Goal: Information Seeking & Learning: Compare options

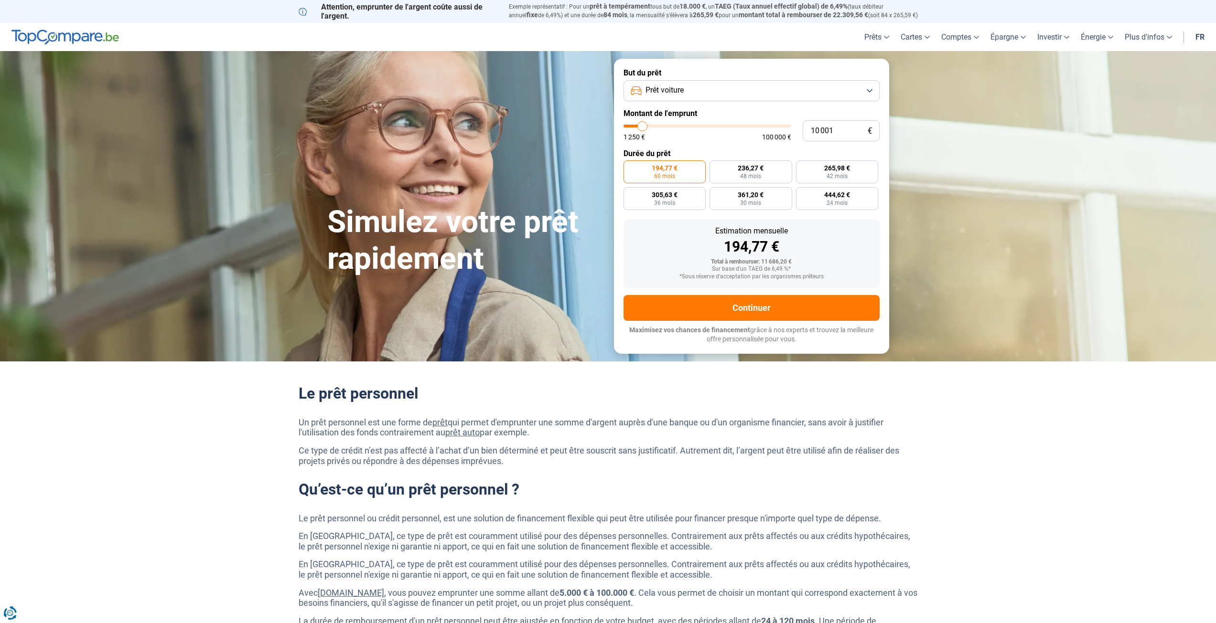
click at [660, 97] on button "Prêt voiture" at bounding box center [751, 90] width 256 height 21
click at [672, 114] on span "Prêt personnel" at bounding box center [666, 113] width 48 height 11
type input "12 500"
type input "12500"
type input "13 000"
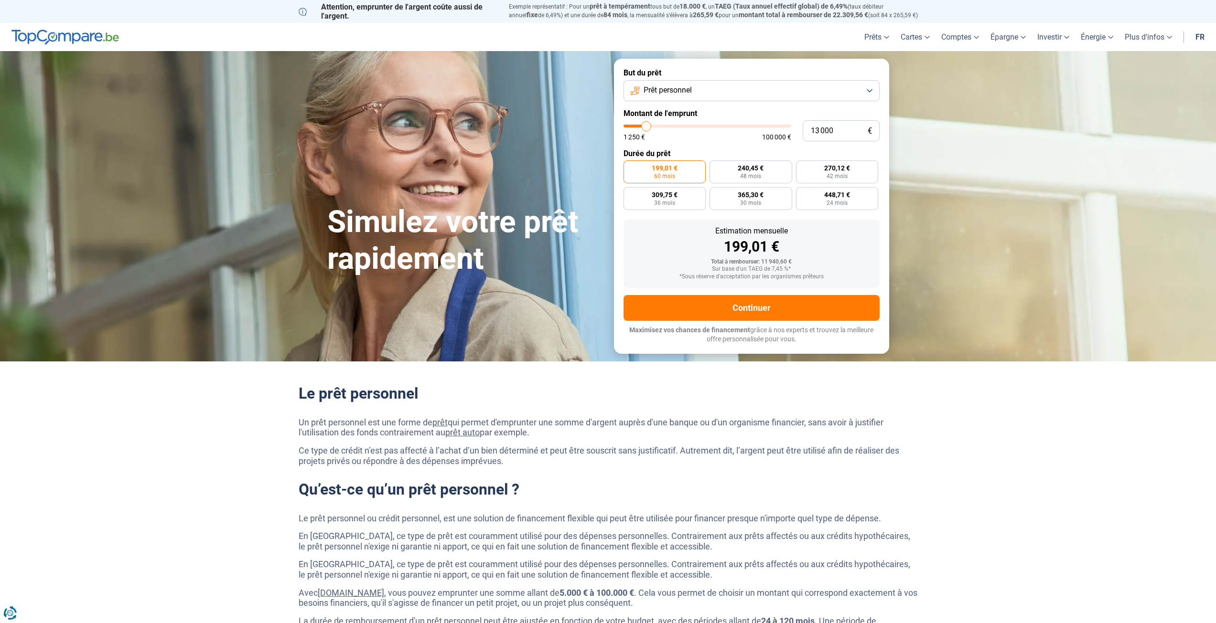
type input "13000"
type input "14 000"
type input "14000"
type input "15 000"
type input "15000"
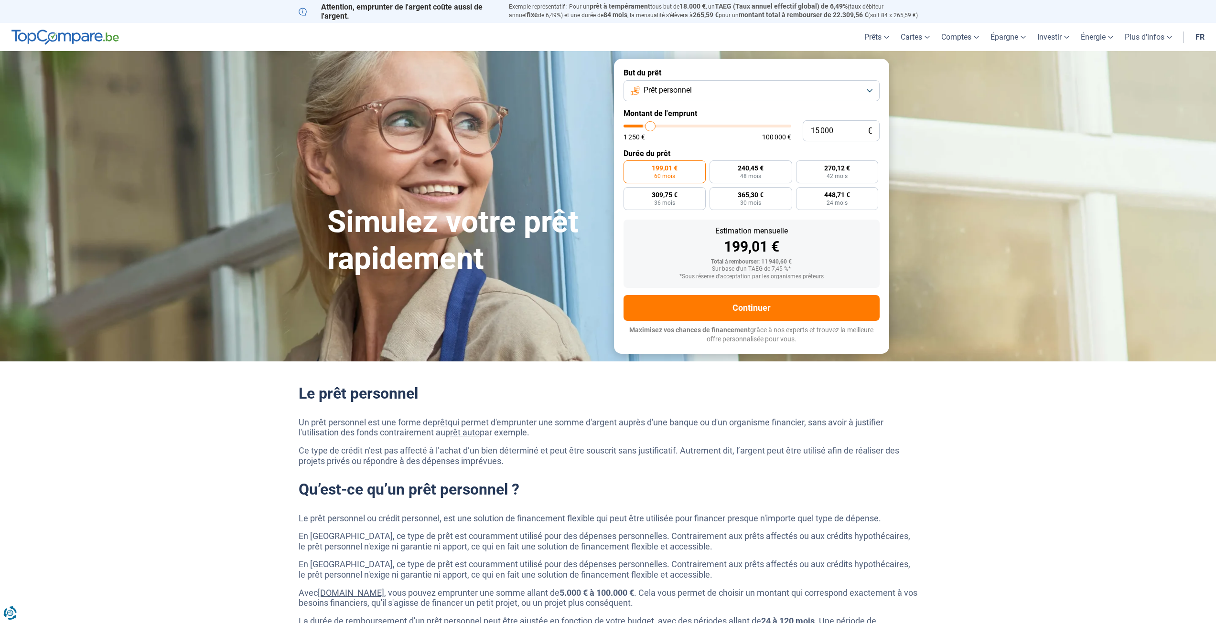
type input "16 500"
type input "16500"
type input "18 500"
type input "18500"
type input "20 250"
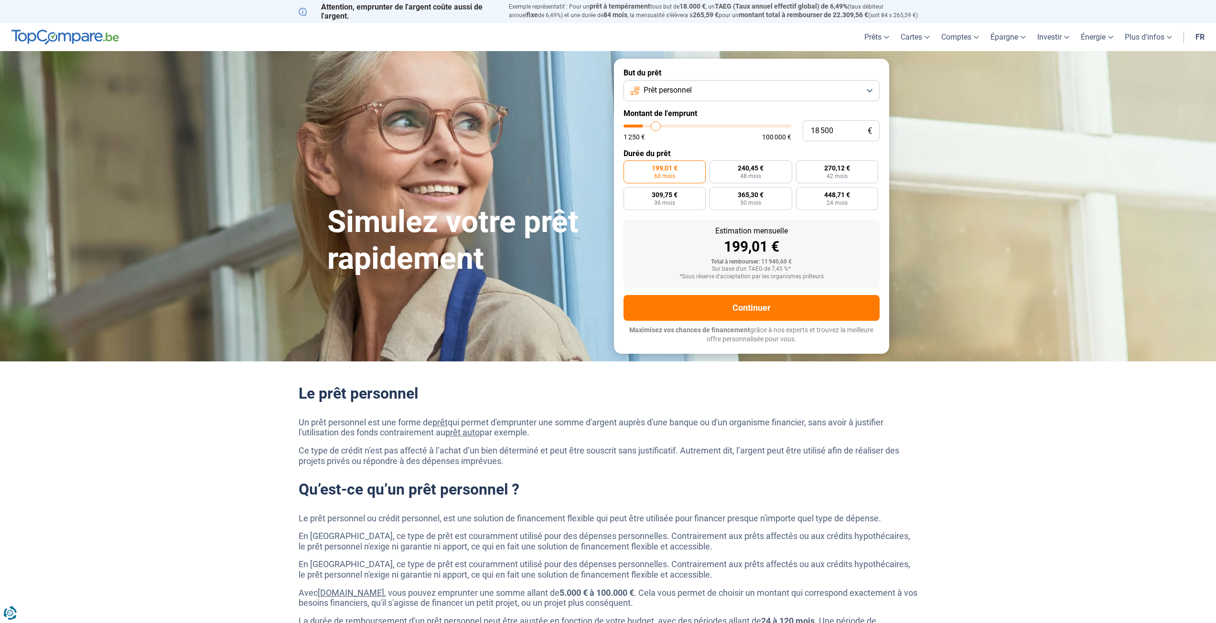
type input "20250"
type input "22 250"
type input "22250"
type input "24 750"
type input "24750"
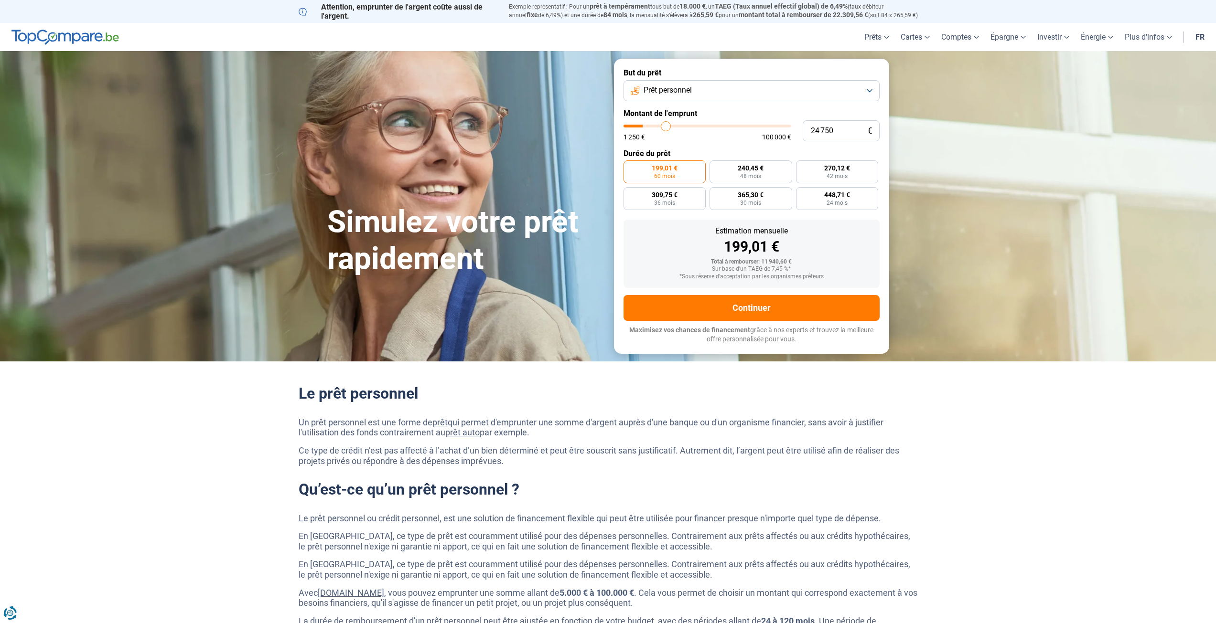
type input "27 750"
type input "27750"
type input "30 250"
type input "30250"
type input "33 500"
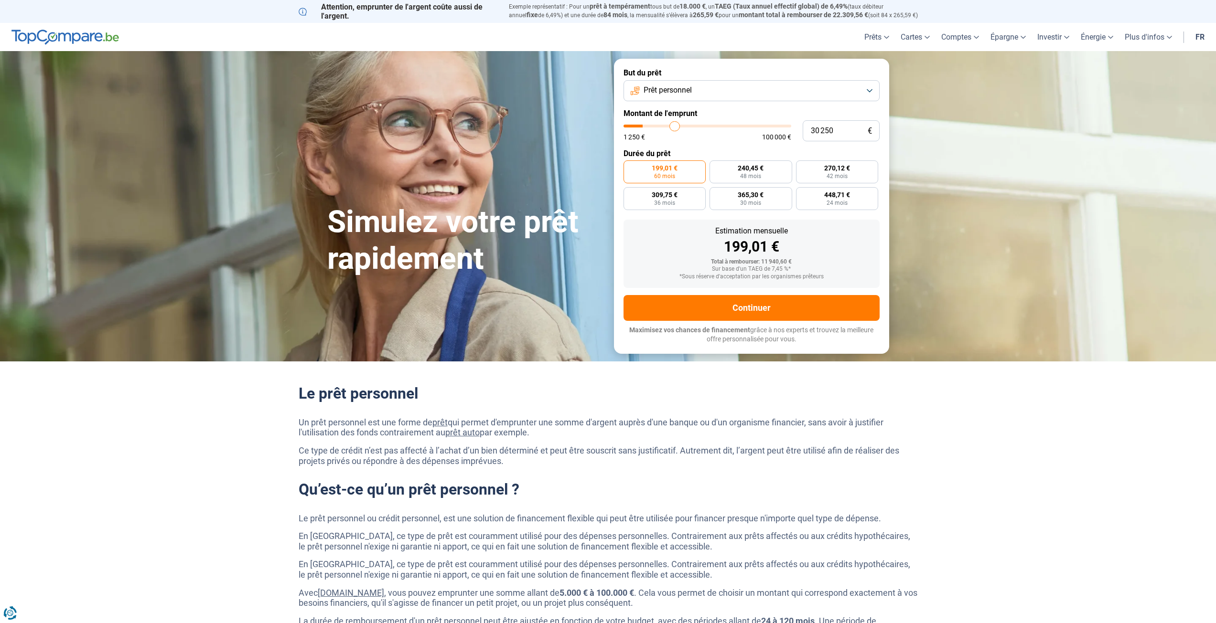
type input "33500"
type input "36 250"
type input "36250"
type input "39 500"
type input "39500"
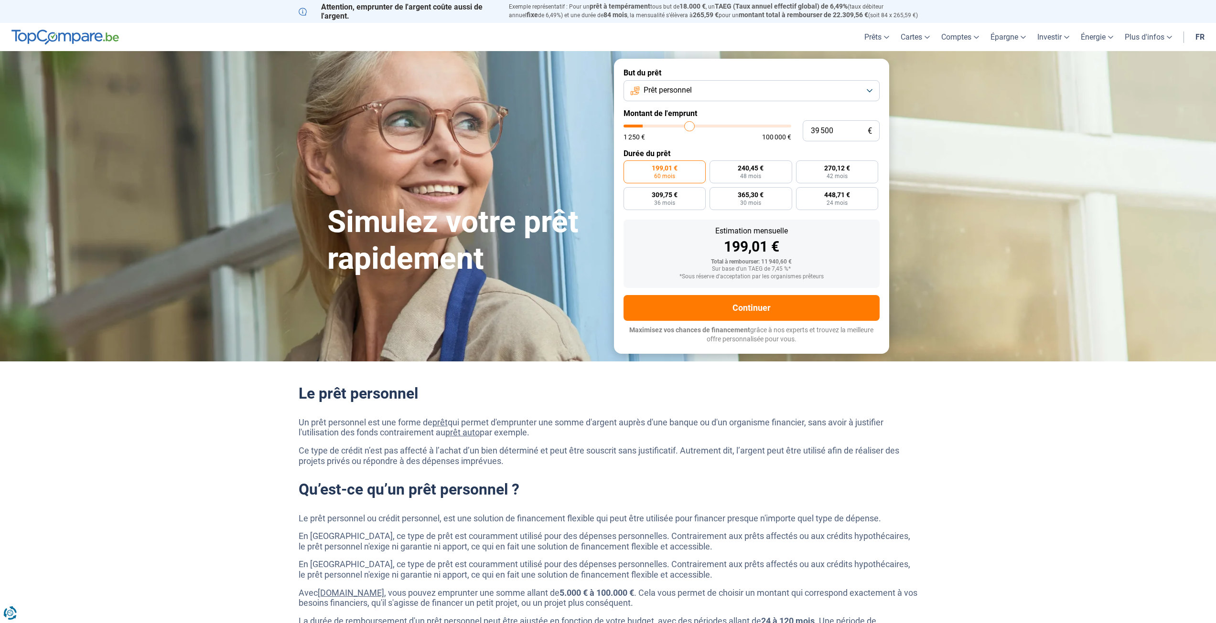
type input "43 500"
type input "43500"
type input "47 000"
type input "47000"
type input "51 000"
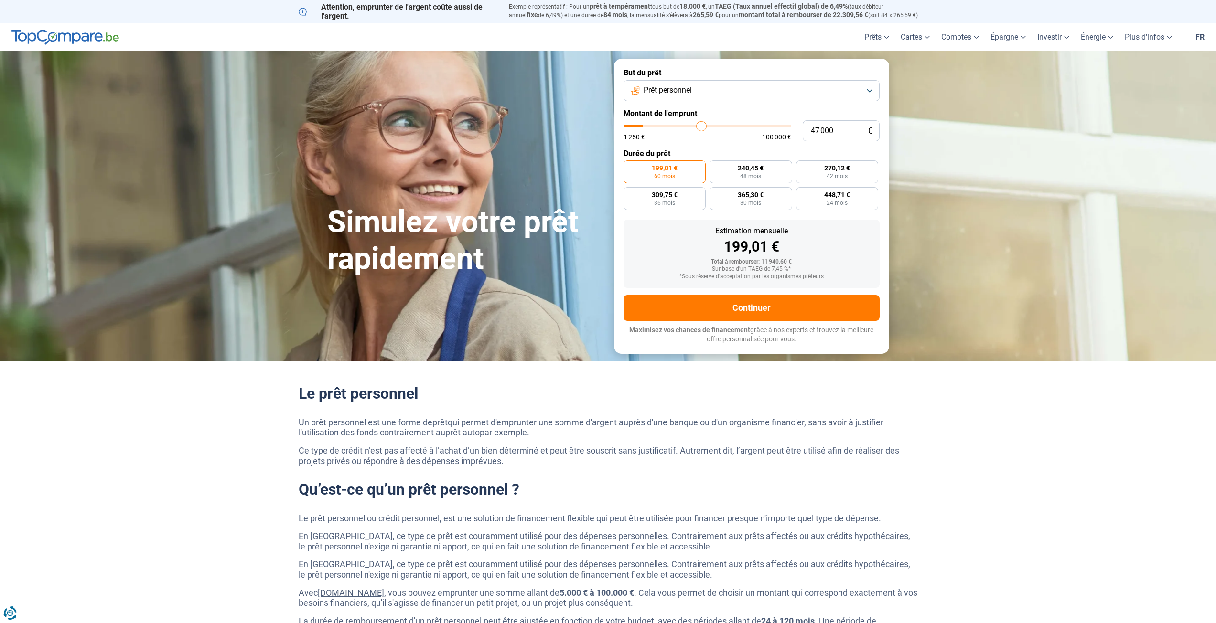
type input "51000"
type input "56 000"
type input "56000"
type input "60 250"
type input "60250"
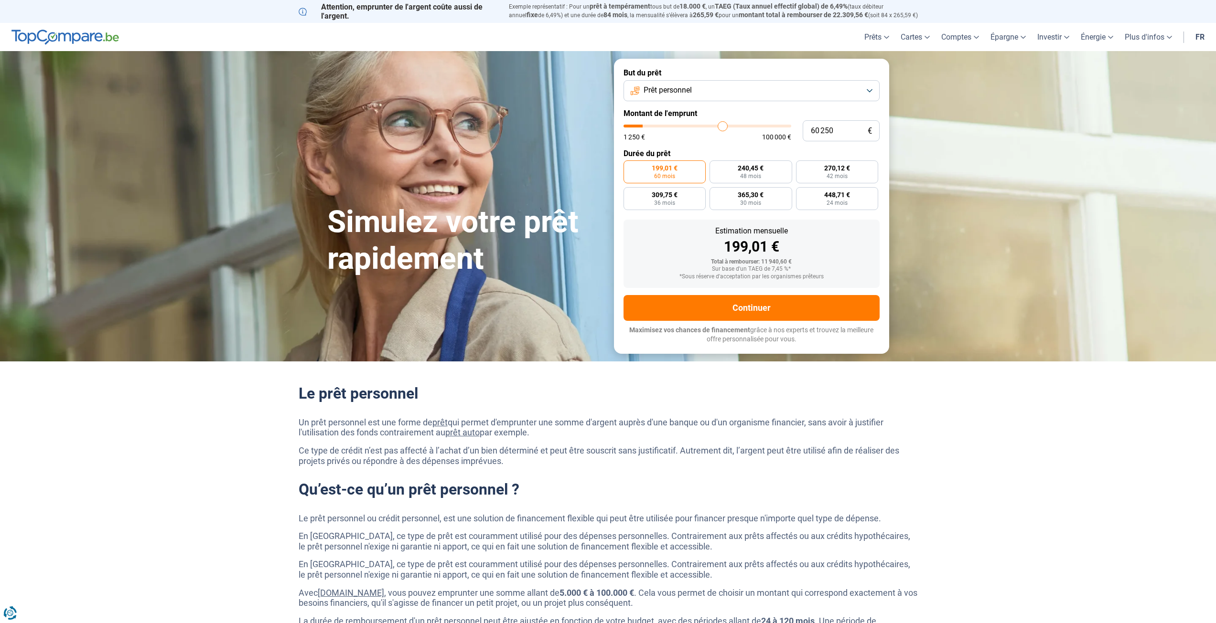
type input "65 750"
type input "65750"
type input "69 750"
type input "69750"
type input "74 250"
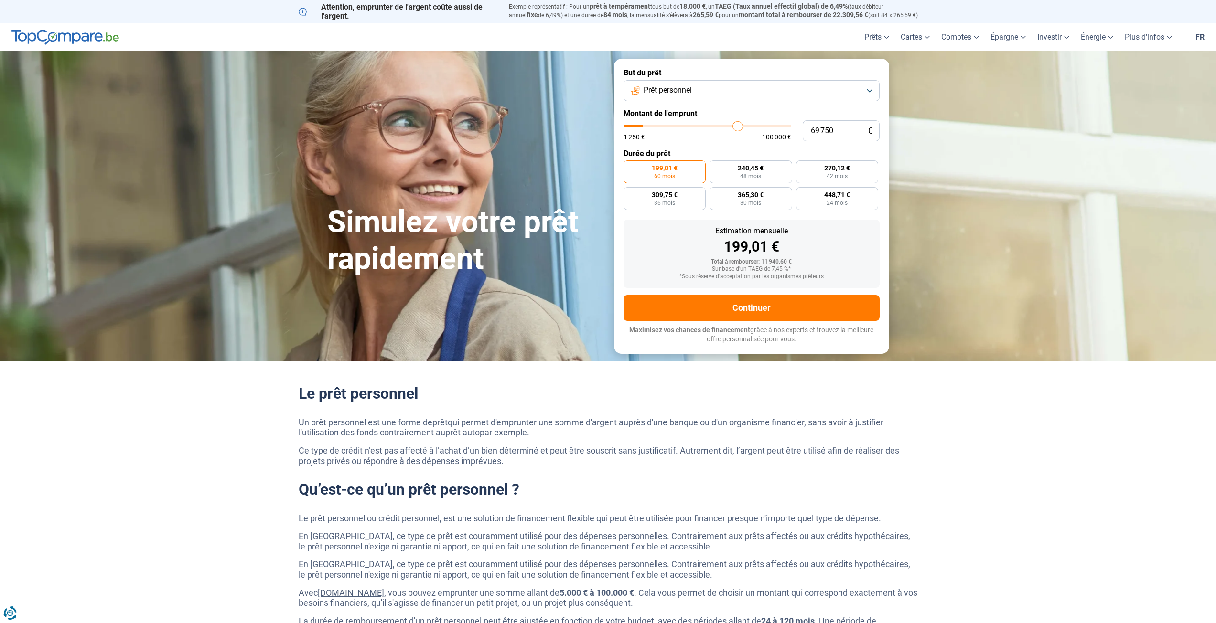
type input "74250"
type input "78 000"
type input "78000"
type input "81 000"
type input "81000"
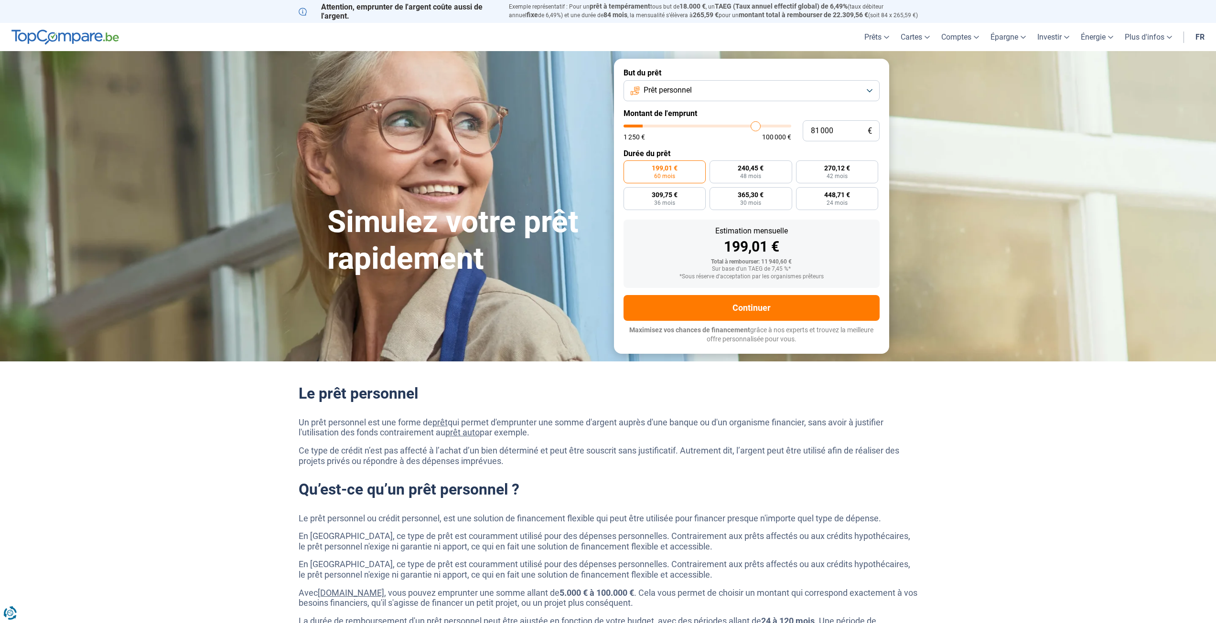
type input "83 250"
type input "83250"
type input "85 000"
type input "85000"
type input "86 000"
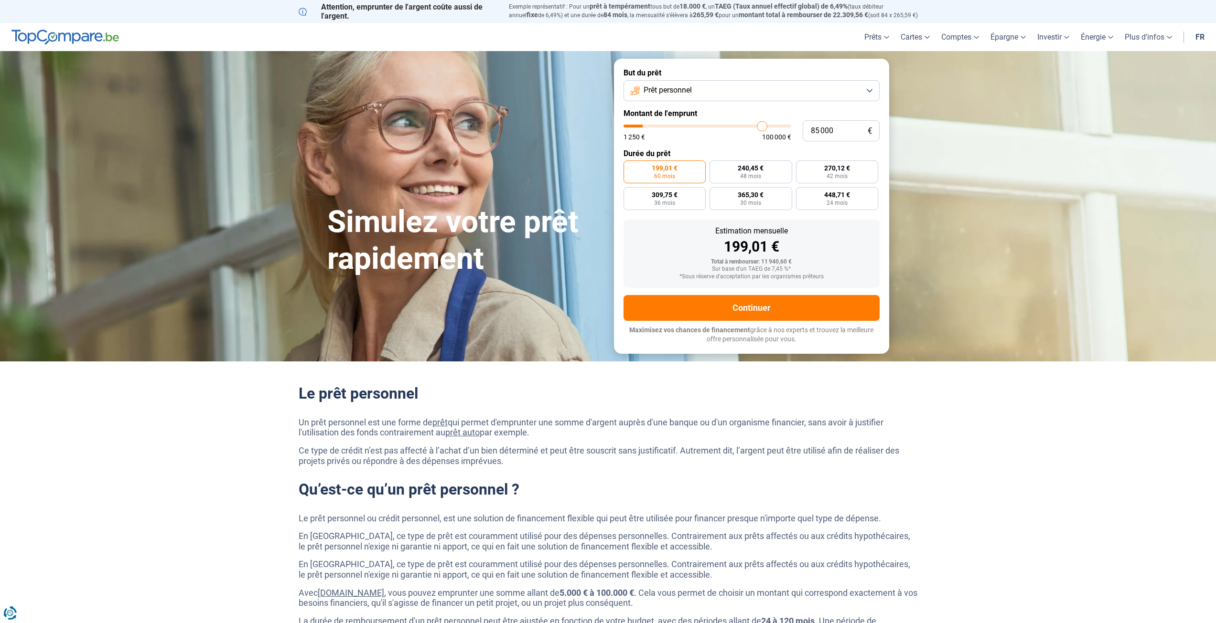
type input "86000"
type input "87 000"
type input "87000"
type input "87 250"
type input "87250"
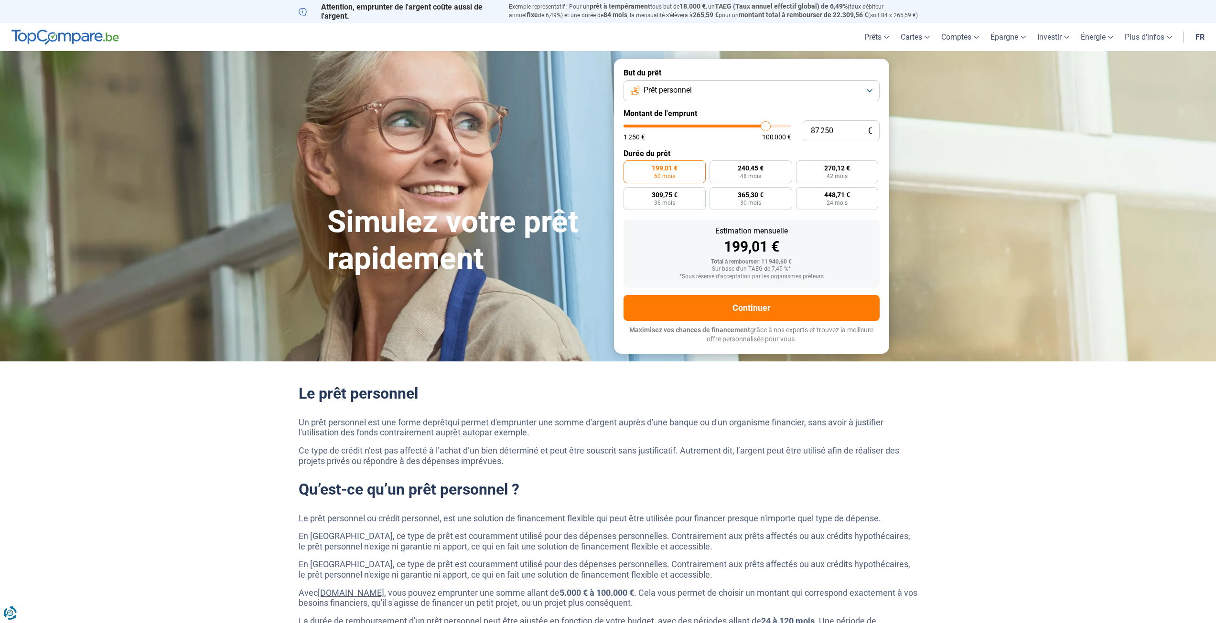
type input "88 000"
type input "88000"
type input "88 500"
type input "88500"
type input "89 000"
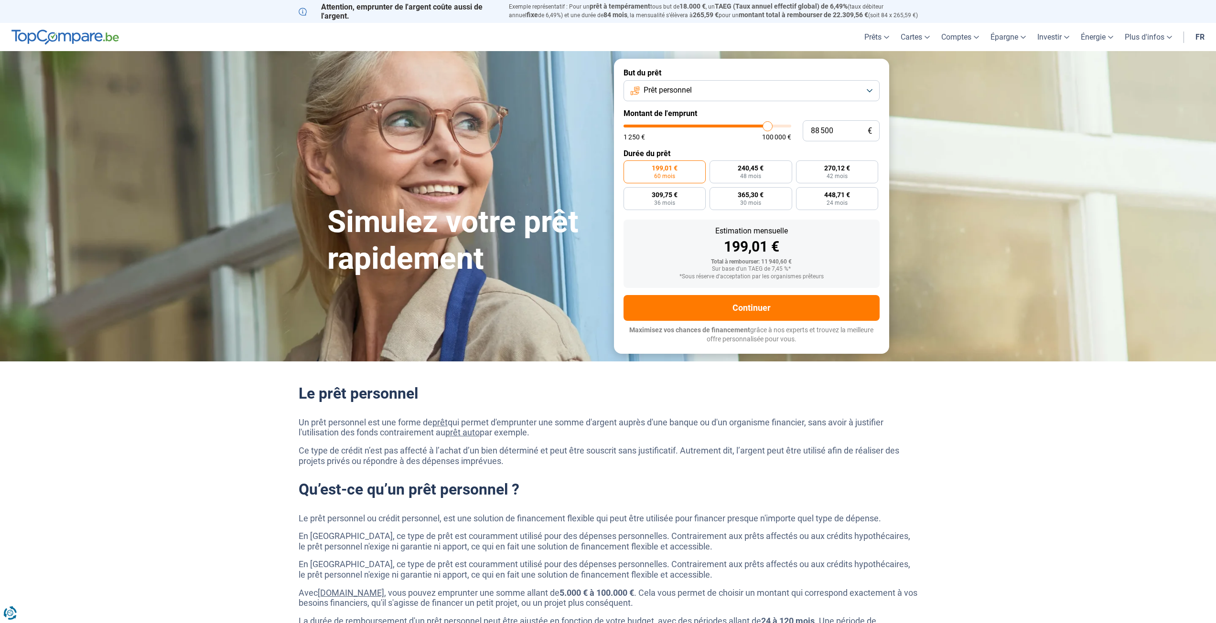
type input "89000"
type input "90 000"
type input "90000"
type input "91 250"
type input "91250"
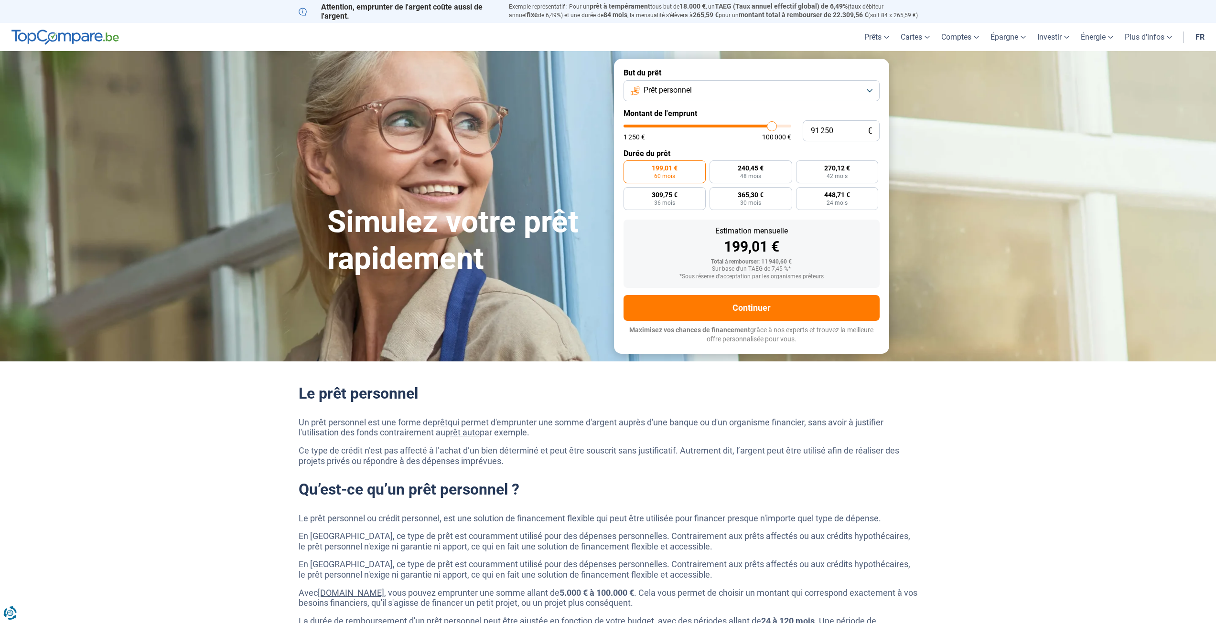
type input "92 500"
type input "92500"
type input "94 000"
type input "94000"
type input "95 750"
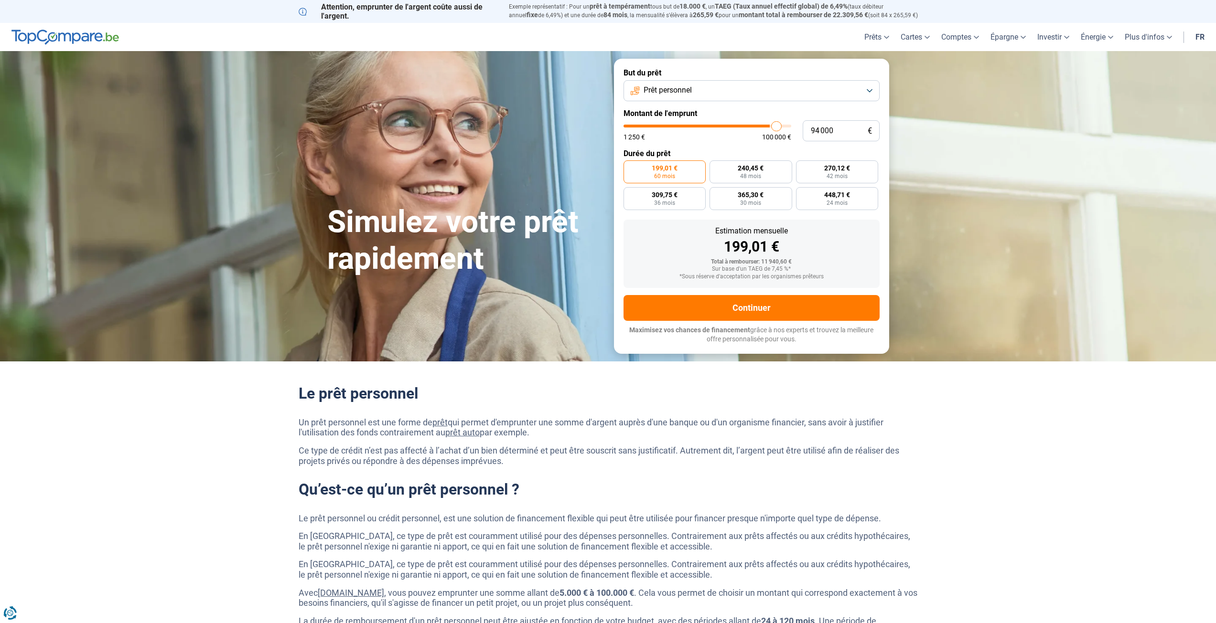
type input "95750"
type input "97 500"
type input "97500"
type input "99 500"
type input "99500"
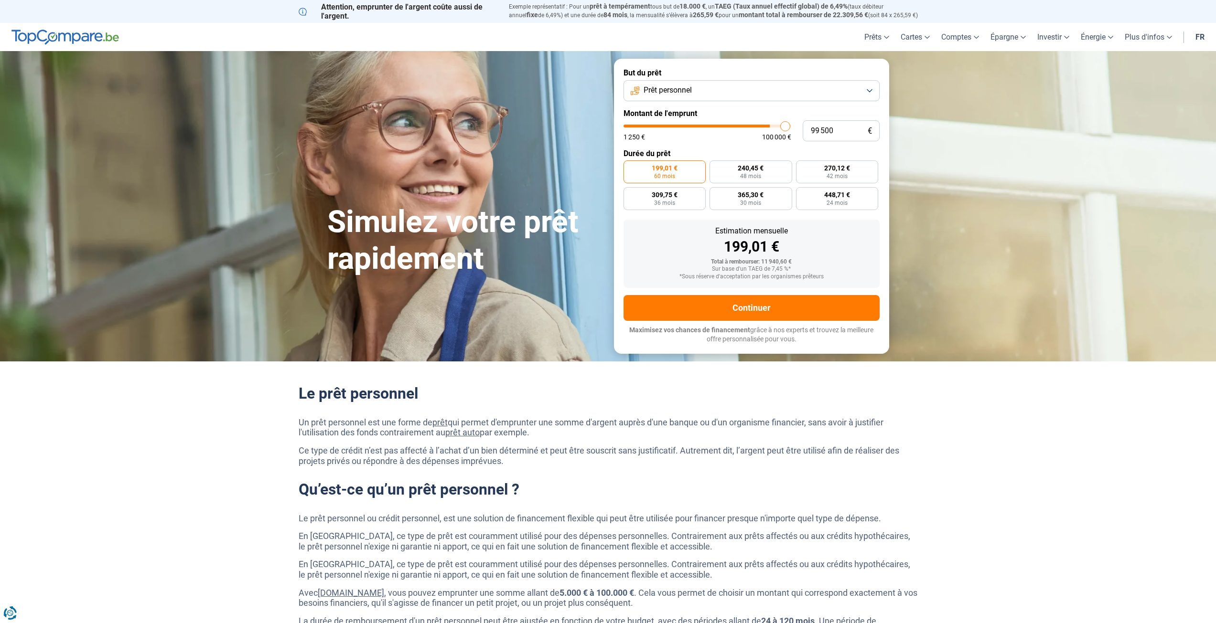
type input "100 000"
drag, startPoint x: 646, startPoint y: 123, endPoint x: 802, endPoint y: 128, distance: 155.8
type input "100000"
click at [791, 128] on input "range" at bounding box center [707, 126] width 168 height 3
radio input "false"
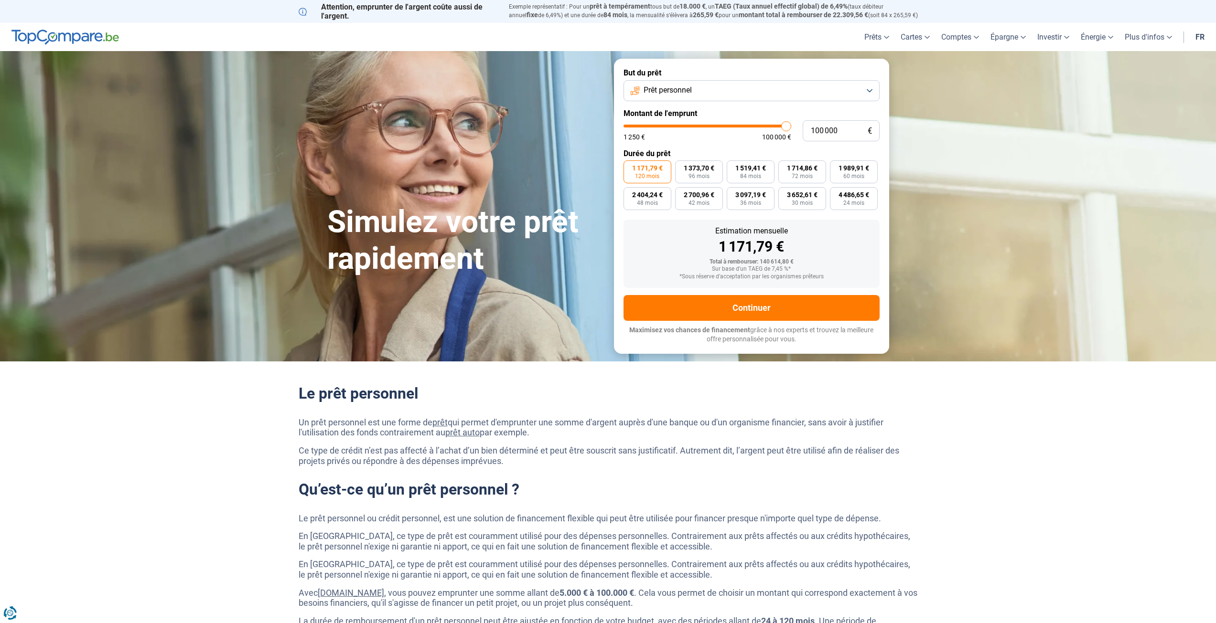
type input "97 750"
type input "97750"
type input "96 250"
type input "96250"
type input "94 750"
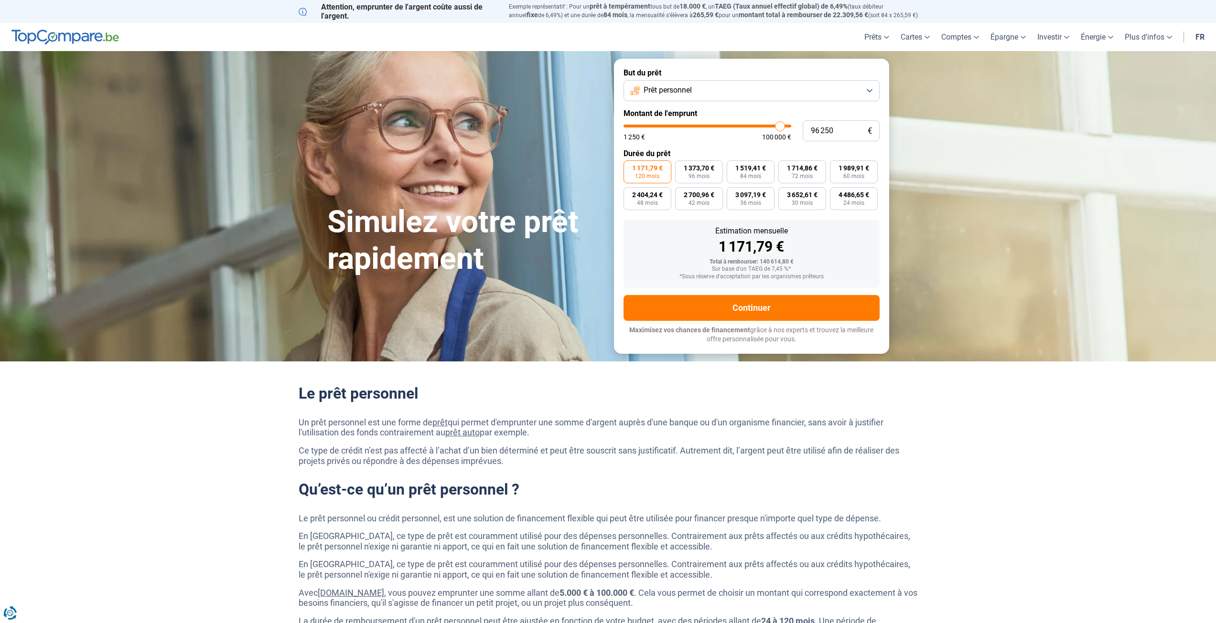
type input "94750"
type input "92 750"
type input "92750"
type input "90 250"
type input "90250"
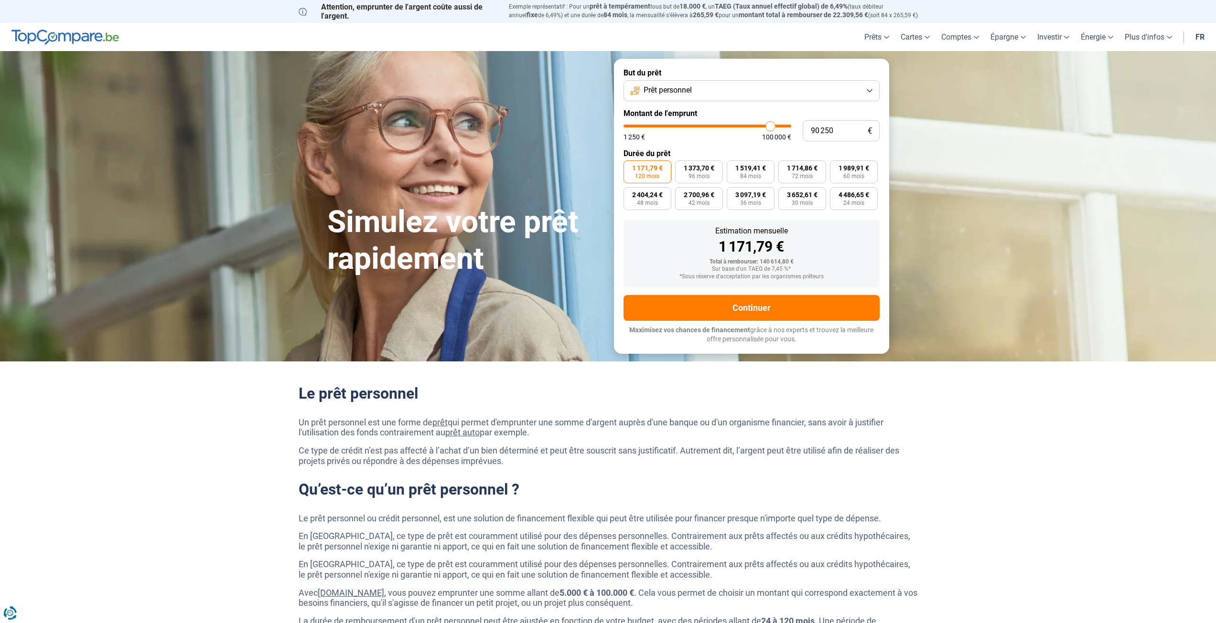
type input "87 500"
type input "87500"
type input "84 500"
type input "84500"
type input "82 250"
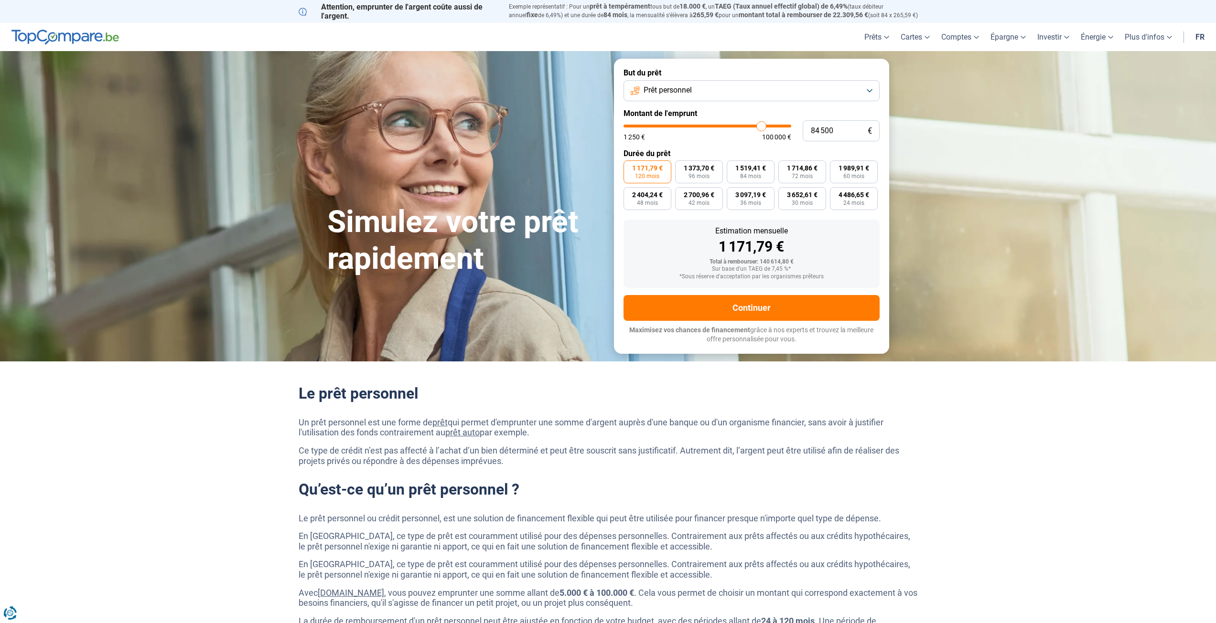
type input "82250"
type input "79 250"
type input "79250"
type input "76 500"
type input "76500"
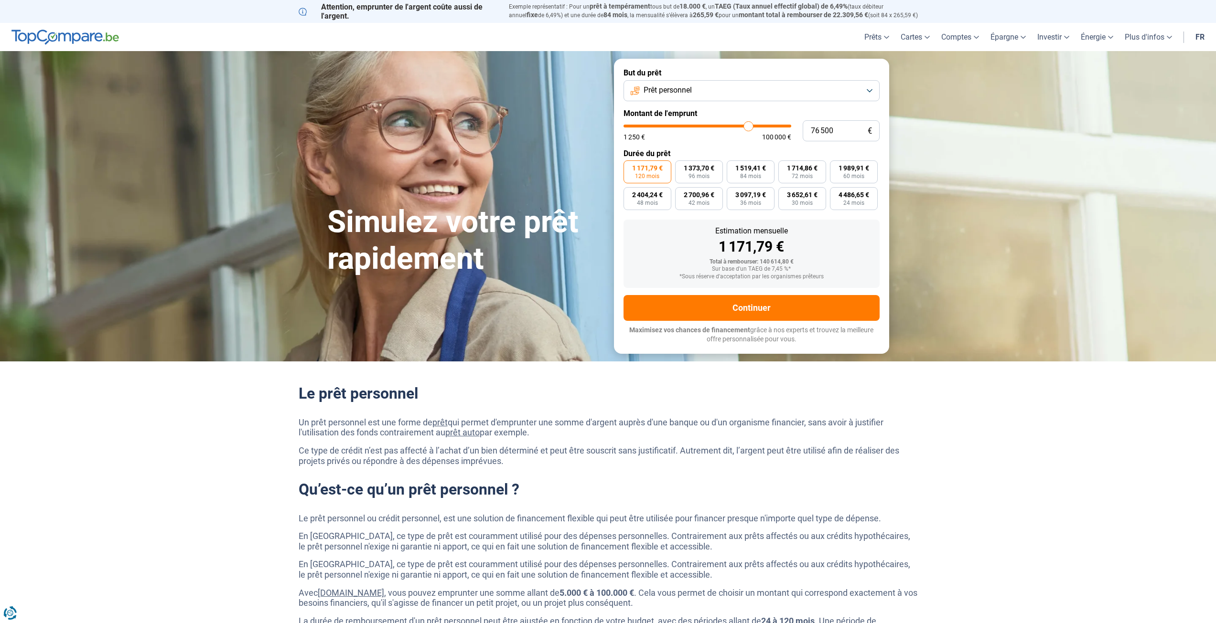
type input "74 250"
type input "74250"
type input "72 000"
type input "72000"
type input "70 250"
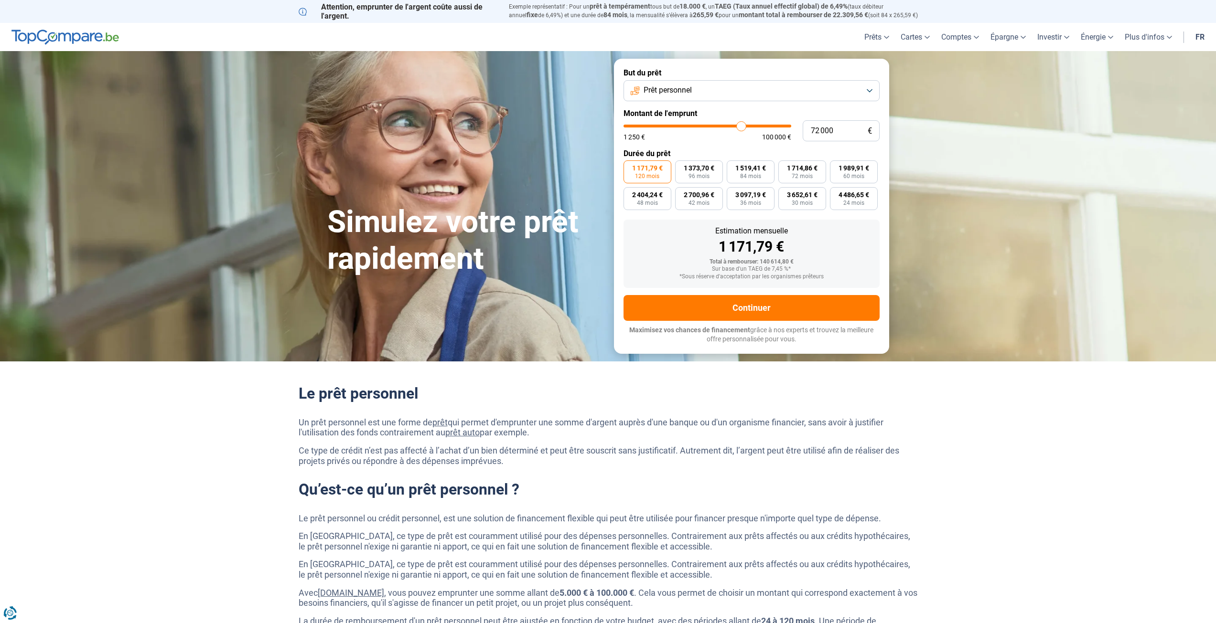
type input "70250"
type input "68 250"
type input "68250"
type input "66 500"
type input "66500"
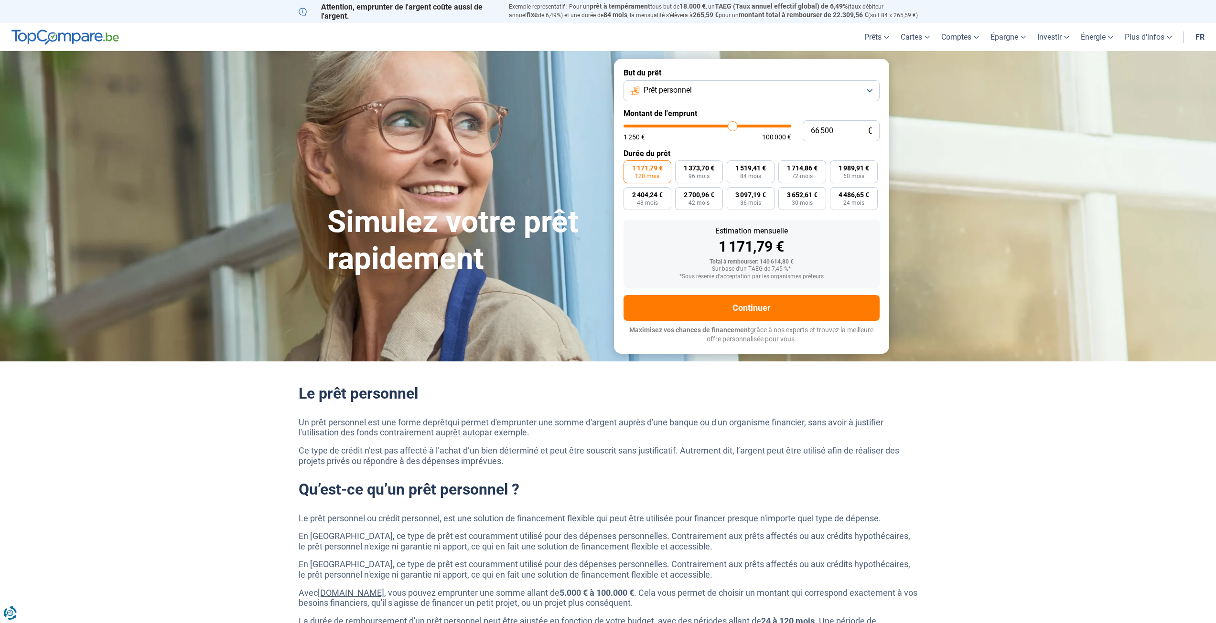
type input "65 250"
type input "65250"
type input "64 500"
type input "64500"
type input "63 250"
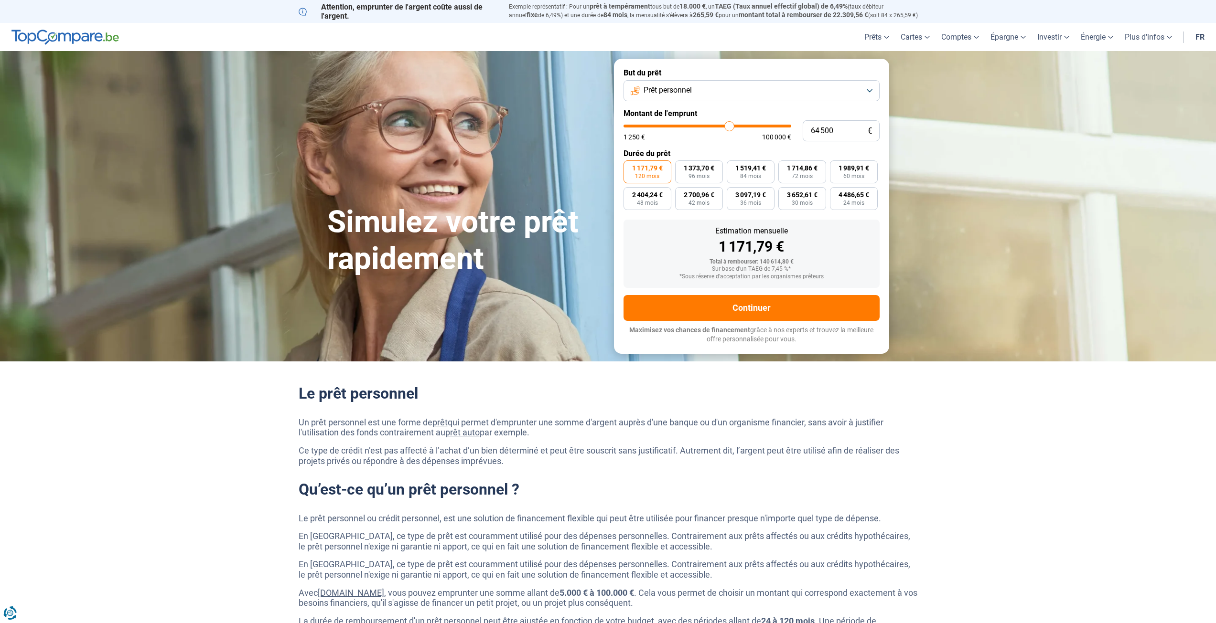
type input "63250"
type input "62 250"
type input "62250"
type input "61 750"
type input "61750"
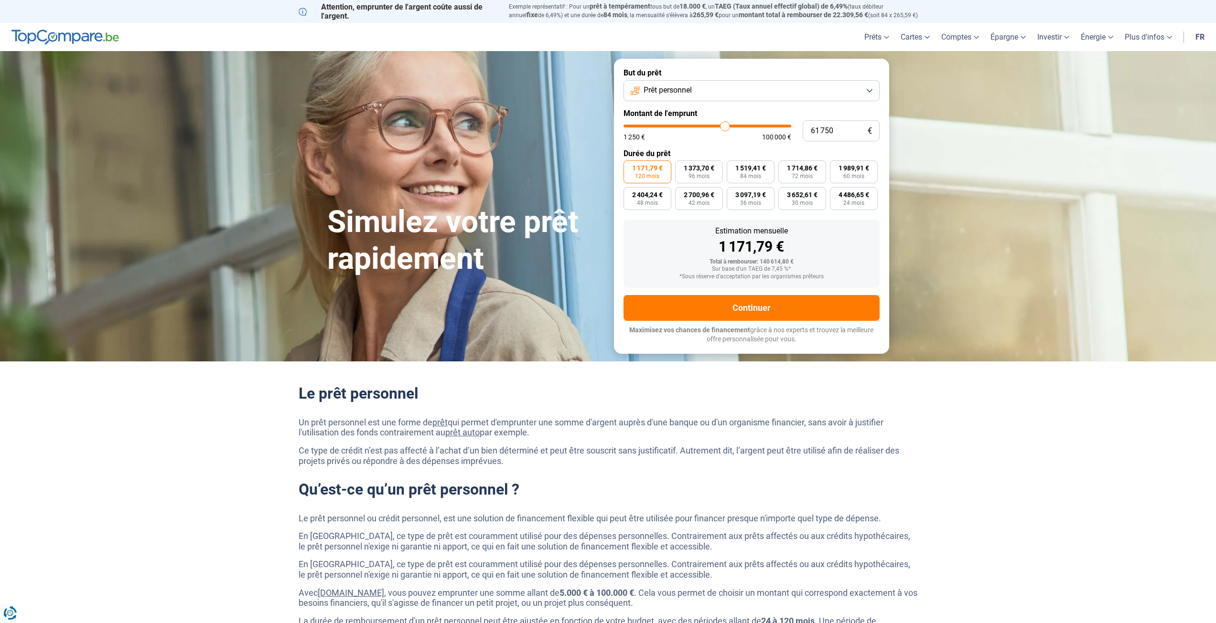
type input "61 000"
type input "61000"
type input "60 500"
type input "60500"
type input "60 000"
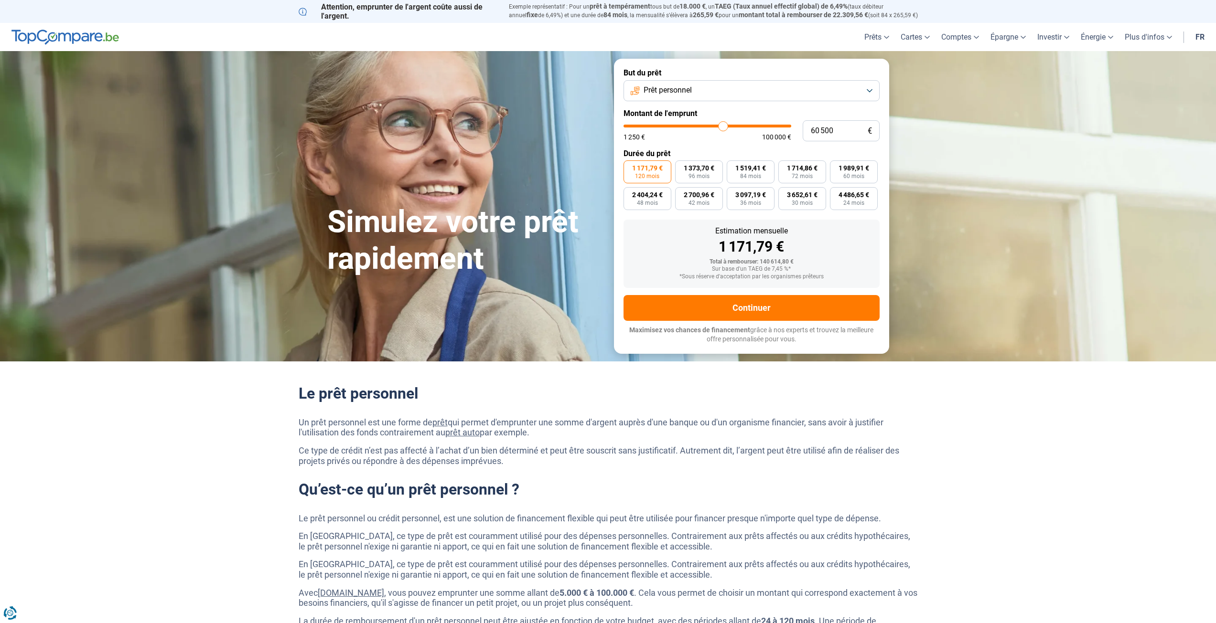
type input "60000"
type input "59 250"
type input "59250"
type input "58 750"
type input "58750"
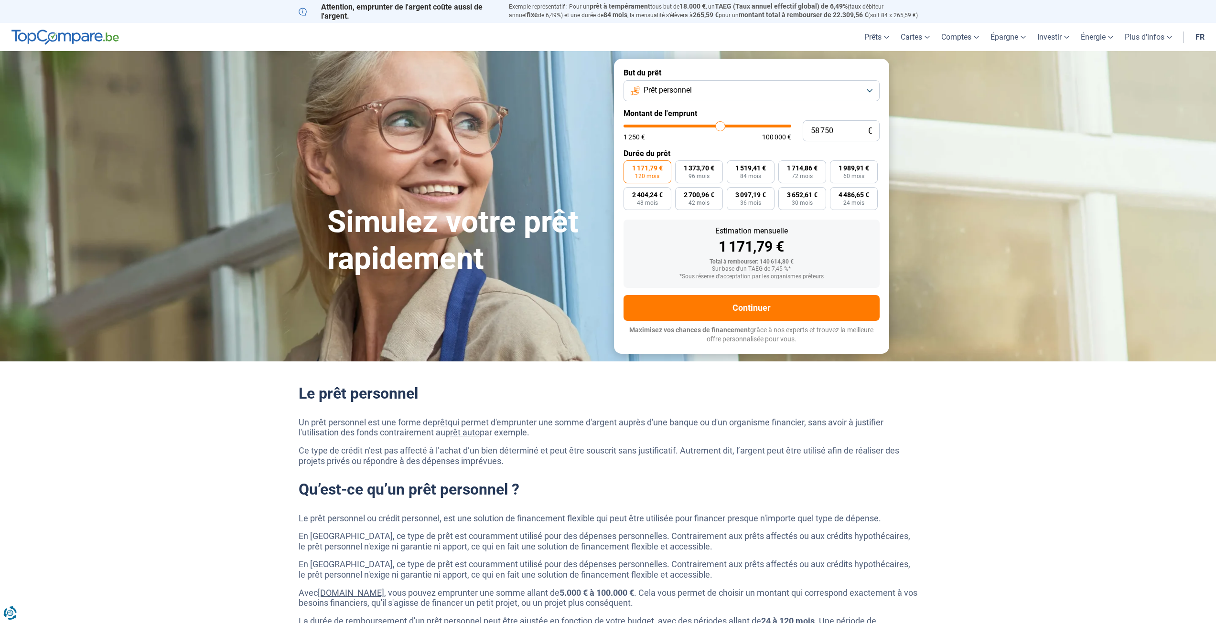
type input "58 500"
type input "58500"
type input "57 750"
type input "57750"
type input "57 500"
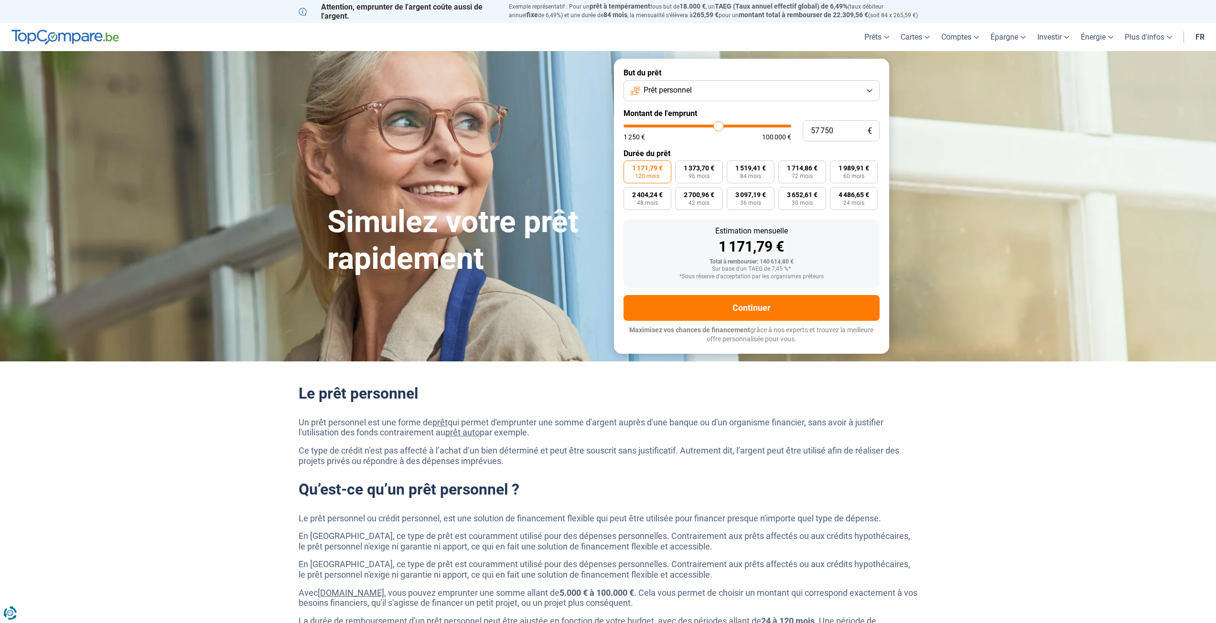
type input "57500"
type input "57 000"
type input "57000"
type input "56 500"
type input "56500"
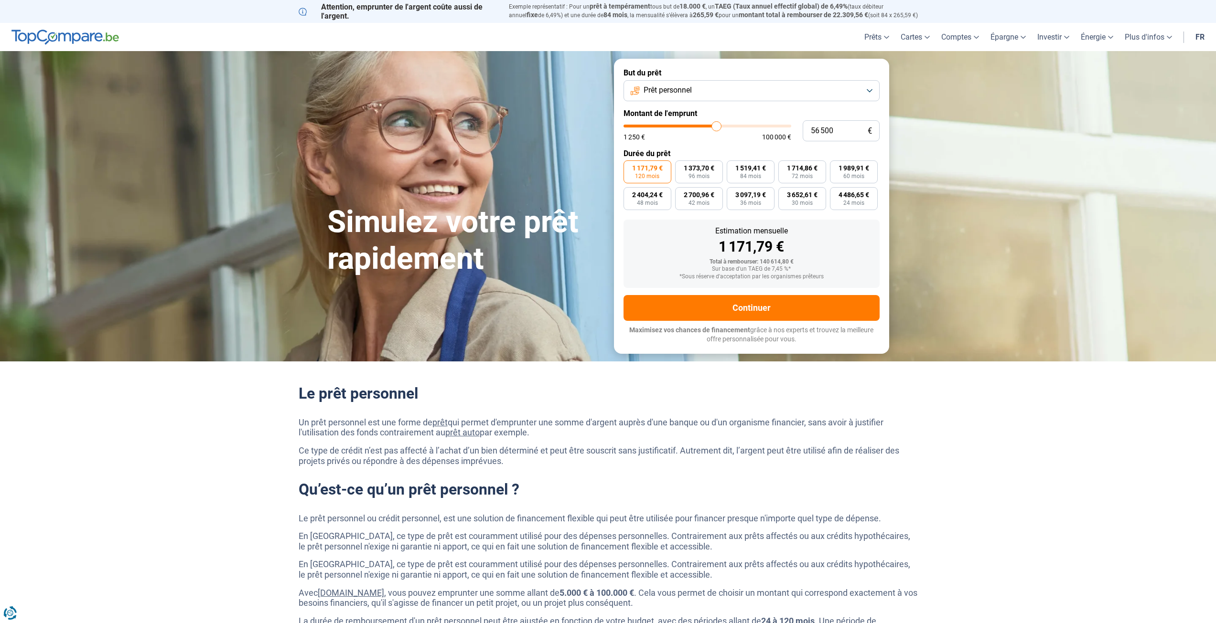
type input "56 000"
type input "56000"
type input "55 500"
type input "55500"
type input "54 750"
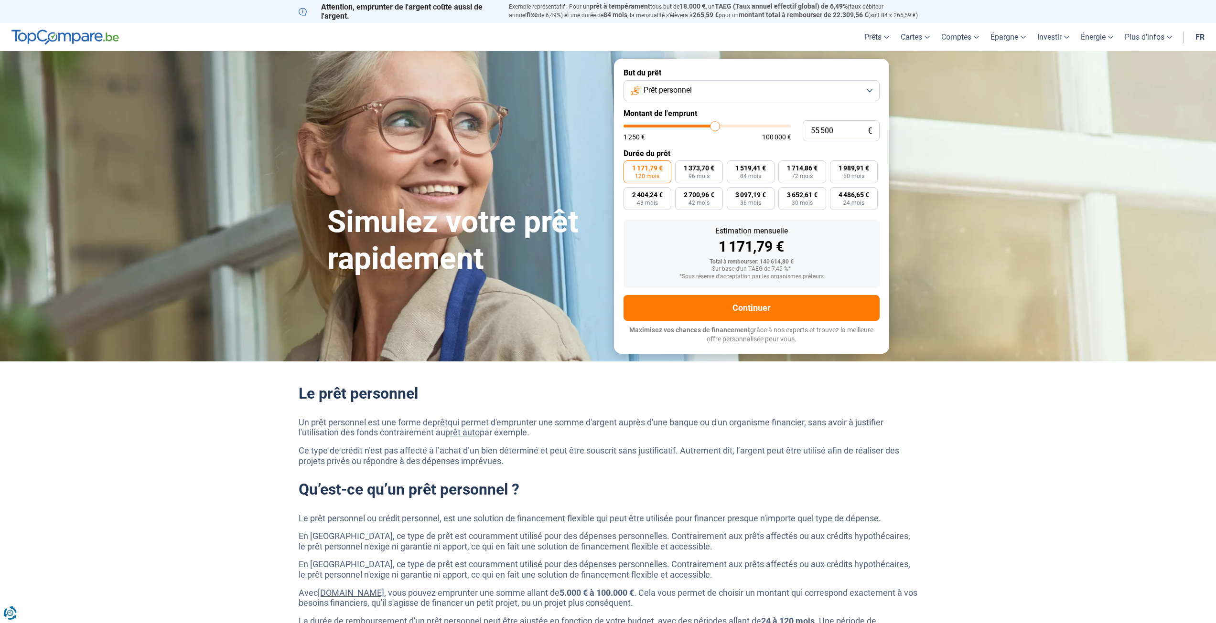
type input "54750"
type input "54 250"
type input "54250"
type input "53 500"
type input "53500"
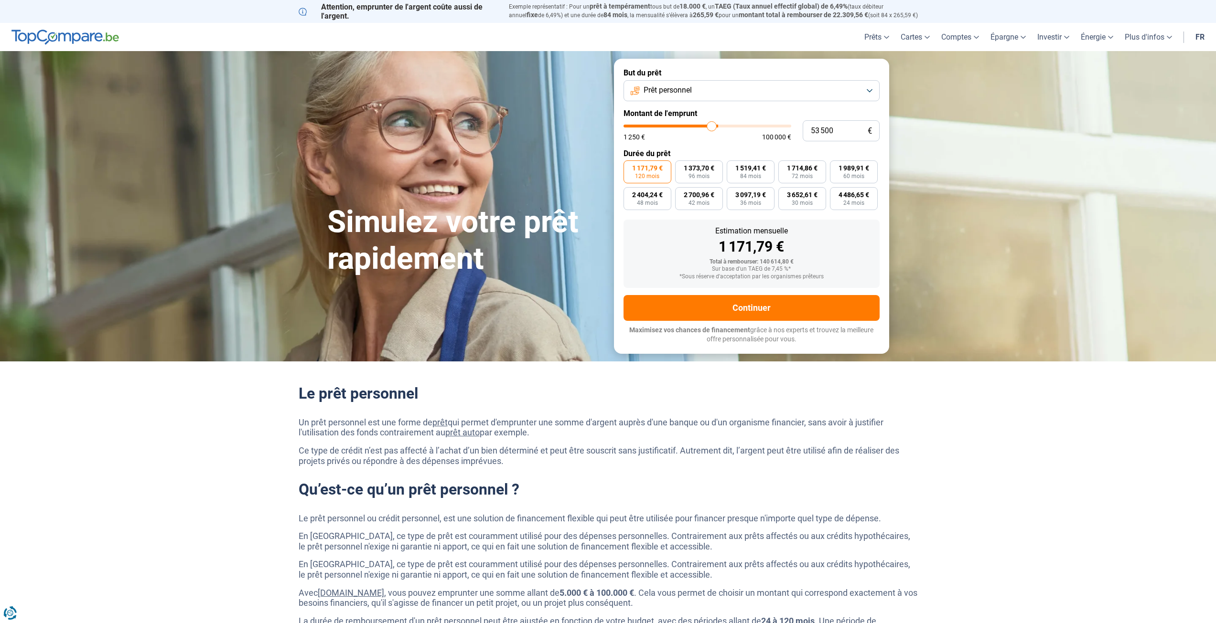
type input "53 000"
type input "53000"
type input "52 500"
type input "52500"
type input "52 000"
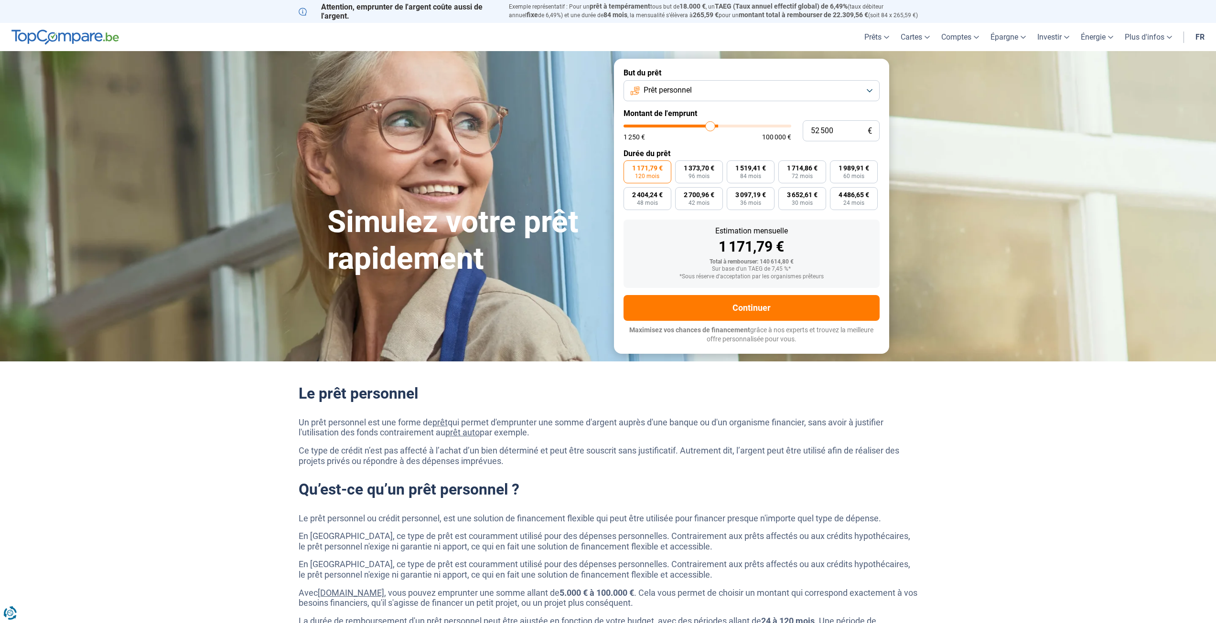
type input "52000"
type input "51 500"
type input "51500"
type input "51 250"
type input "51250"
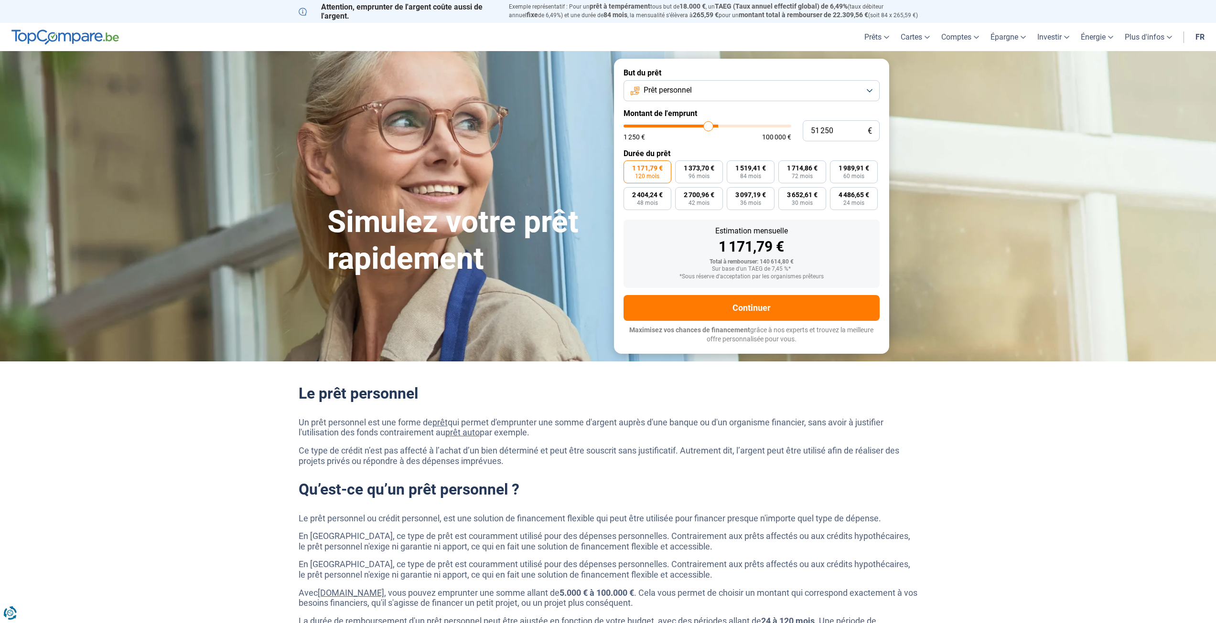
type input "51 000"
type input "51000"
type input "50 500"
type input "50500"
type input "50 250"
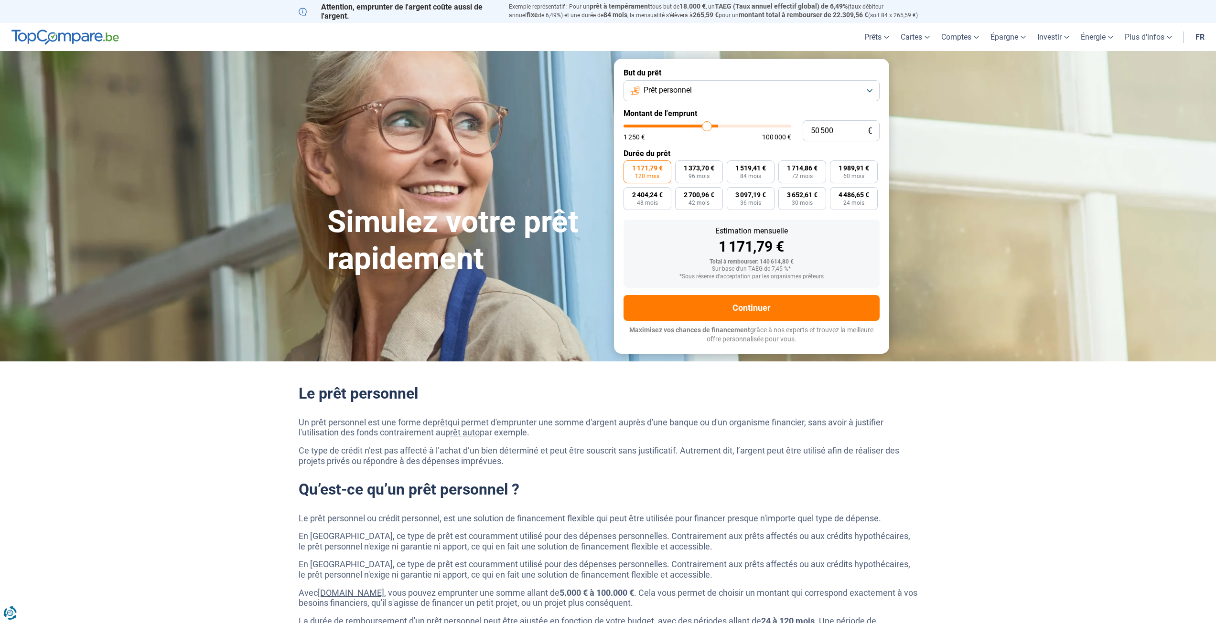
type input "50250"
type input "50 000"
type input "50000"
type input "49 750"
type input "49750"
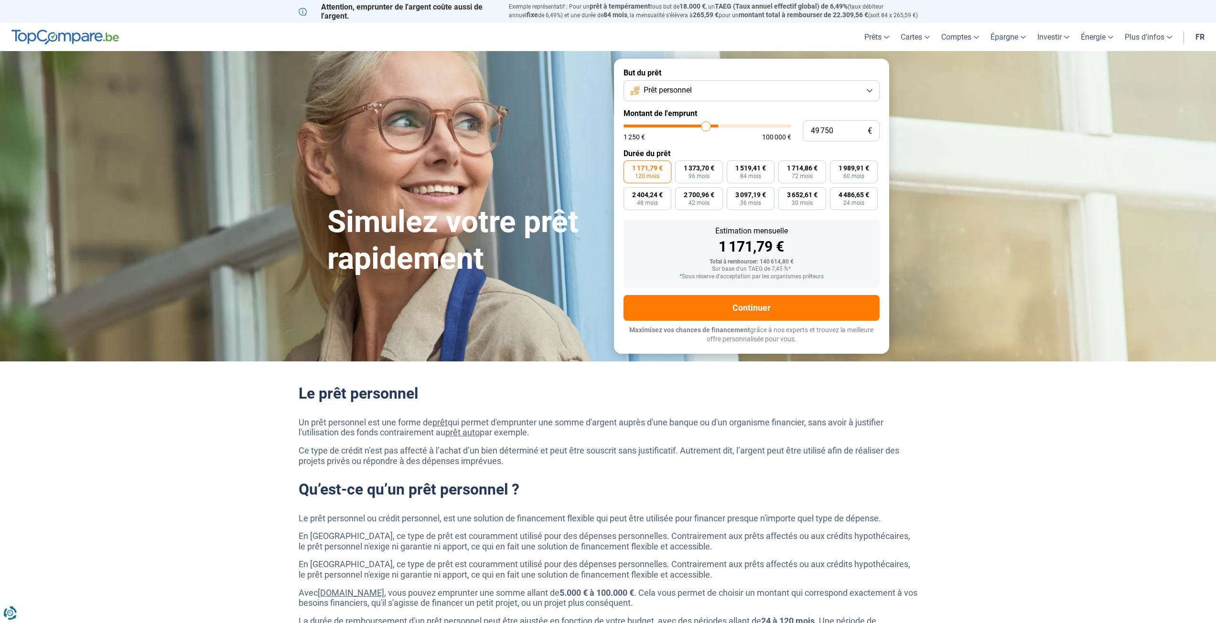
type input "49 500"
drag, startPoint x: 725, startPoint y: 134, endPoint x: 705, endPoint y: 133, distance: 19.6
type input "49500"
click at [705, 128] on input "range" at bounding box center [707, 126] width 168 height 3
type input "47 250"
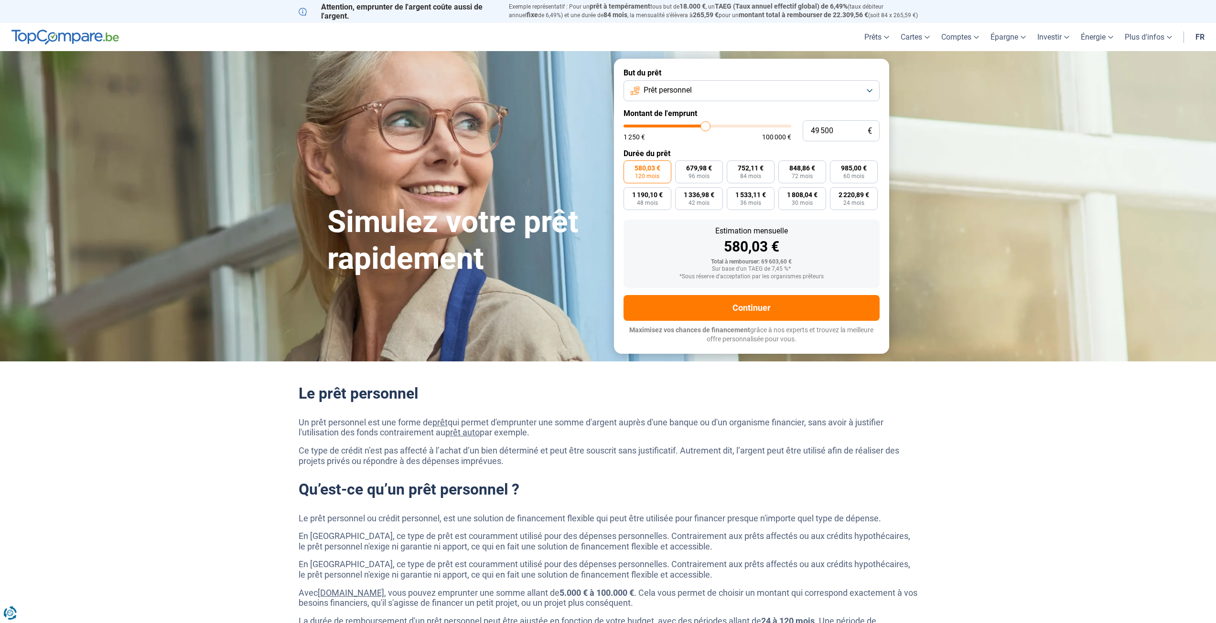
type input "47250"
type input "47 000"
type input "47000"
type input "46 500"
type input "46500"
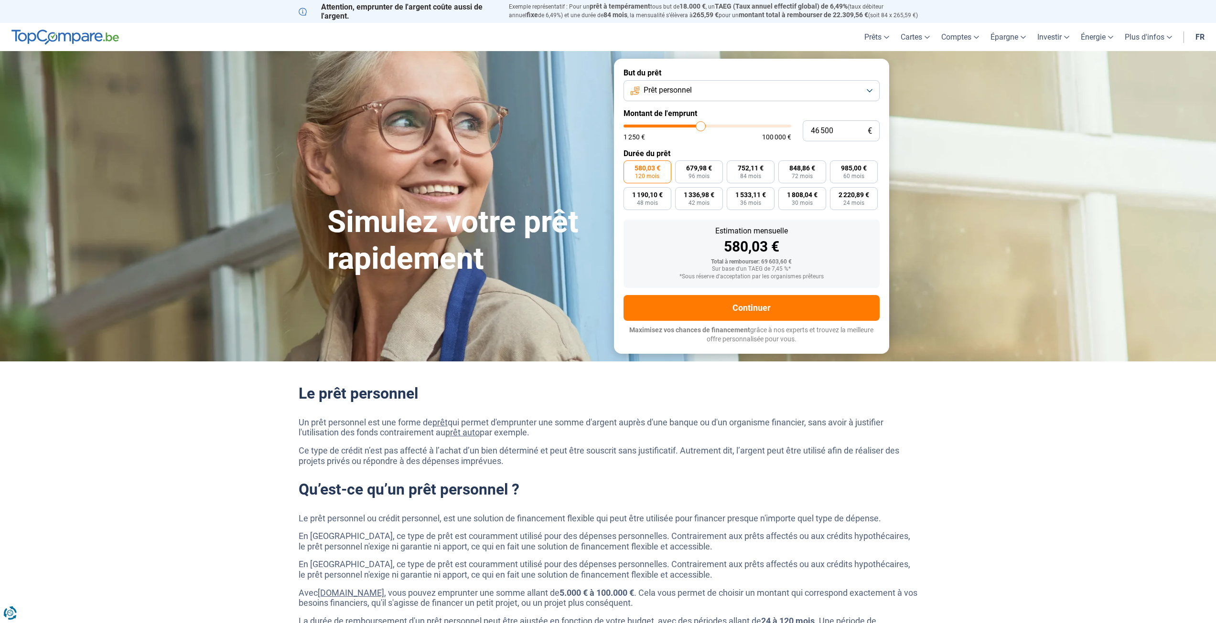
type input "45 750"
type input "45750"
type input "45 000"
type input "45000"
type input "44 250"
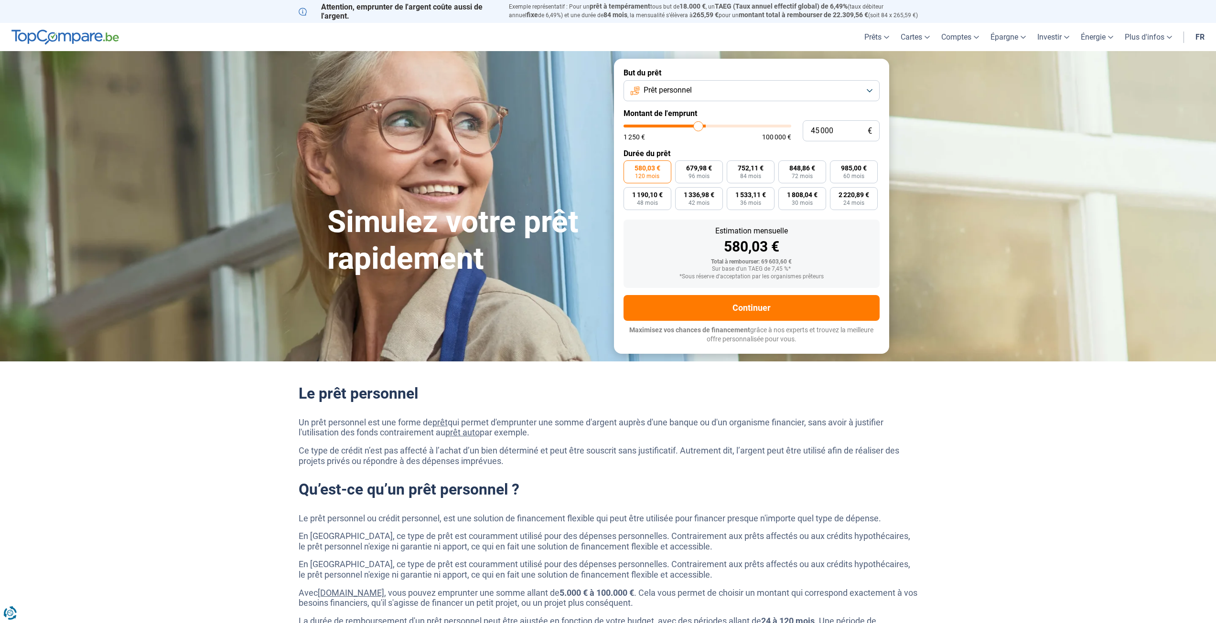
type input "44250"
type input "43 750"
type input "43750"
type input "43 000"
type input "43000"
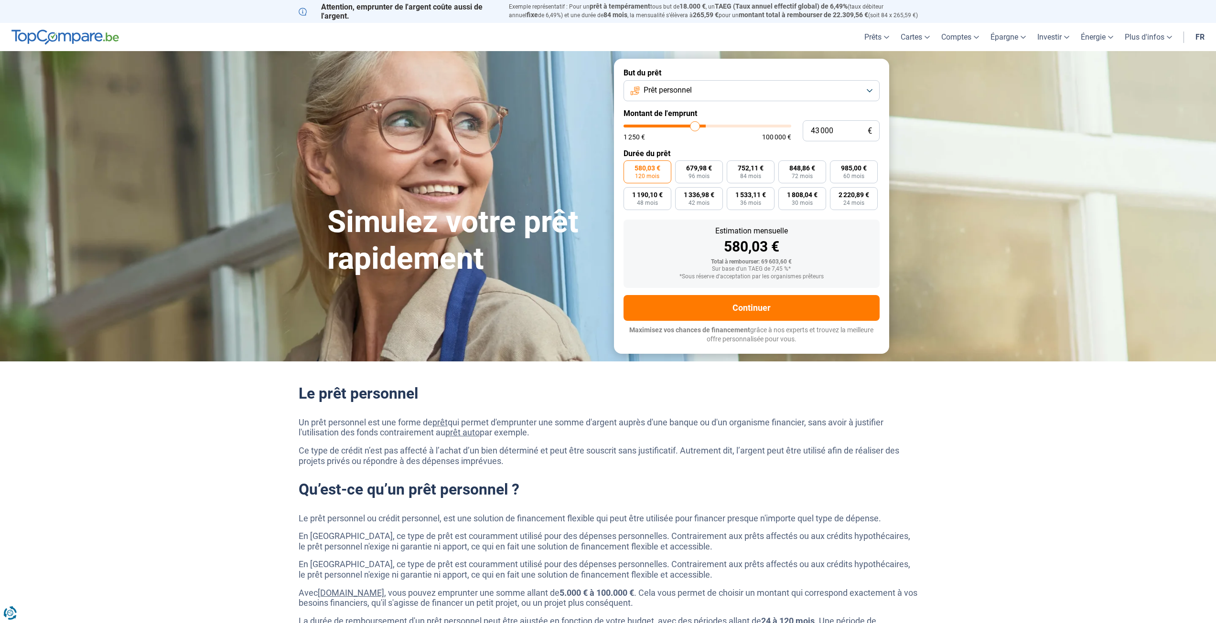
type input "42 500"
type input "42500"
type input "42 000"
type input "42000"
type input "41 000"
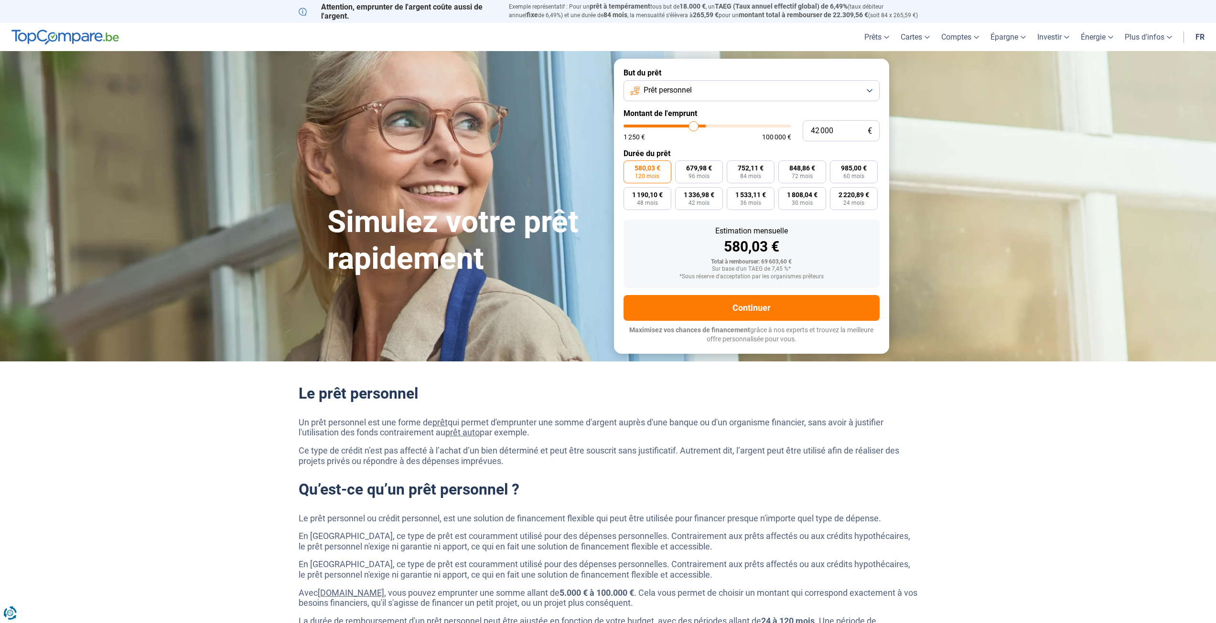
type input "41000"
type input "40 750"
type input "40750"
type input "40 250"
type input "40250"
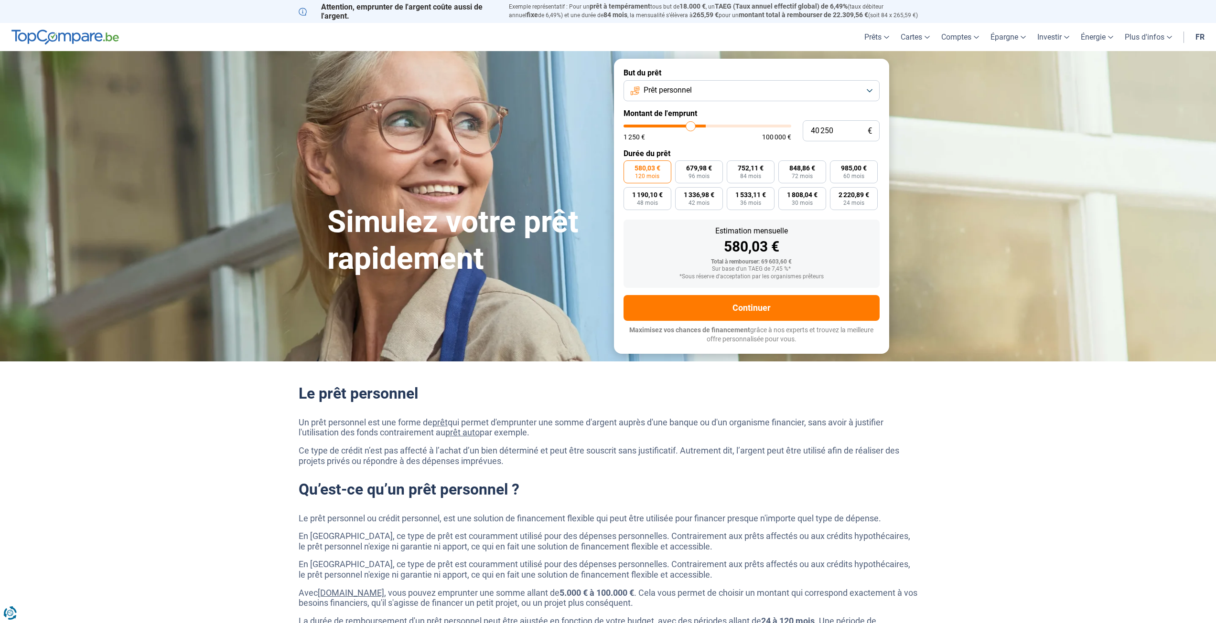
type input "40 000"
click at [690, 125] on input "range" at bounding box center [707, 126] width 168 height 3
drag, startPoint x: 696, startPoint y: 126, endPoint x: 703, endPoint y: 127, distance: 6.3
click at [703, 127] on input "range" at bounding box center [707, 126] width 168 height 3
click at [712, 128] on input "range" at bounding box center [707, 126] width 168 height 3
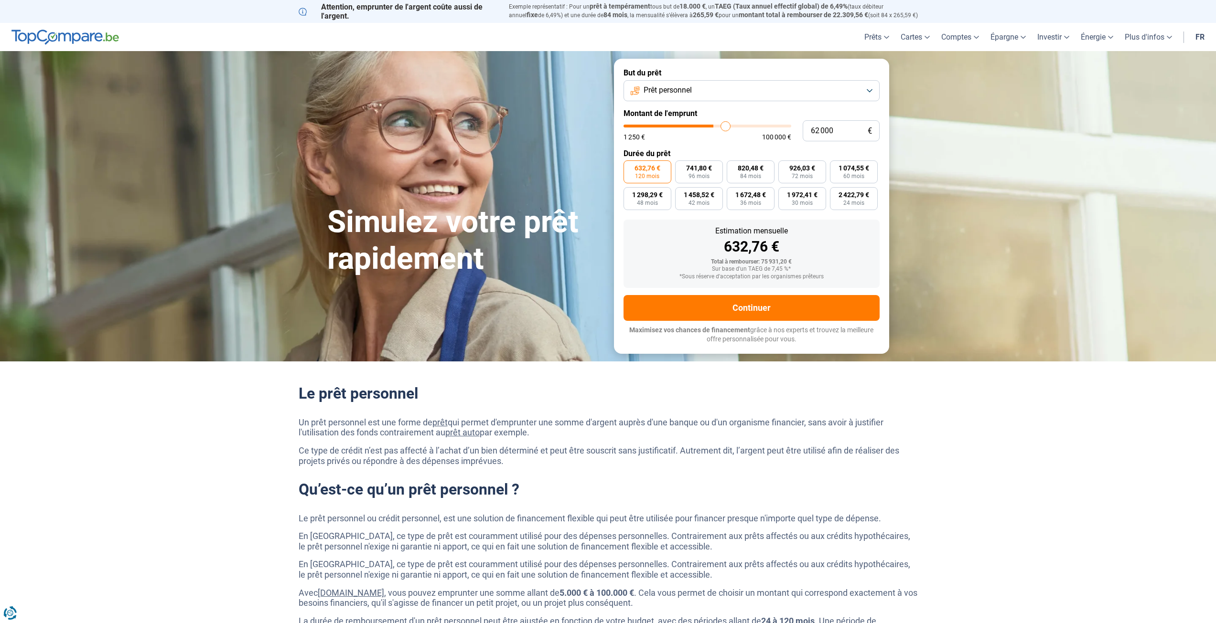
drag, startPoint x: 712, startPoint y: 128, endPoint x: 725, endPoint y: 127, distance: 12.9
click at [725, 127] on input "range" at bounding box center [707, 126] width 168 height 3
drag, startPoint x: 716, startPoint y: 127, endPoint x: 695, endPoint y: 125, distance: 21.6
click at [695, 125] on input "range" at bounding box center [707, 126] width 168 height 3
click at [703, 98] on button "Prêt personnel" at bounding box center [751, 90] width 256 height 21
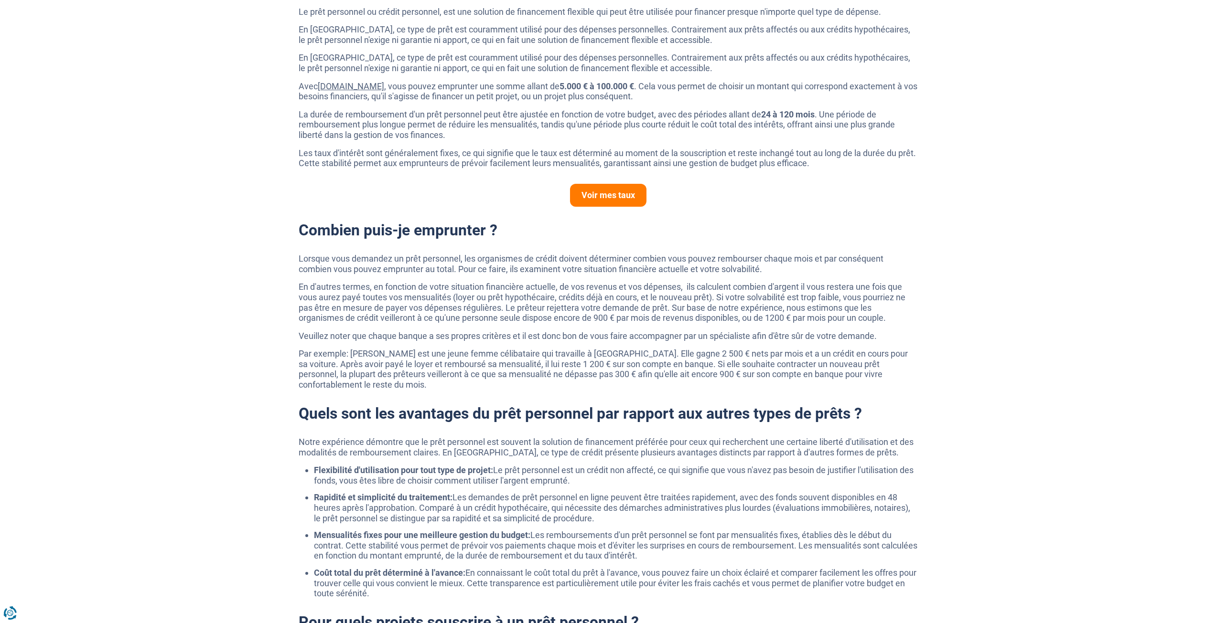
scroll to position [478, 0]
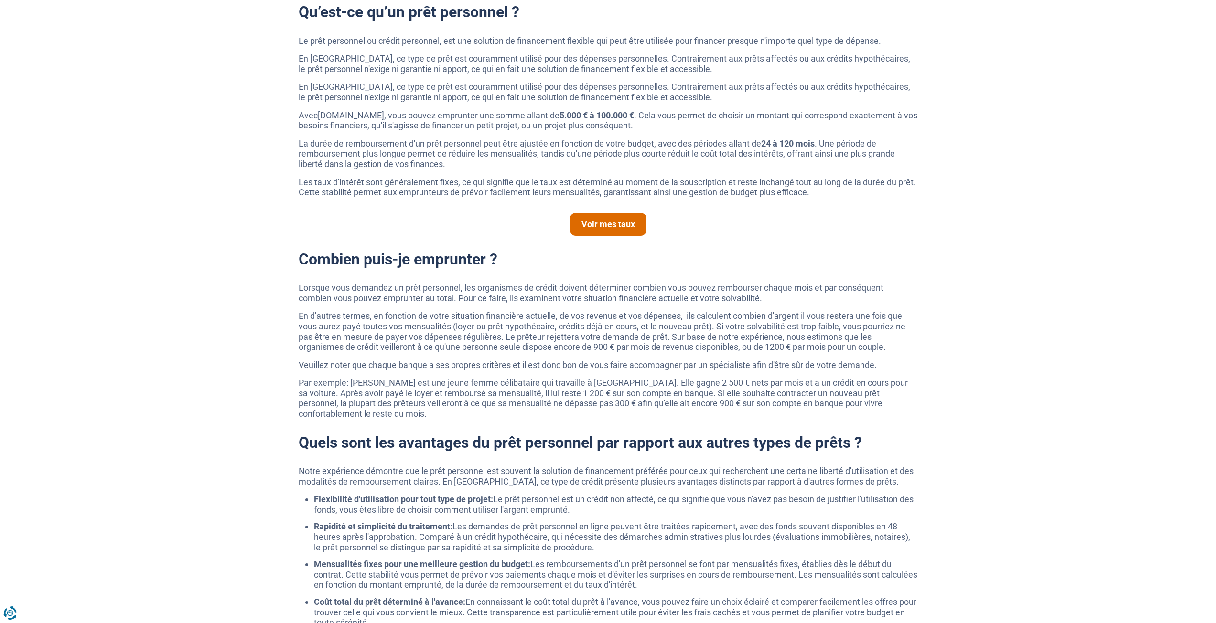
click at [599, 231] on link "Voir mes taux" at bounding box center [608, 224] width 76 height 23
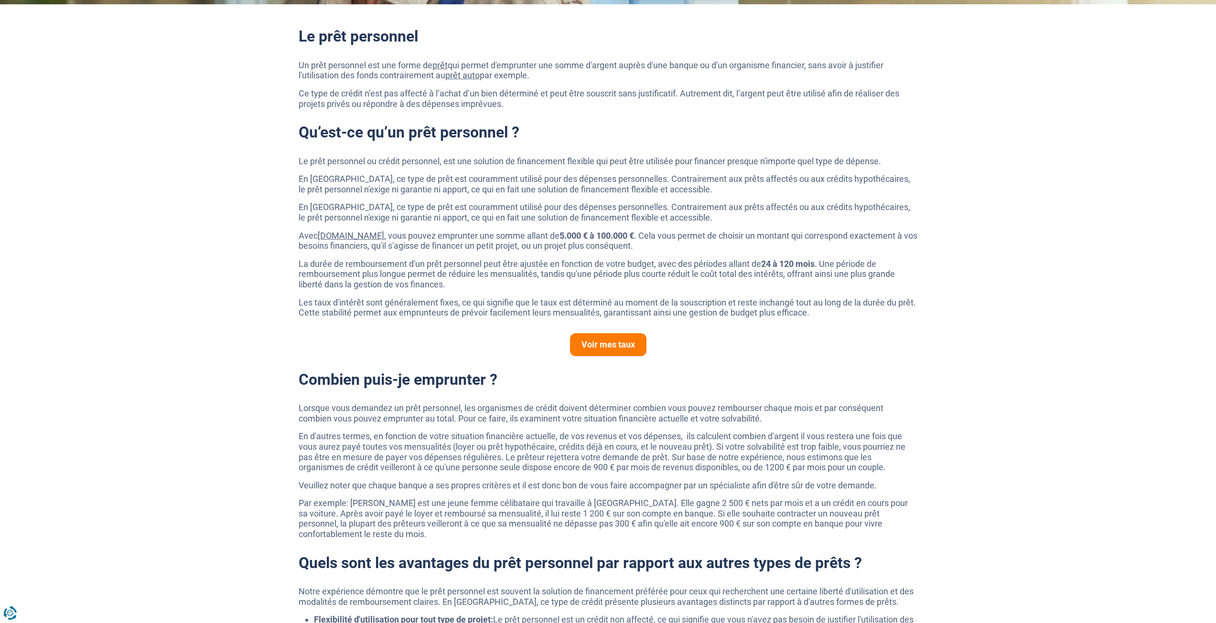
scroll to position [0, 0]
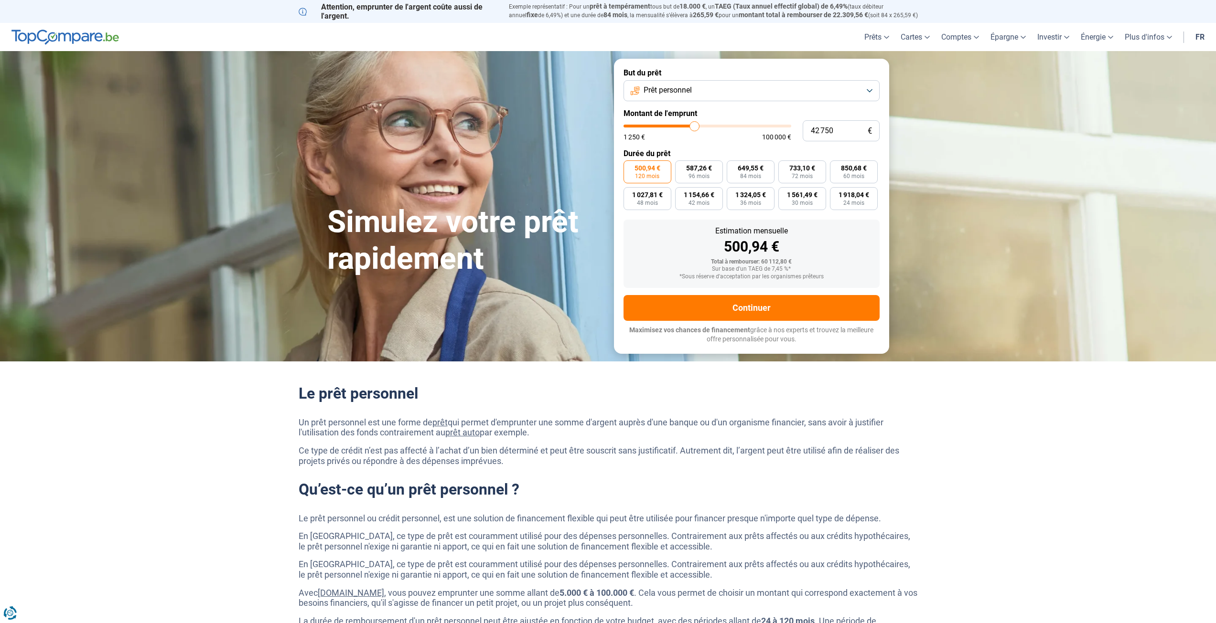
click at [24, 35] on img at bounding box center [64, 37] width 107 height 15
click at [677, 72] on label "But du prêt" at bounding box center [751, 72] width 256 height 9
click at [676, 82] on button "Prêt personnel" at bounding box center [751, 90] width 256 height 21
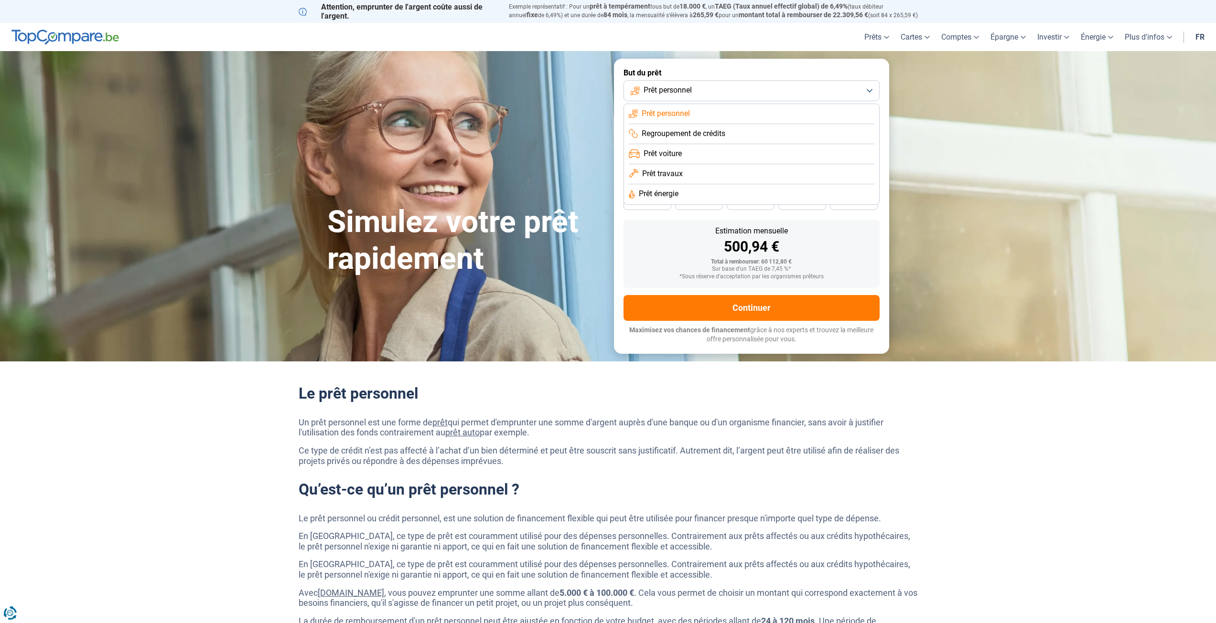
click at [663, 132] on span "Regroupement de crédits" at bounding box center [684, 133] width 84 height 11
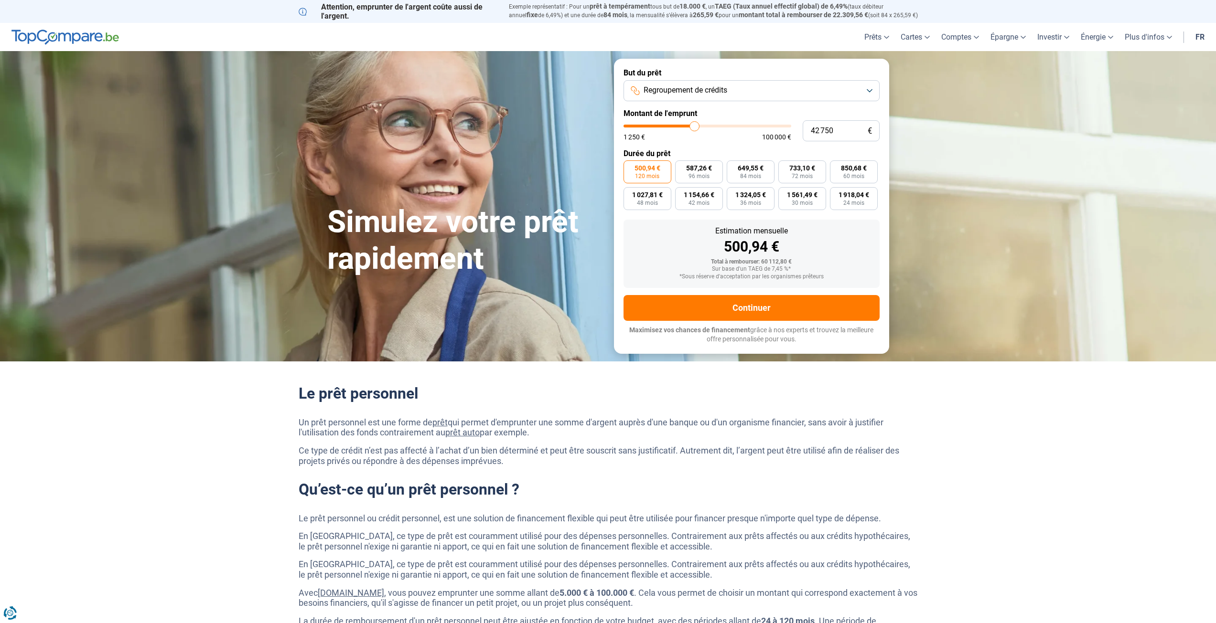
click at [696, 89] on span "Regroupement de crédits" at bounding box center [685, 90] width 84 height 11
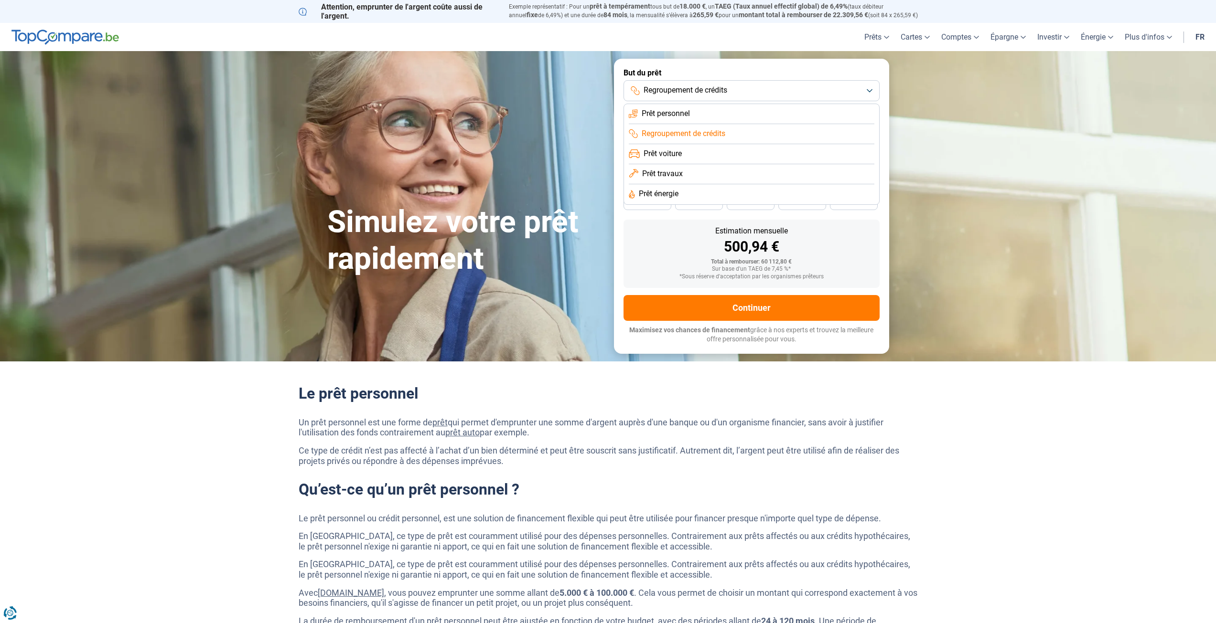
click at [668, 193] on span "Prêt énergie" at bounding box center [659, 194] width 40 height 11
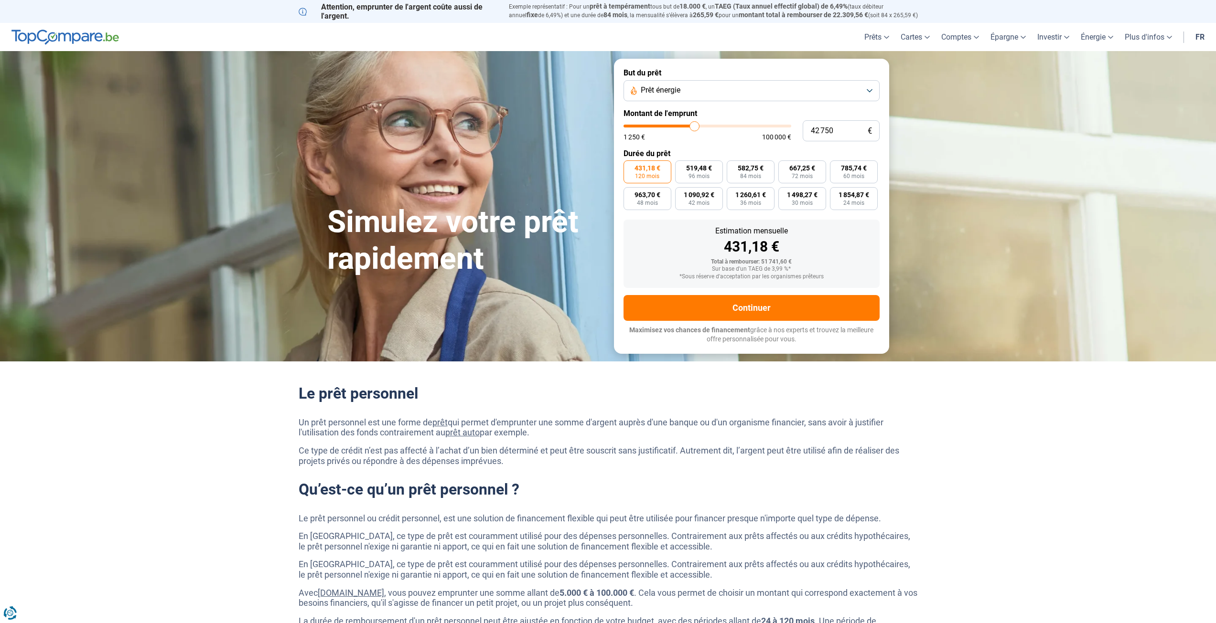
click at [676, 95] on span "Prêt énergie" at bounding box center [661, 90] width 40 height 11
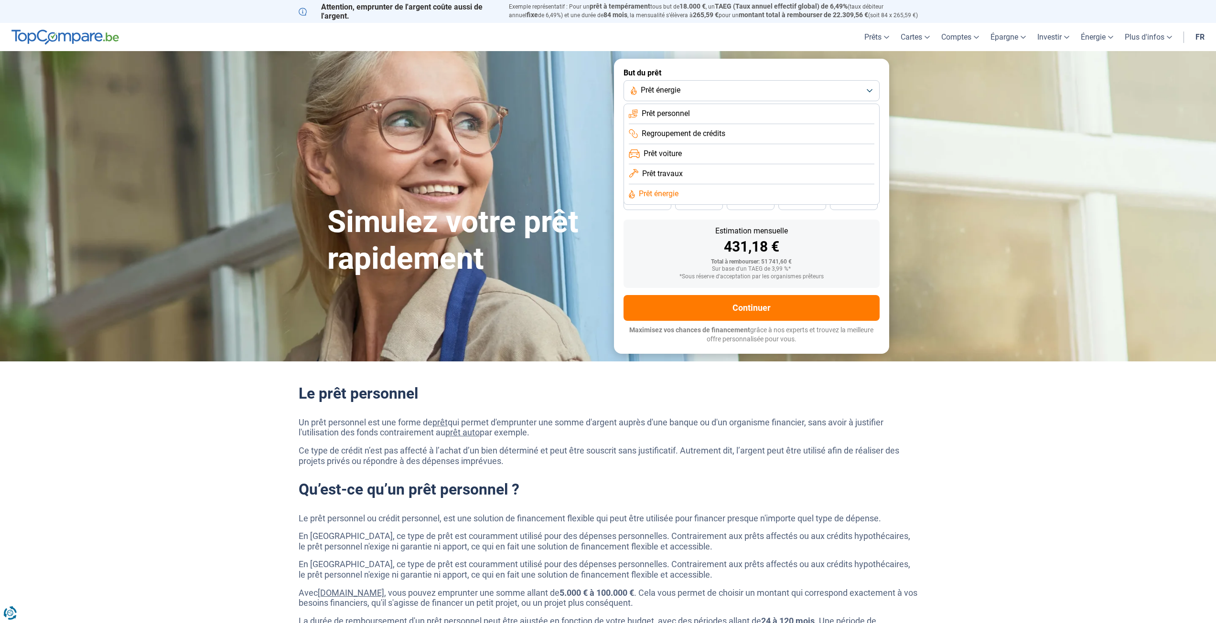
click at [670, 115] on span "Prêt personnel" at bounding box center [666, 113] width 48 height 11
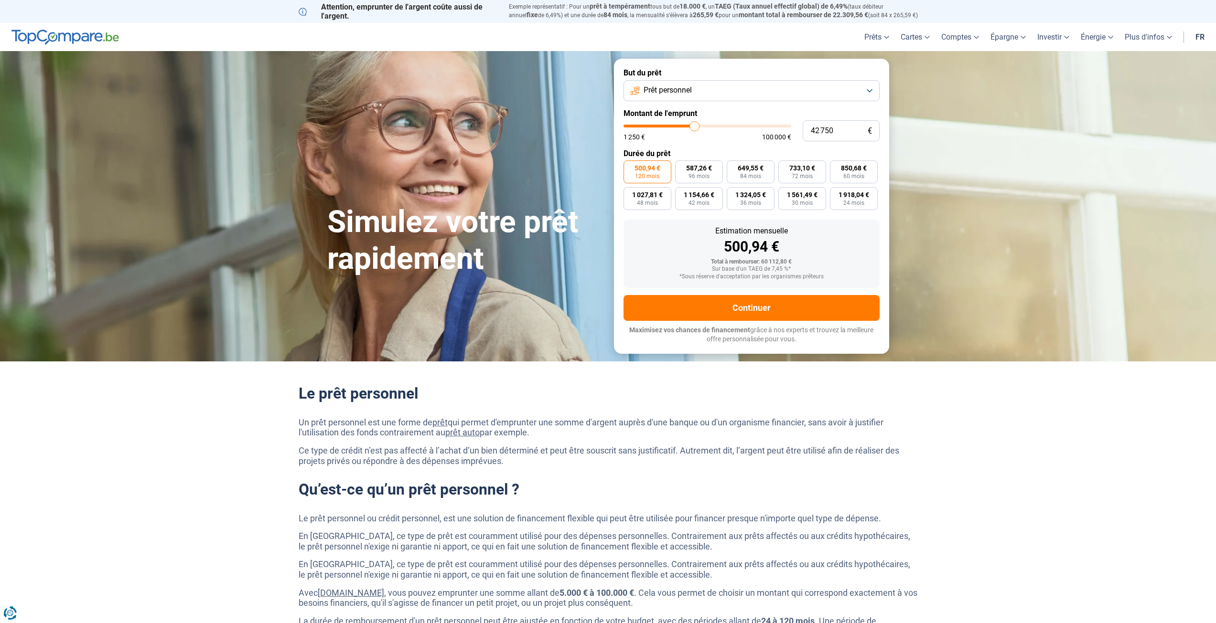
click at [676, 91] on span "Prêt personnel" at bounding box center [667, 90] width 48 height 11
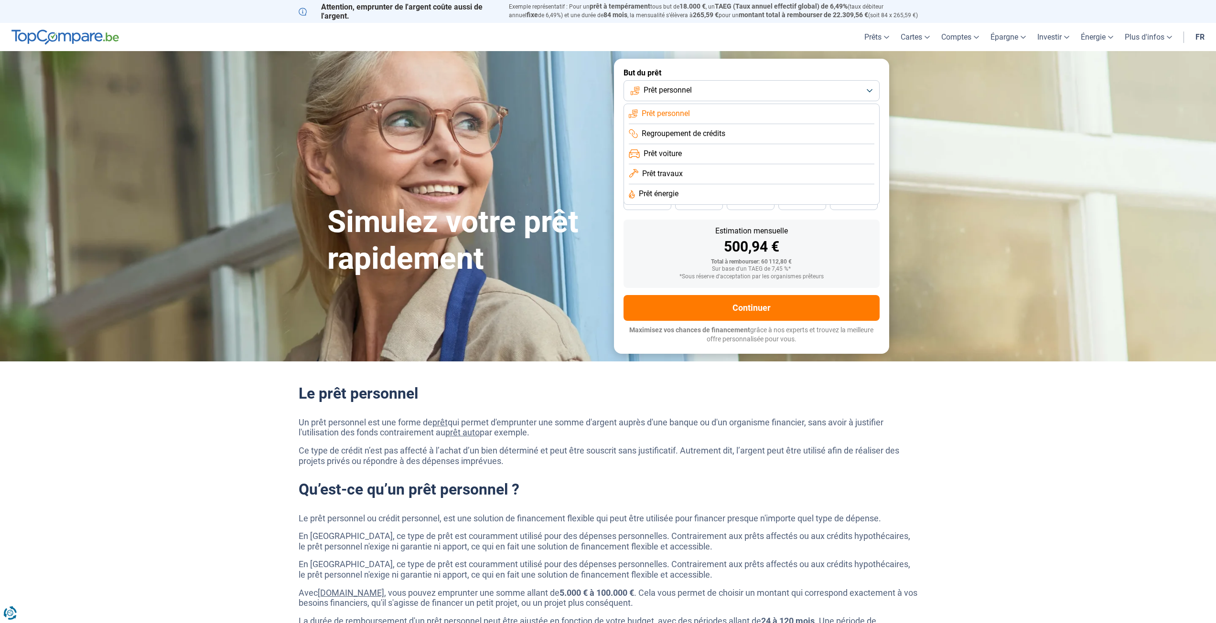
click at [673, 144] on li "Regroupement de crédits" at bounding box center [752, 154] width 246 height 20
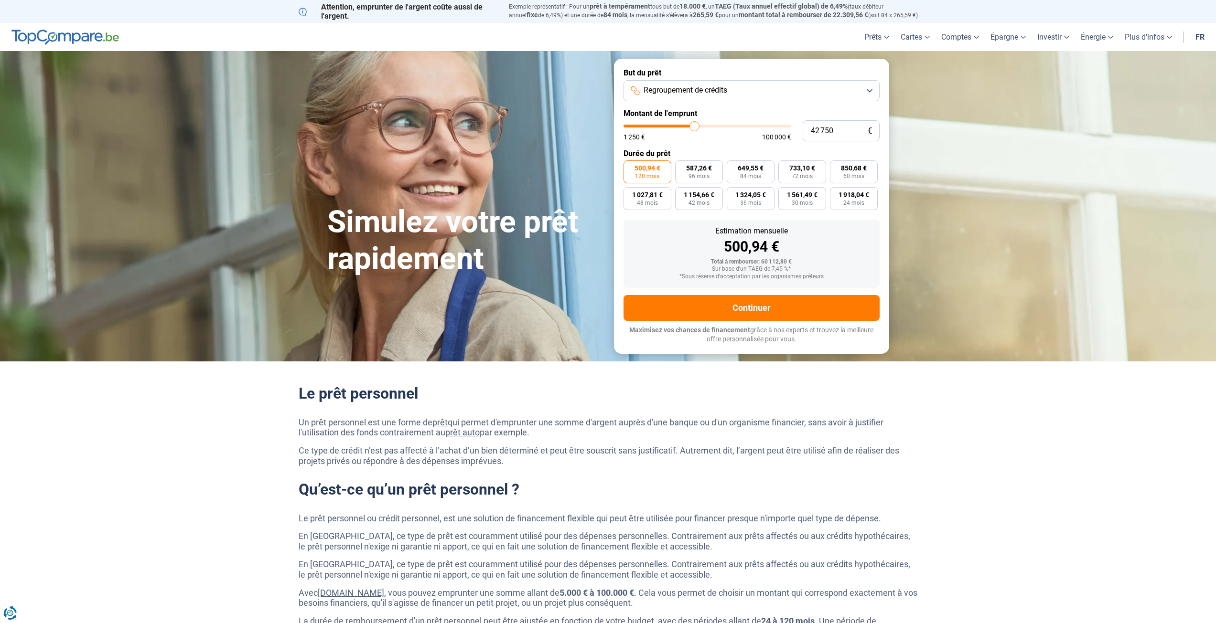
click at [683, 89] on span "Regroupement de crédits" at bounding box center [685, 90] width 84 height 11
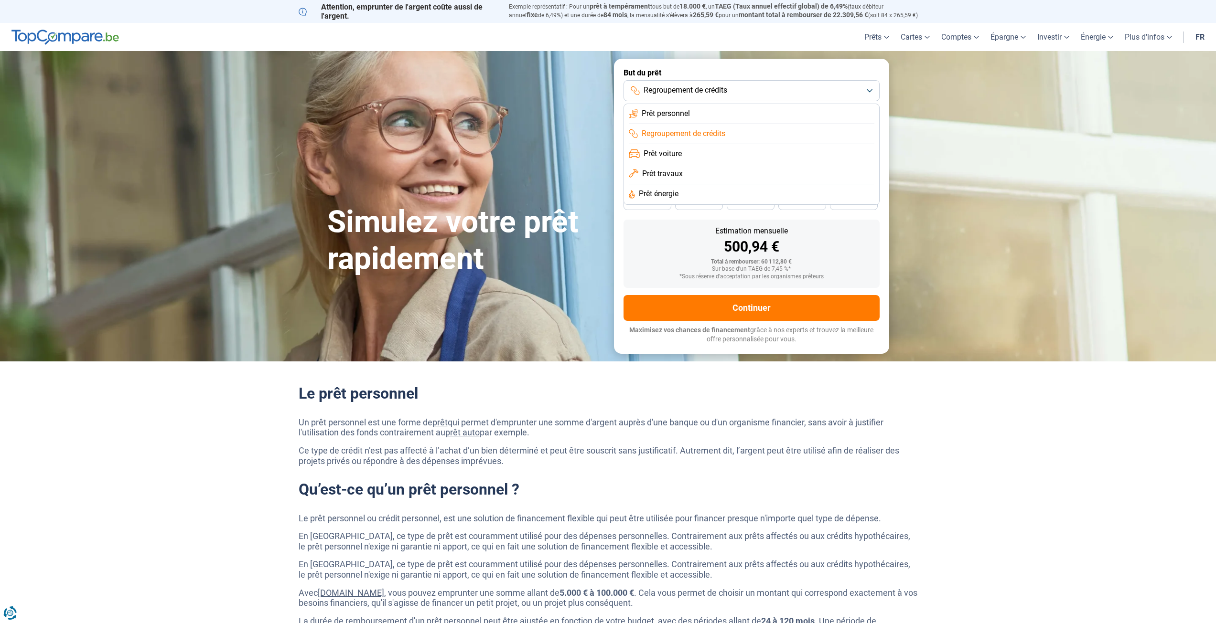
click at [676, 127] on li "Regroupement de crédits" at bounding box center [752, 134] width 246 height 20
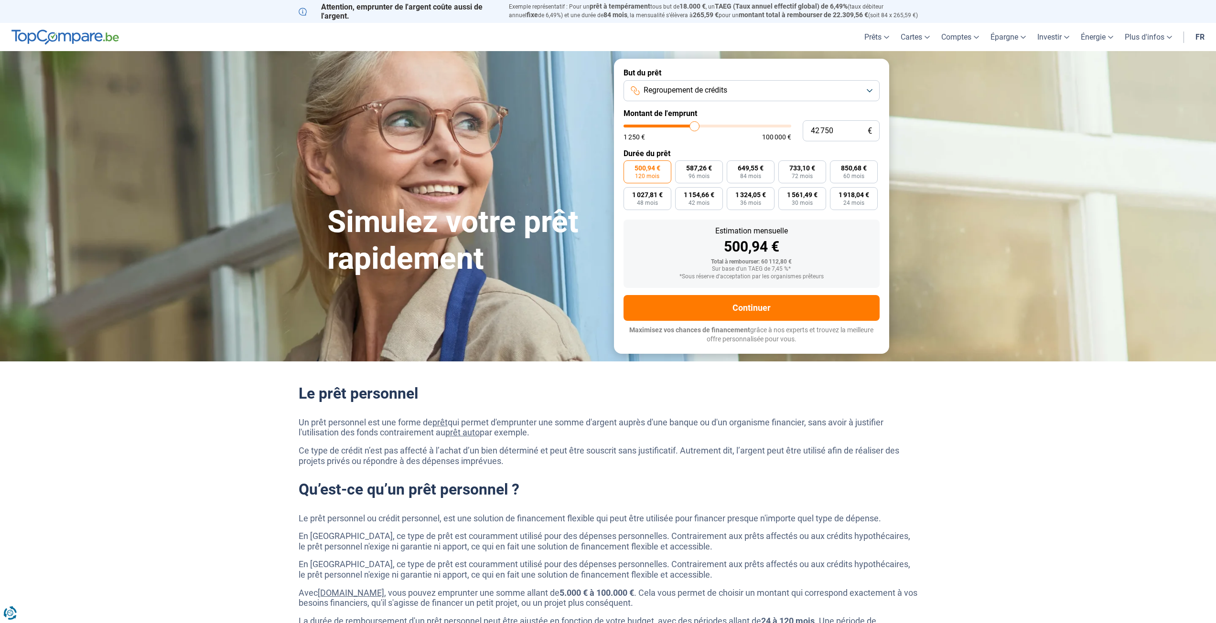
click at [429, 161] on div "Simulez votre prêt rapidement" at bounding box center [464, 206] width 287 height 142
click at [814, 93] on button "Regroupement de crédits" at bounding box center [751, 90] width 256 height 21
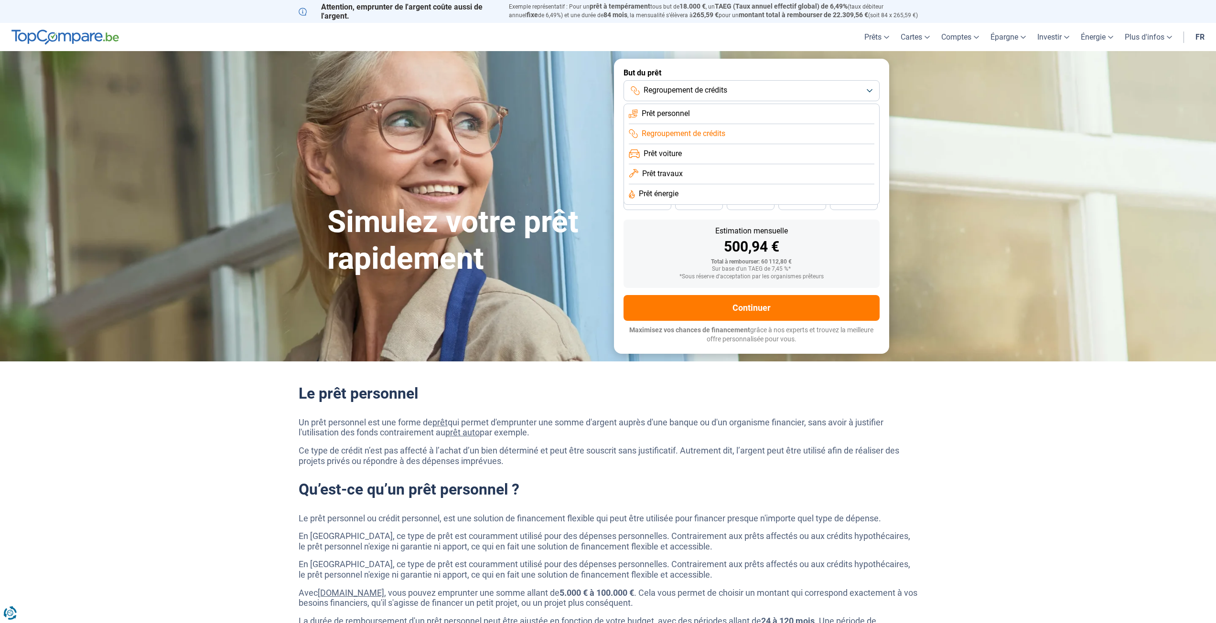
click at [698, 164] on li "Prêt voiture" at bounding box center [752, 174] width 246 height 20
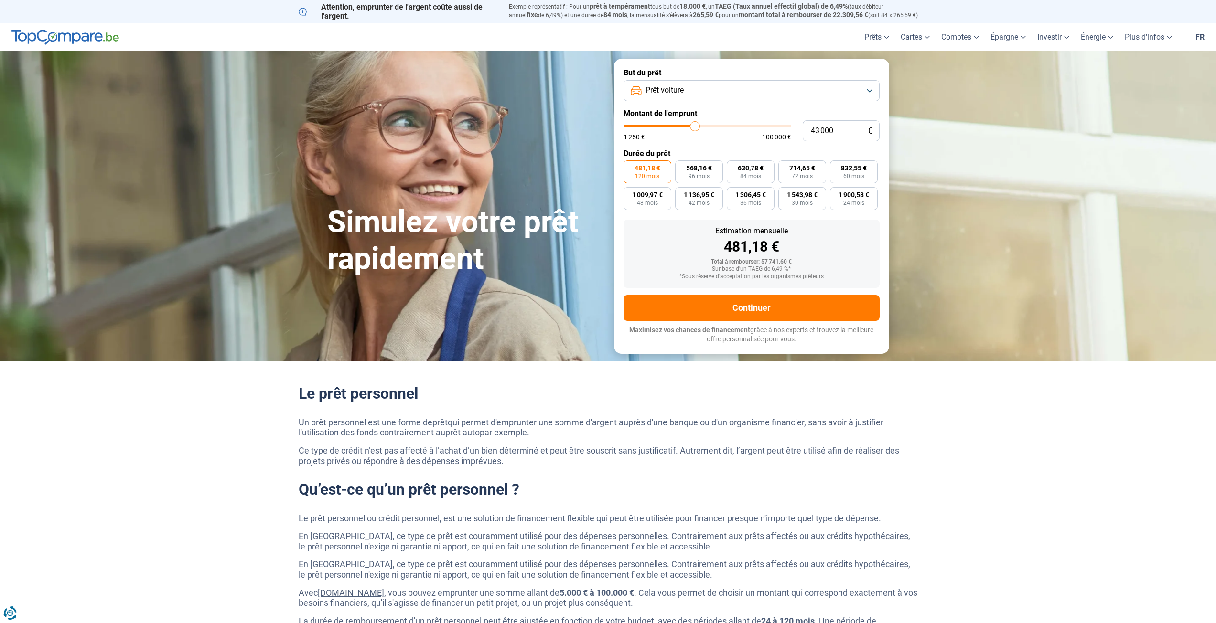
drag, startPoint x: 744, startPoint y: 129, endPoint x: 695, endPoint y: 127, distance: 49.2
click at [695, 127] on input "range" at bounding box center [707, 126] width 168 height 3
drag, startPoint x: 745, startPoint y: 127, endPoint x: 760, endPoint y: 127, distance: 14.8
click at [760, 127] on input "range" at bounding box center [707, 126] width 168 height 3
click at [732, 127] on input "range" at bounding box center [707, 126] width 168 height 3
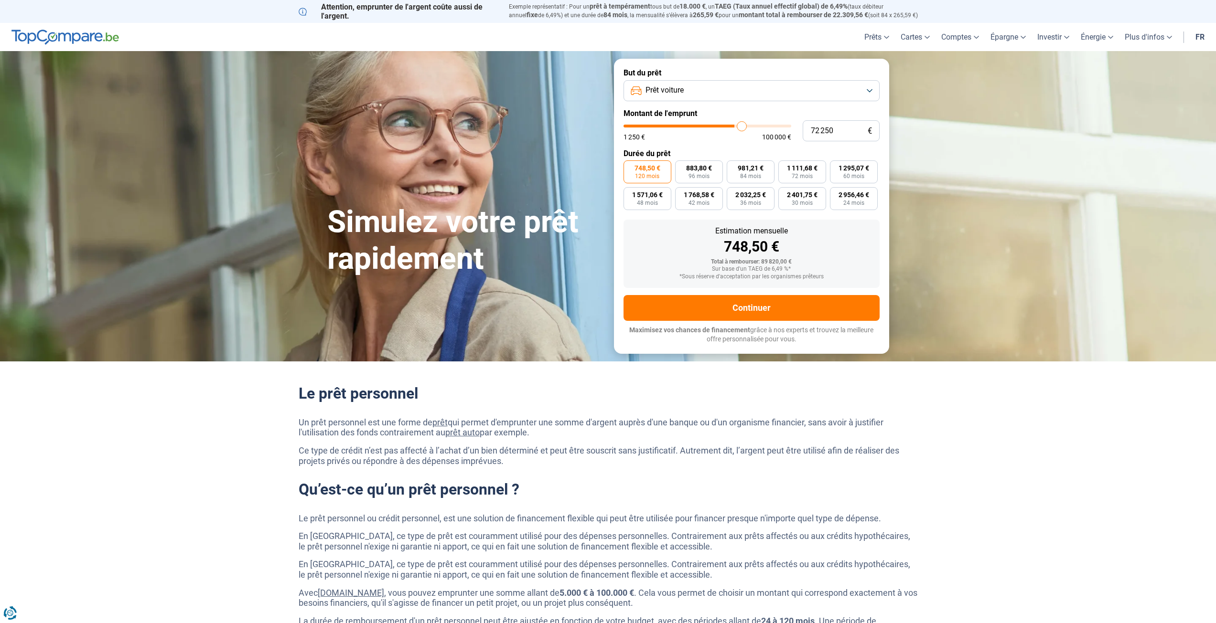
click at [741, 128] on input "range" at bounding box center [707, 126] width 168 height 3
click at [735, 127] on input "range" at bounding box center [707, 126] width 168 height 3
drag, startPoint x: 783, startPoint y: 268, endPoint x: 754, endPoint y: 266, distance: 28.7
click at [777, 268] on div "Sur base d'un TAEG de 6,49 %*" at bounding box center [751, 269] width 241 height 7
click at [792, 268] on div "Sur base d'un TAEG de 6,49 %*" at bounding box center [751, 269] width 241 height 7
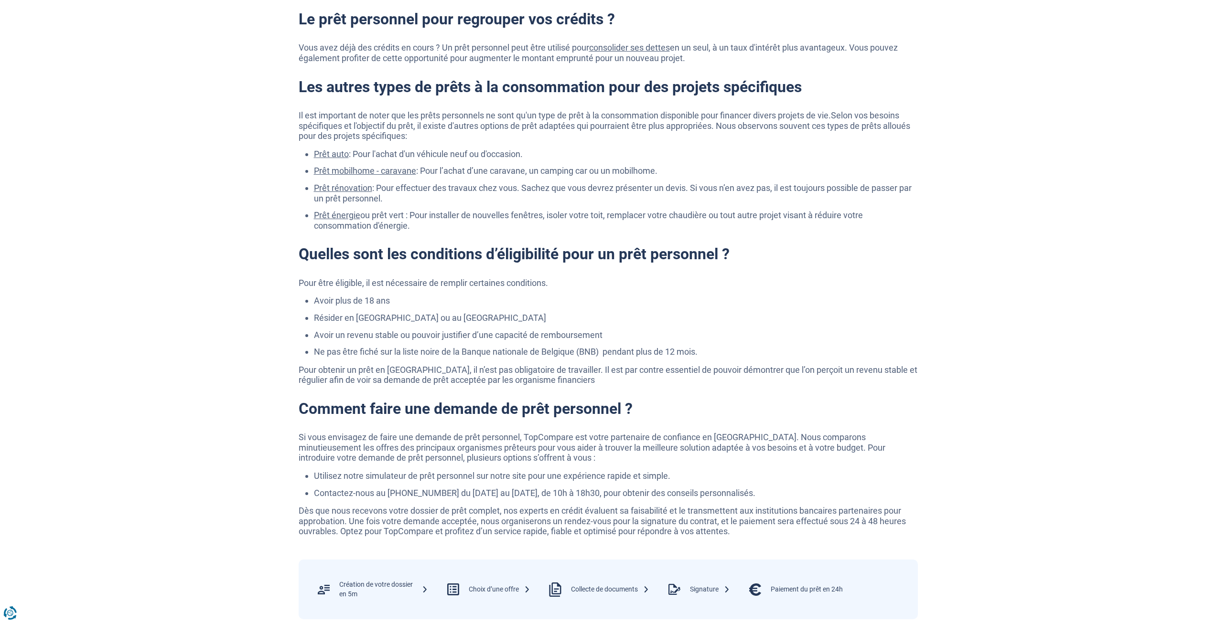
scroll to position [1481, 0]
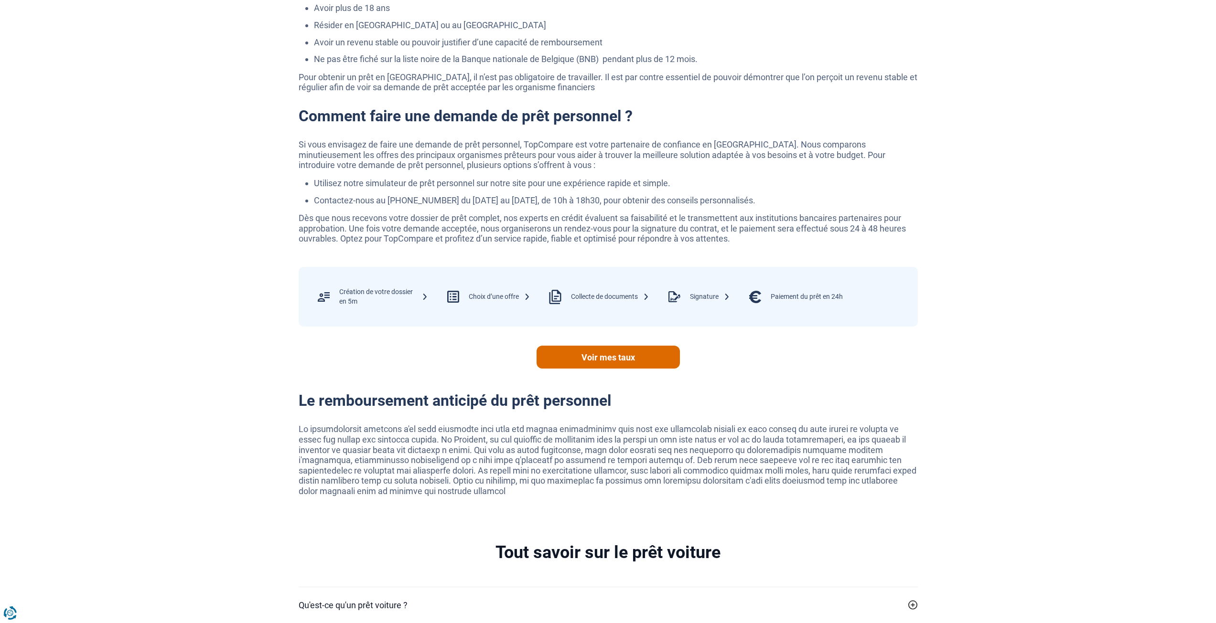
click at [603, 357] on link "Voir mes taux" at bounding box center [607, 357] width 143 height 23
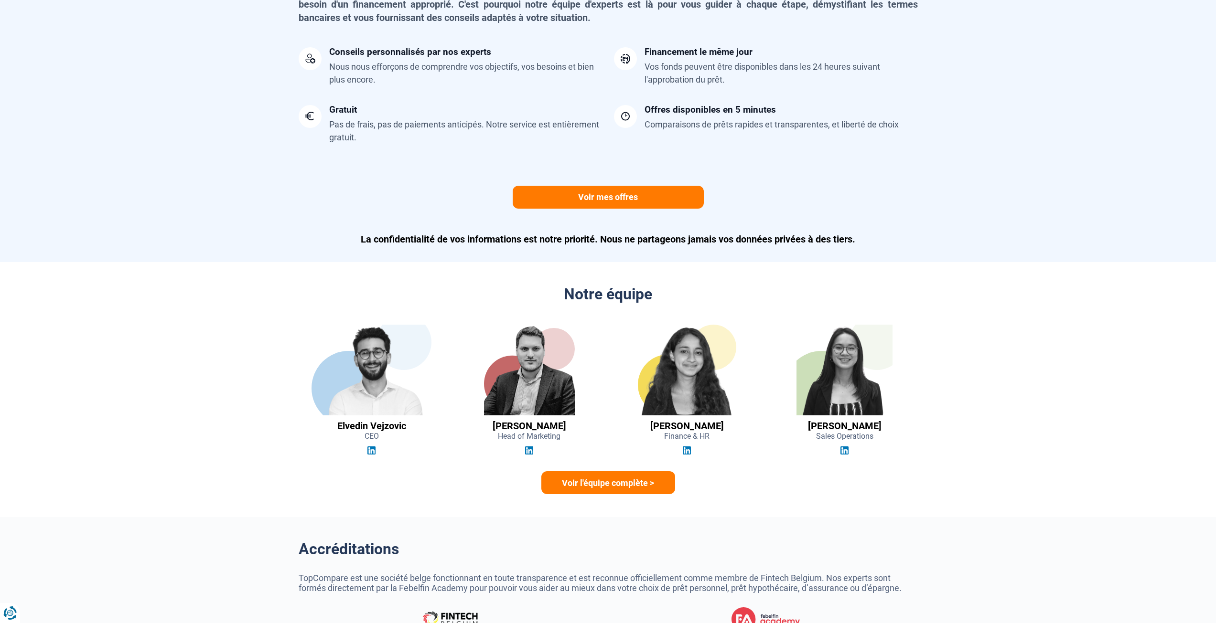
scroll to position [2484, 0]
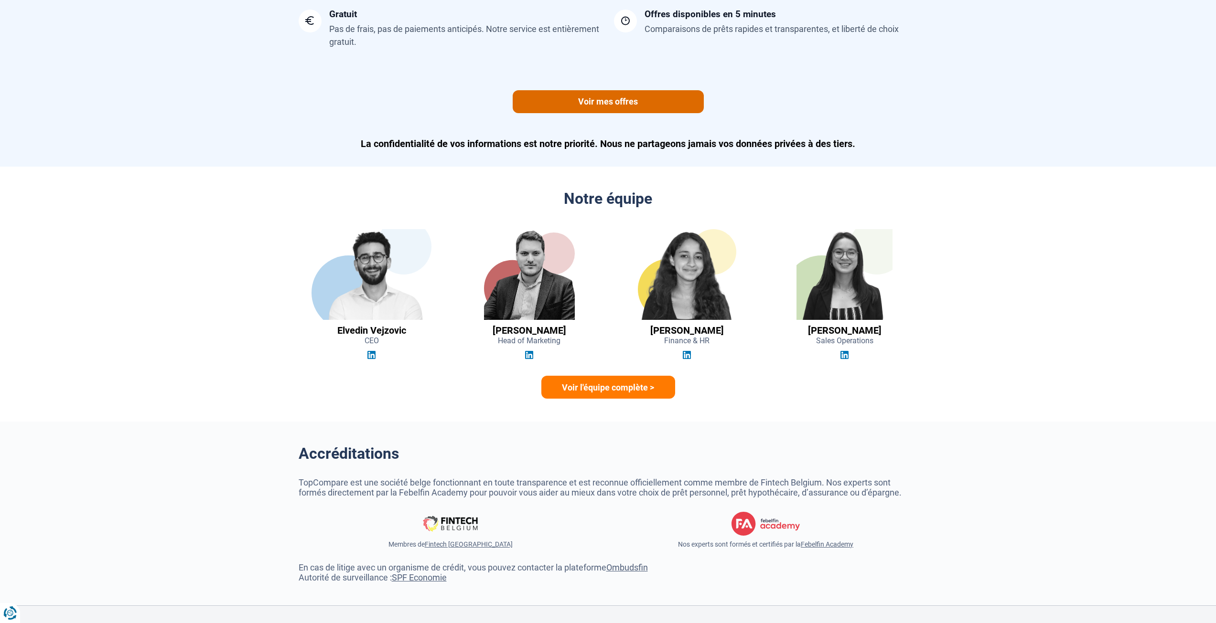
click at [605, 102] on link "Voir mes offres" at bounding box center [608, 101] width 191 height 23
click at [590, 400] on section "Notre équipe Elvedin Vejzovic CEO Guillaume Georges Head of Marketing Jihane El…" at bounding box center [608, 295] width 1216 height 256
click at [593, 389] on link "Voir l'équipe complète >" at bounding box center [608, 387] width 134 height 23
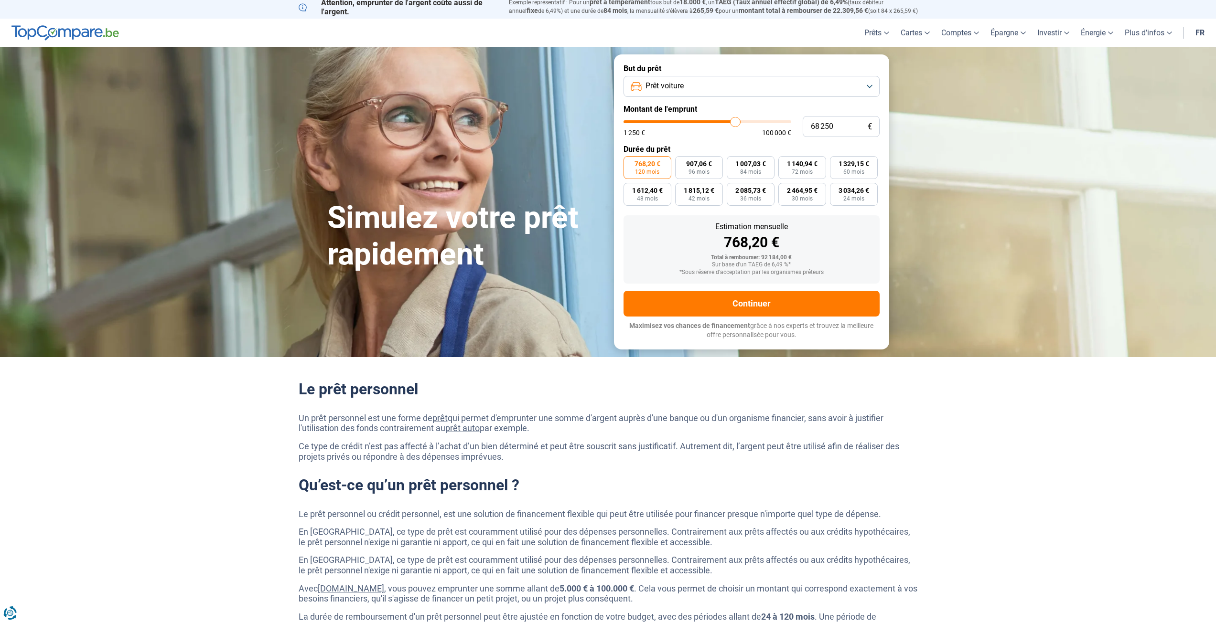
scroll to position [0, 0]
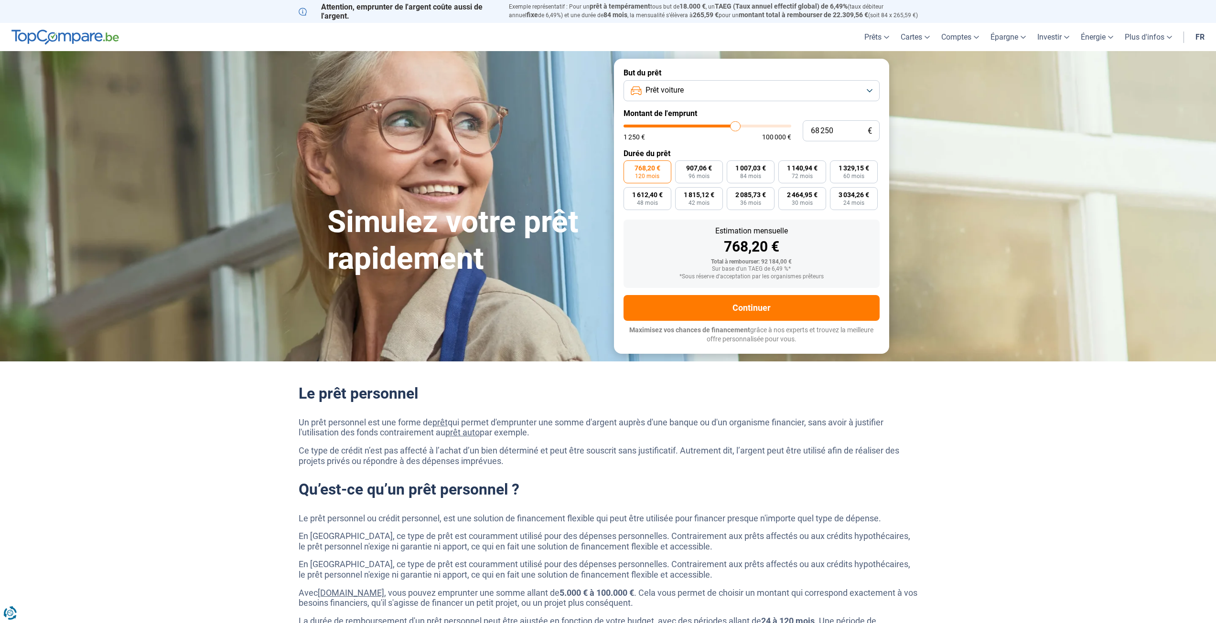
click at [734, 87] on button "Prêt voiture" at bounding box center [751, 90] width 256 height 21
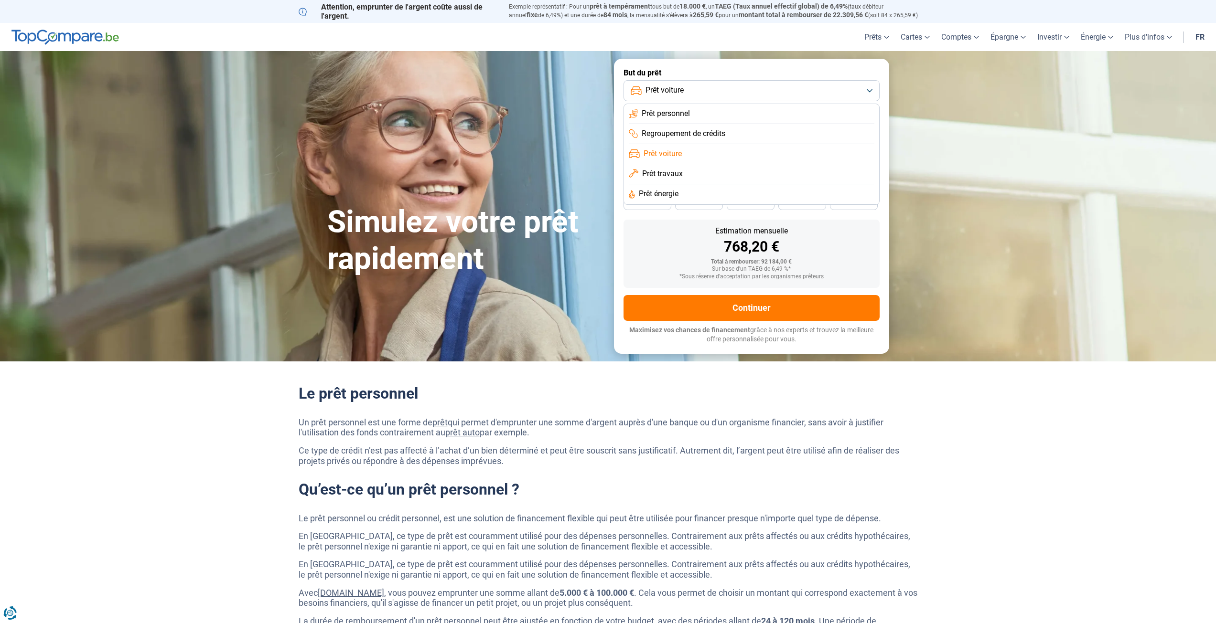
click at [713, 94] on button "Prêt voiture" at bounding box center [751, 90] width 256 height 21
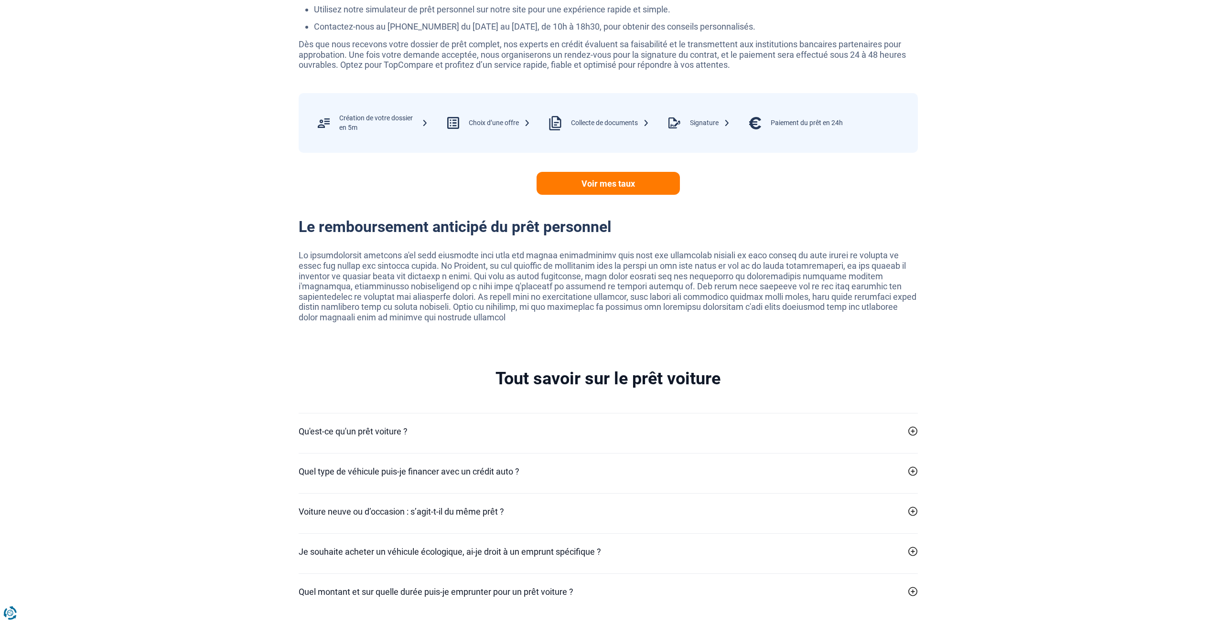
scroll to position [1624, 0]
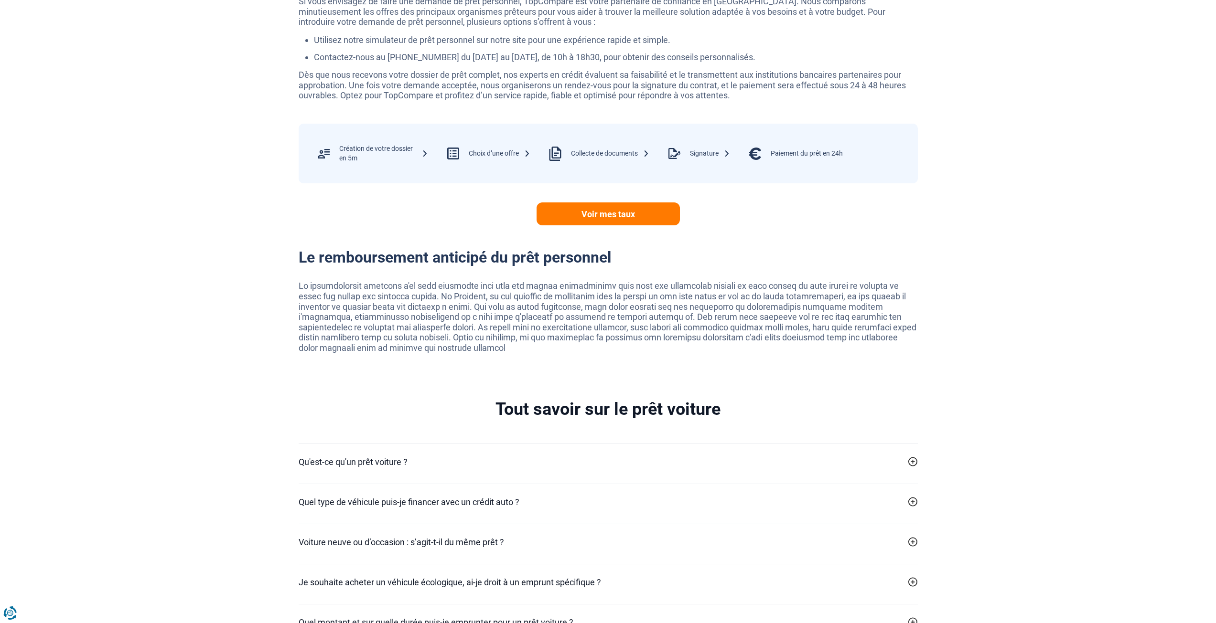
click at [469, 156] on div "Choix d’une offre" at bounding box center [500, 154] width 62 height 10
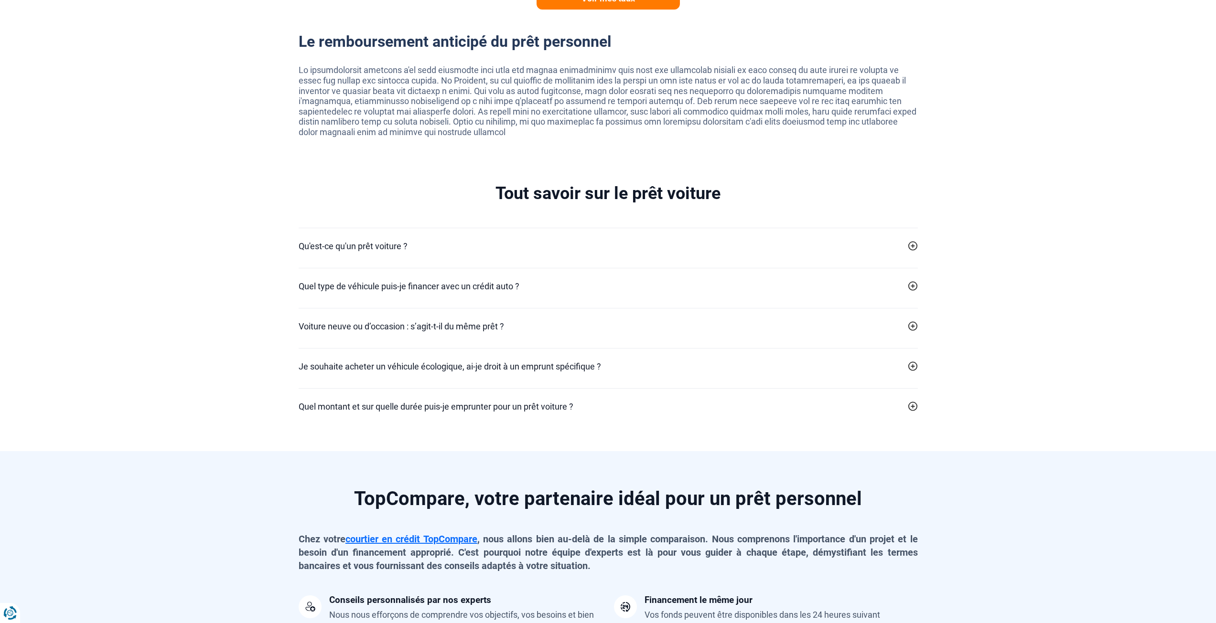
scroll to position [1863, 0]
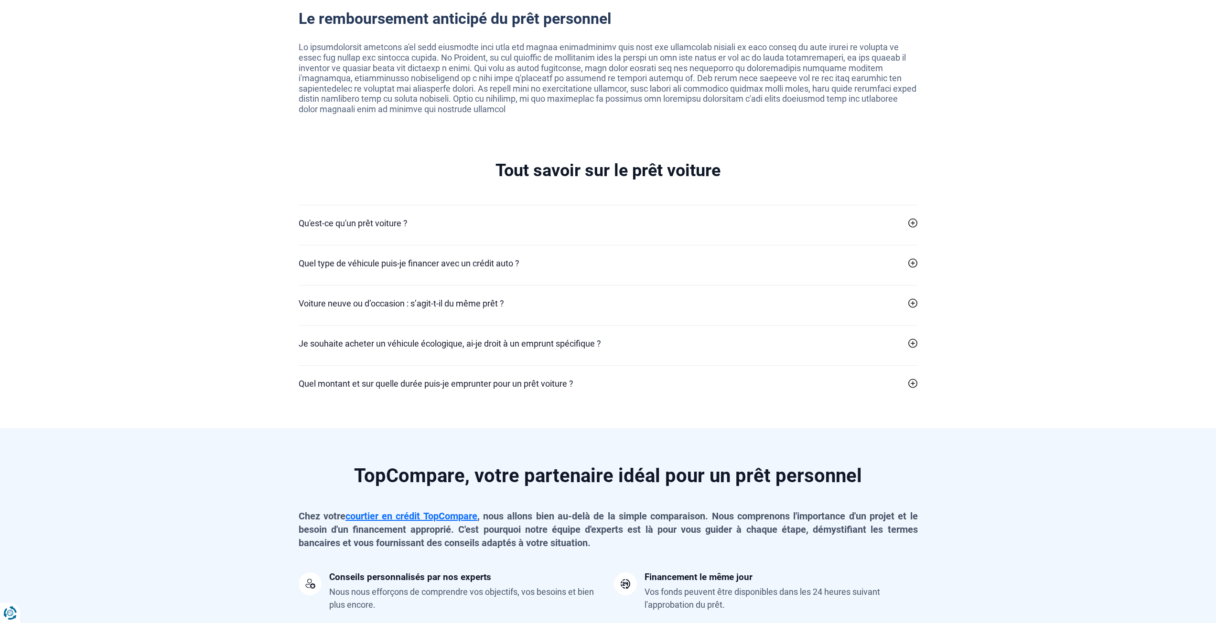
click at [804, 231] on div "Qu'est-ce qu'un prêt voiture ? Un crédit auto est un prêt affecté (à ne pas con…" at bounding box center [608, 225] width 619 height 40
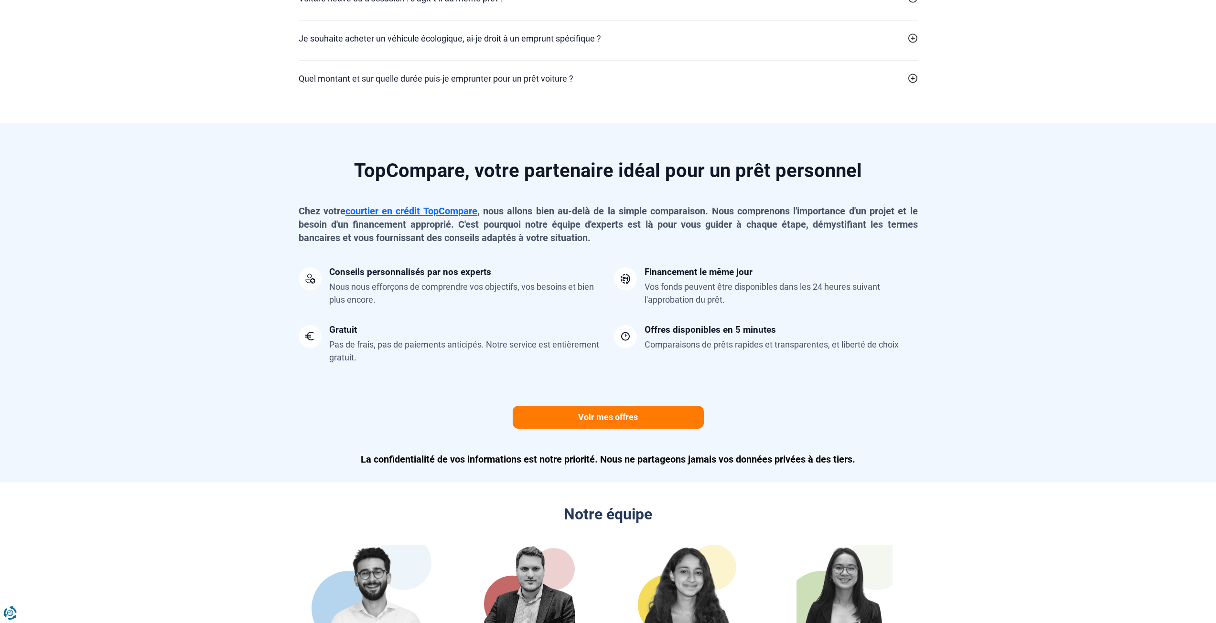
scroll to position [2150, 0]
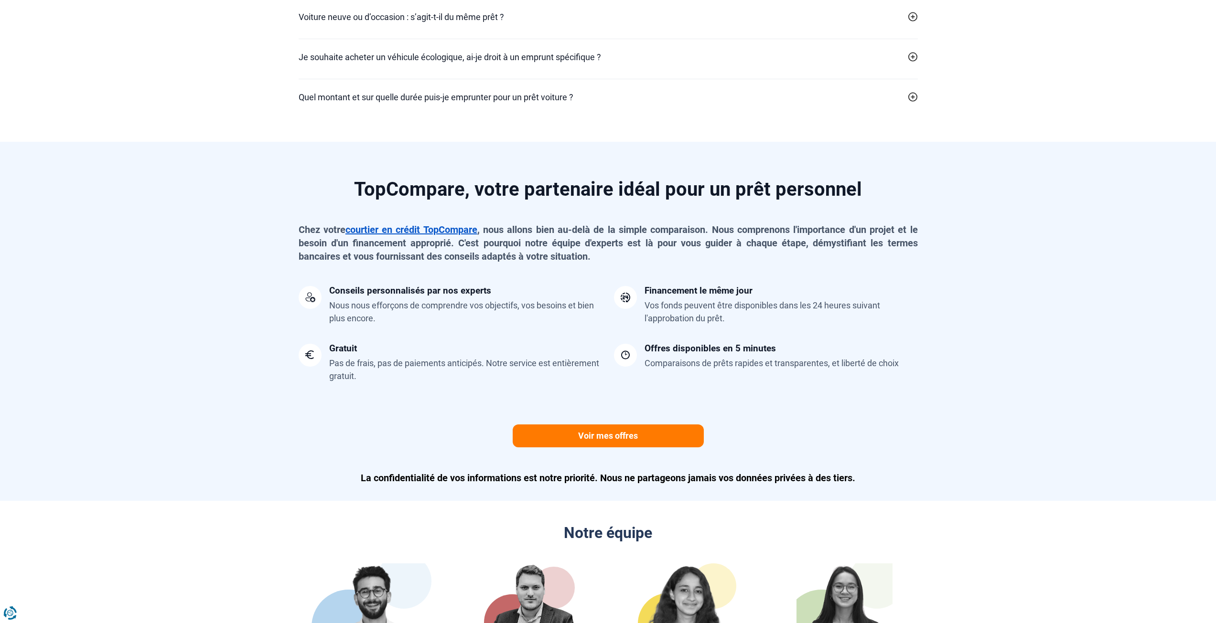
click at [425, 231] on link "courtier en crédit TopCompare" at bounding box center [411, 229] width 132 height 11
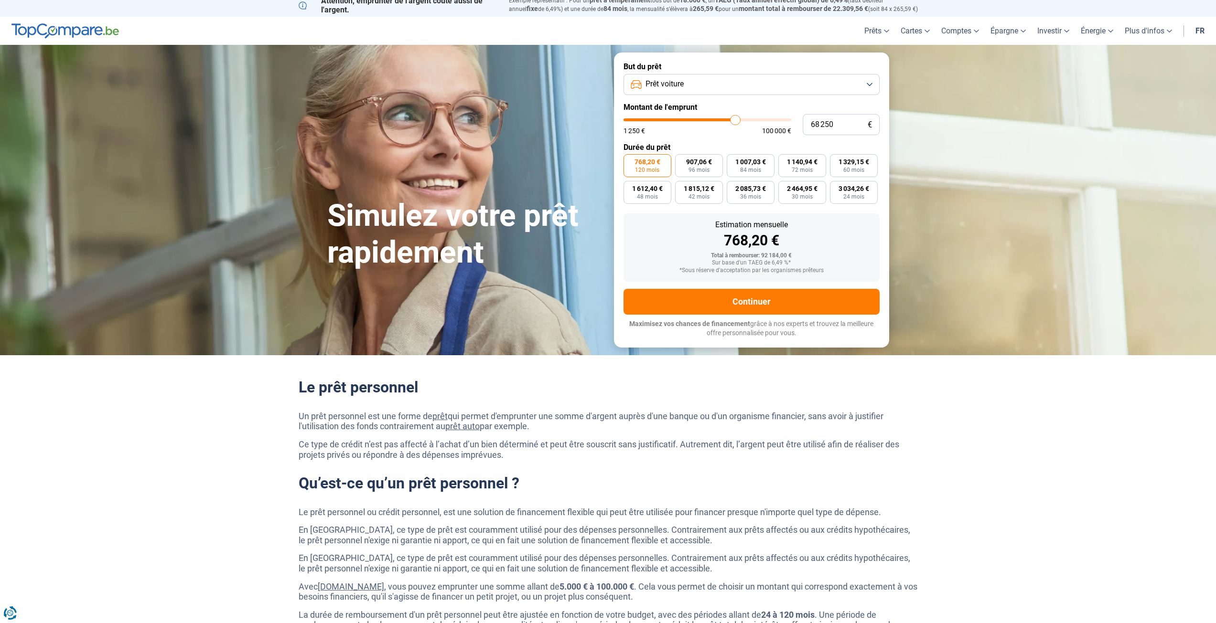
scroll to position [0, 0]
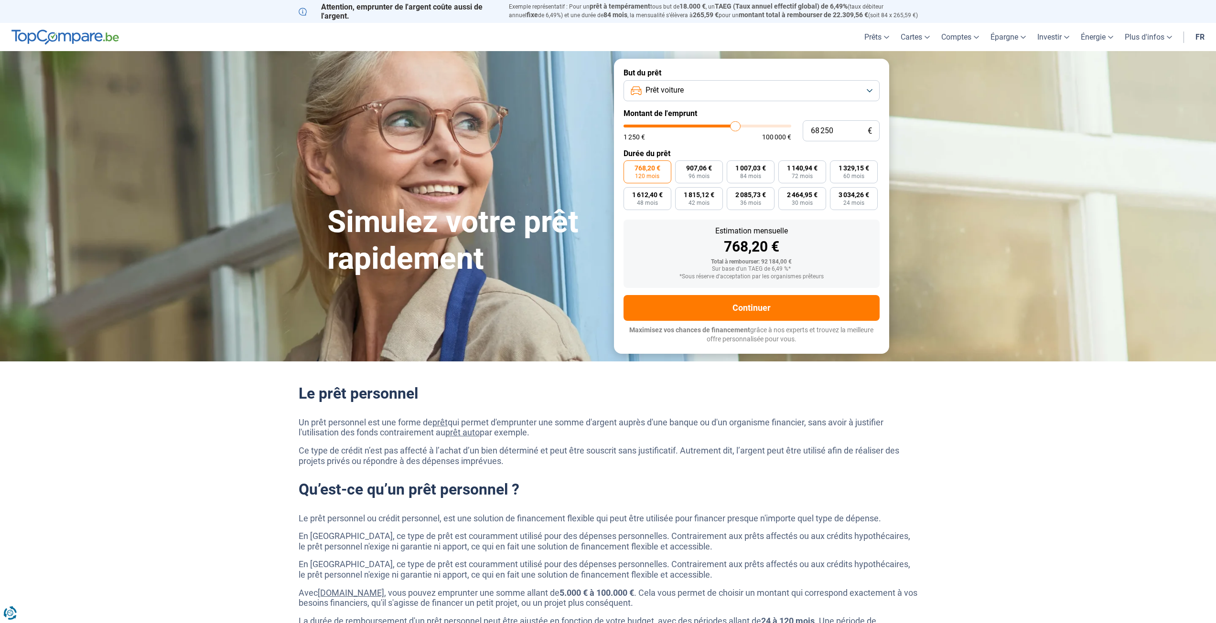
click at [331, 12] on p "Attention, emprunter de l'argent coûte aussi de l'argent." at bounding box center [398, 11] width 199 height 18
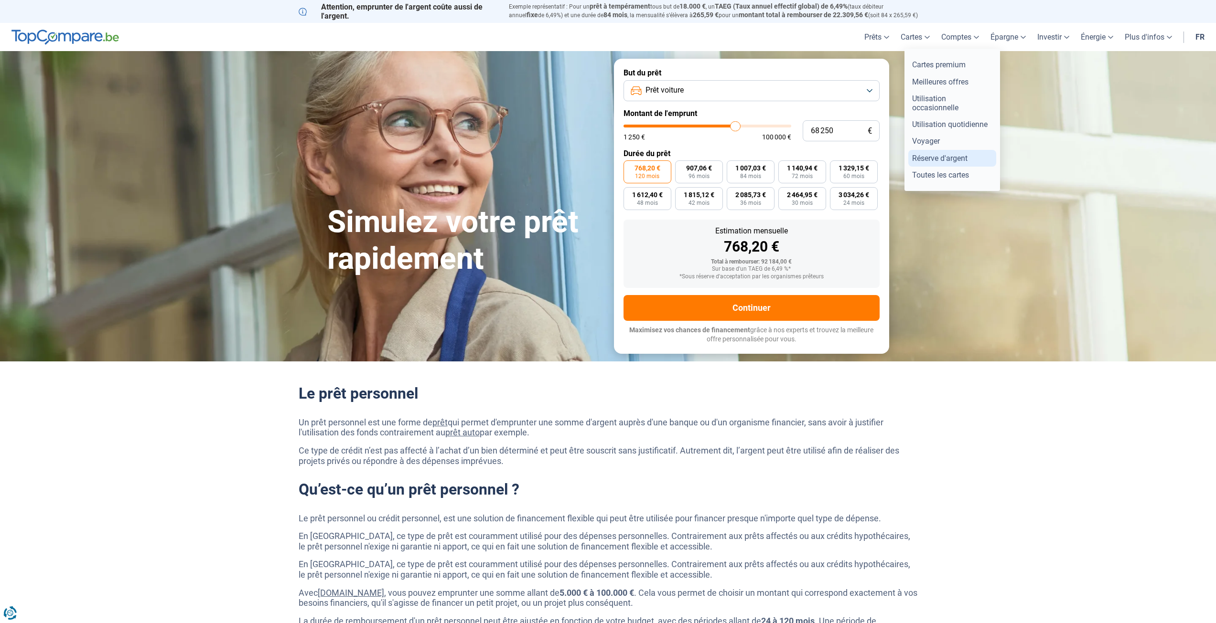
click at [934, 159] on link "Réserve d'argent" at bounding box center [952, 158] width 88 height 17
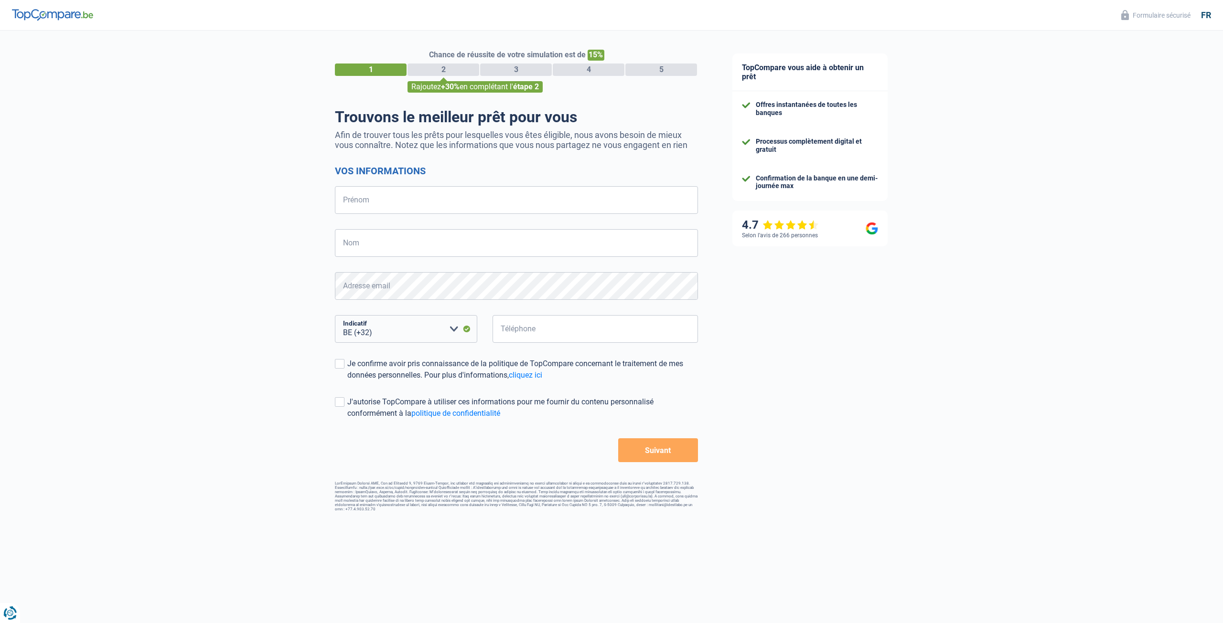
select select "32"
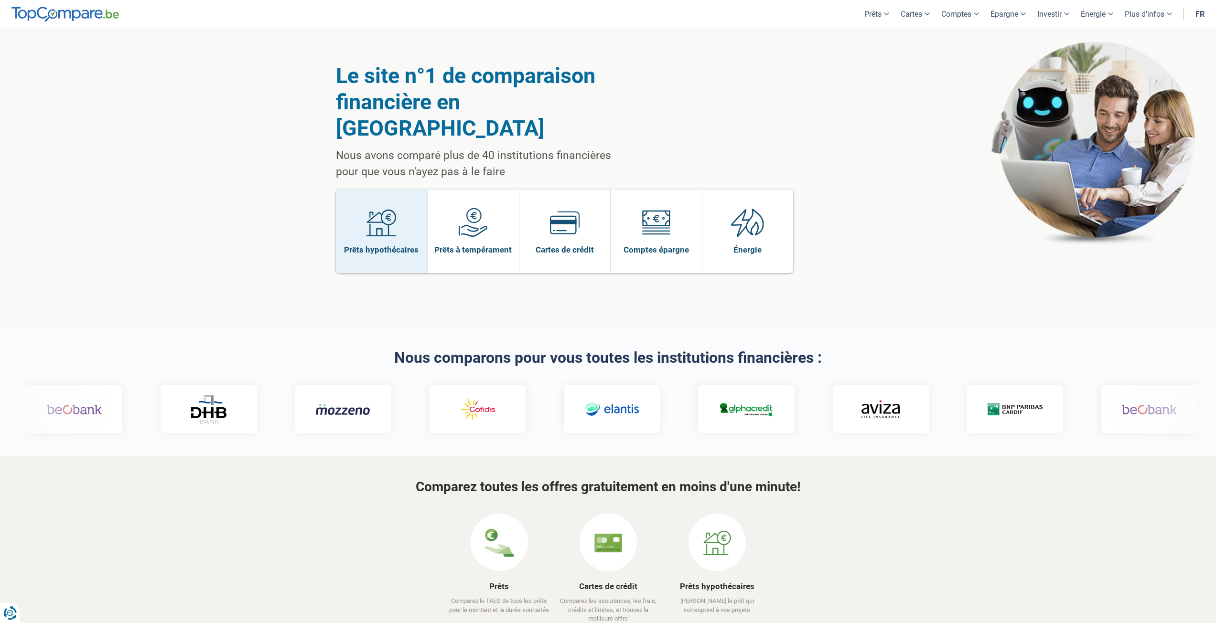
click at [384, 212] on span at bounding box center [381, 226] width 30 height 37
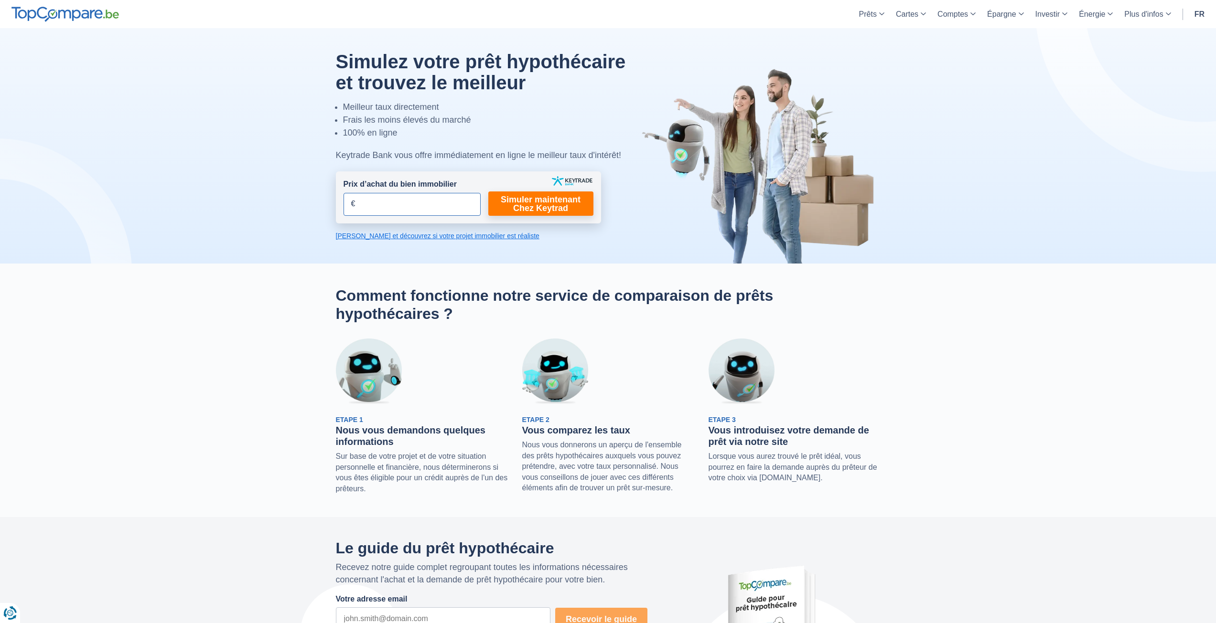
click at [432, 210] on input "Prix d’achat du bien immobilier" at bounding box center [411, 204] width 137 height 23
type input "280.000"
click at [513, 201] on link "Simuler maintenant Chez Keytrad" at bounding box center [540, 204] width 105 height 24
click at [547, 207] on link "Simuler maintenant Chez Keytrad" at bounding box center [540, 204] width 105 height 24
click at [564, 204] on link "Simuler maintenant Chez Keytrad" at bounding box center [540, 204] width 105 height 24
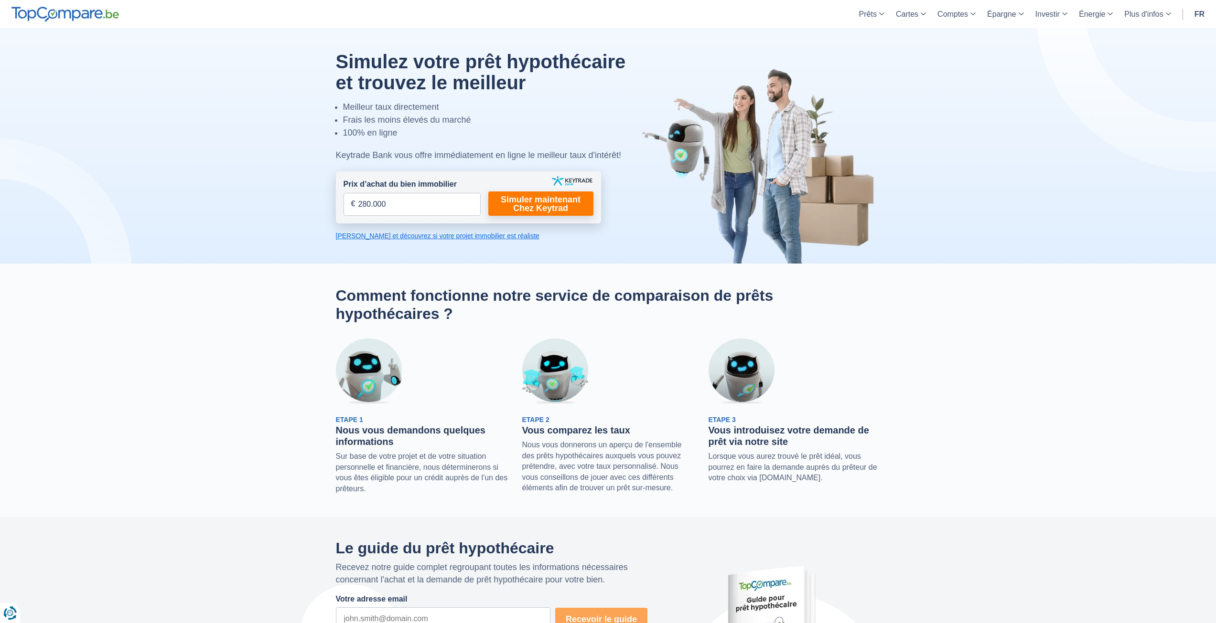
drag, startPoint x: 278, startPoint y: 272, endPoint x: 201, endPoint y: 27, distance: 257.2
click at [534, 205] on link "Simuler maintenant Chez Keytrad" at bounding box center [540, 204] width 105 height 24
drag, startPoint x: 393, startPoint y: 237, endPoint x: 387, endPoint y: 236, distance: 5.4
click at [393, 237] on link "Calculez et découvrez si votre projet immobilier est réaliste" at bounding box center [468, 236] width 265 height 10
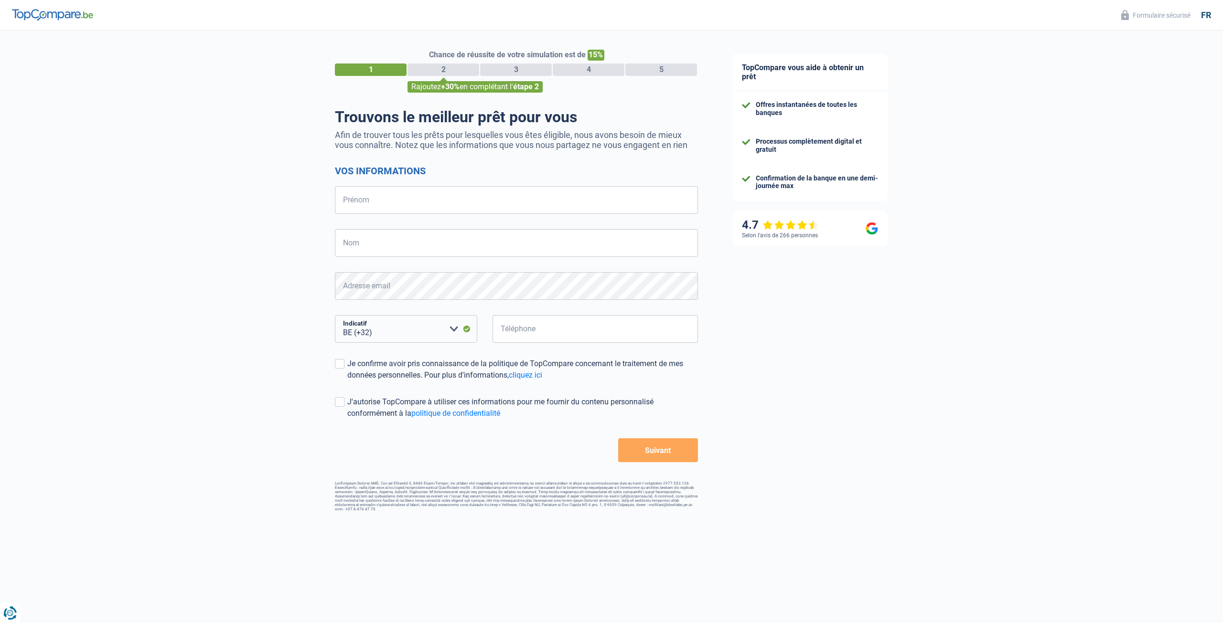
select select "32"
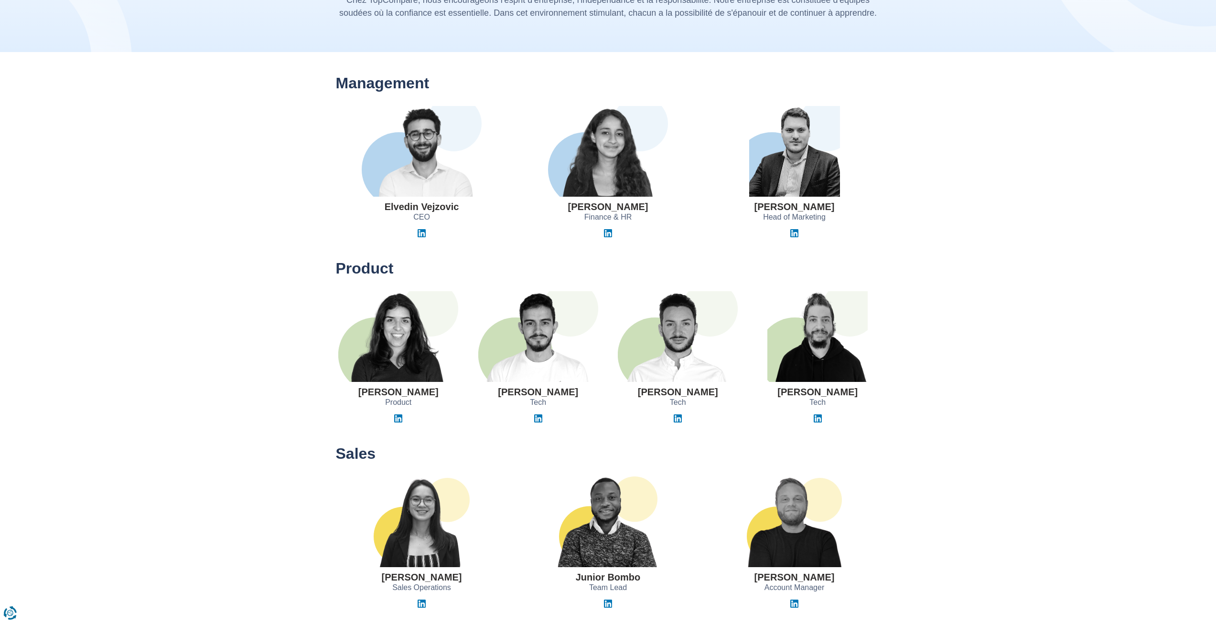
drag, startPoint x: 61, startPoint y: 179, endPoint x: 70, endPoint y: 176, distance: 9.1
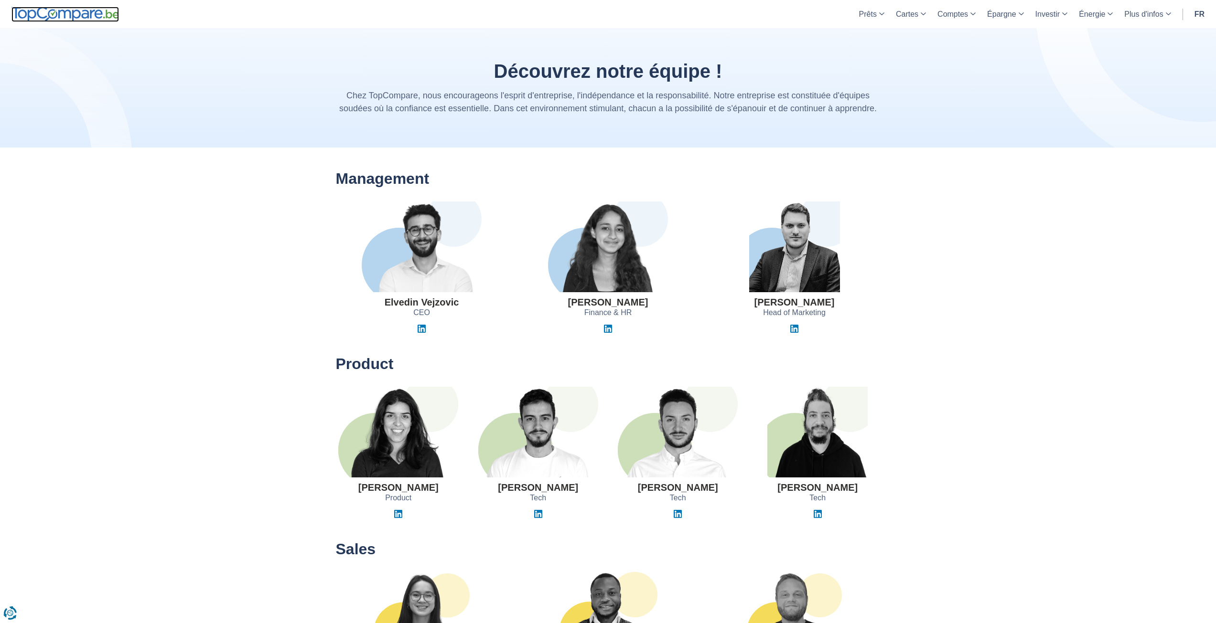
click at [57, 7] on img at bounding box center [64, 14] width 107 height 15
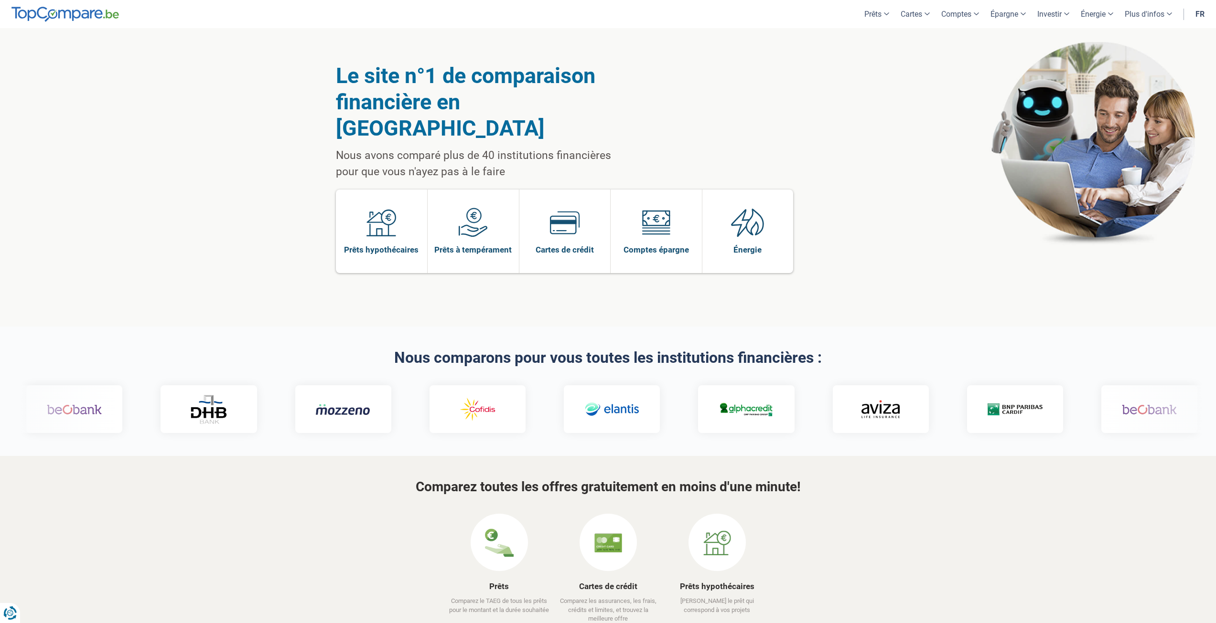
click at [709, 350] on h2 "Nous comparons pour vous toutes les institutions financières :" at bounding box center [608, 358] width 545 height 17
click at [877, 41] on link "Prêt personnel" at bounding box center [916, 41] width 88 height 17
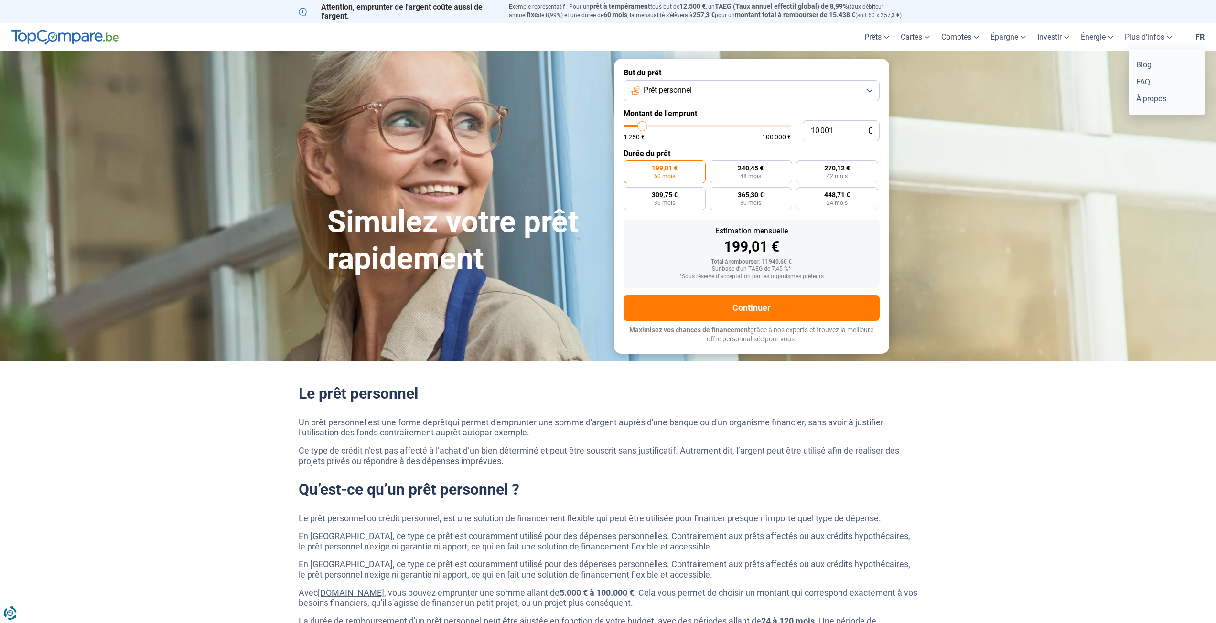
click at [1148, 38] on link "Plus d'infos" at bounding box center [1148, 37] width 59 height 28
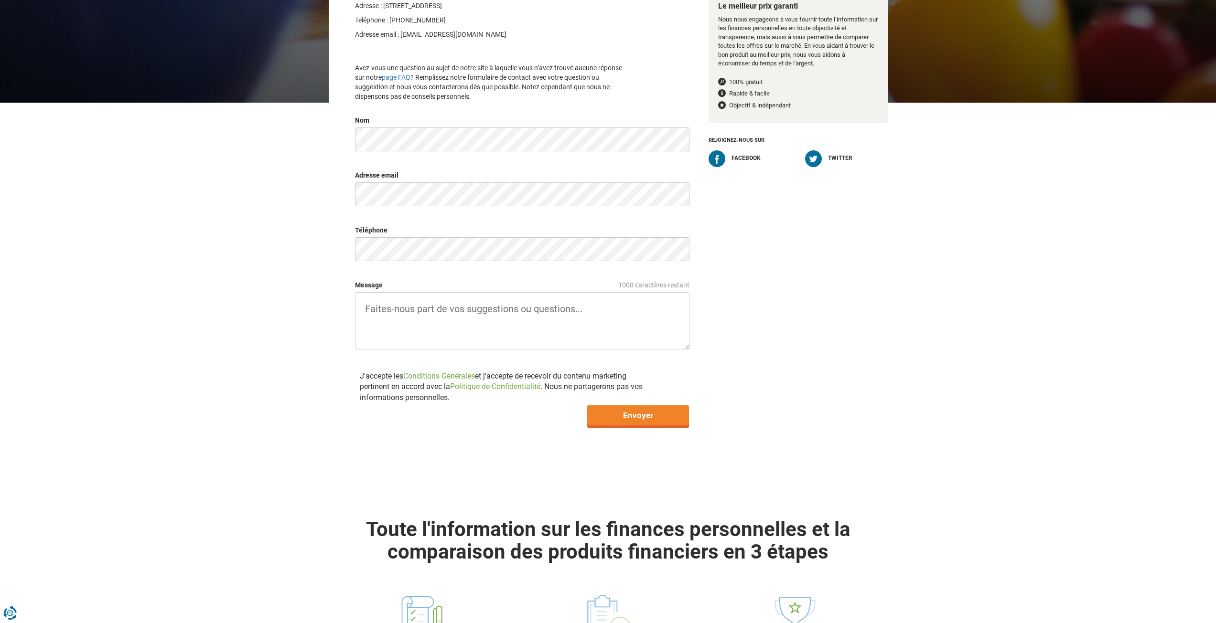
scroll to position [287, 0]
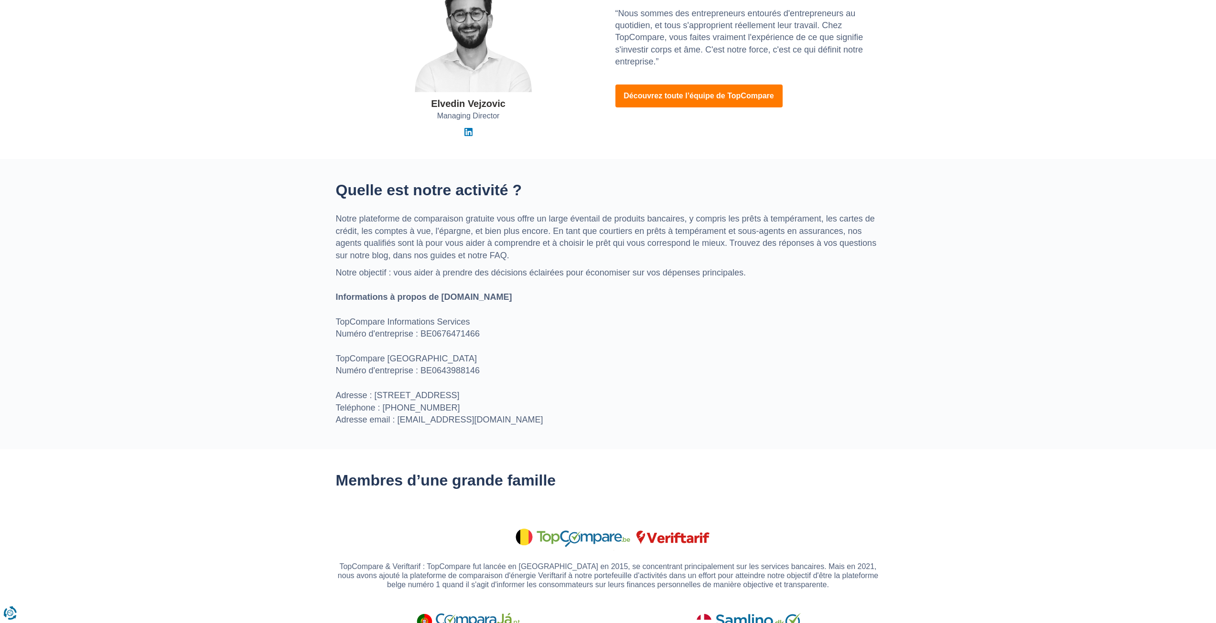
scroll to position [287, 0]
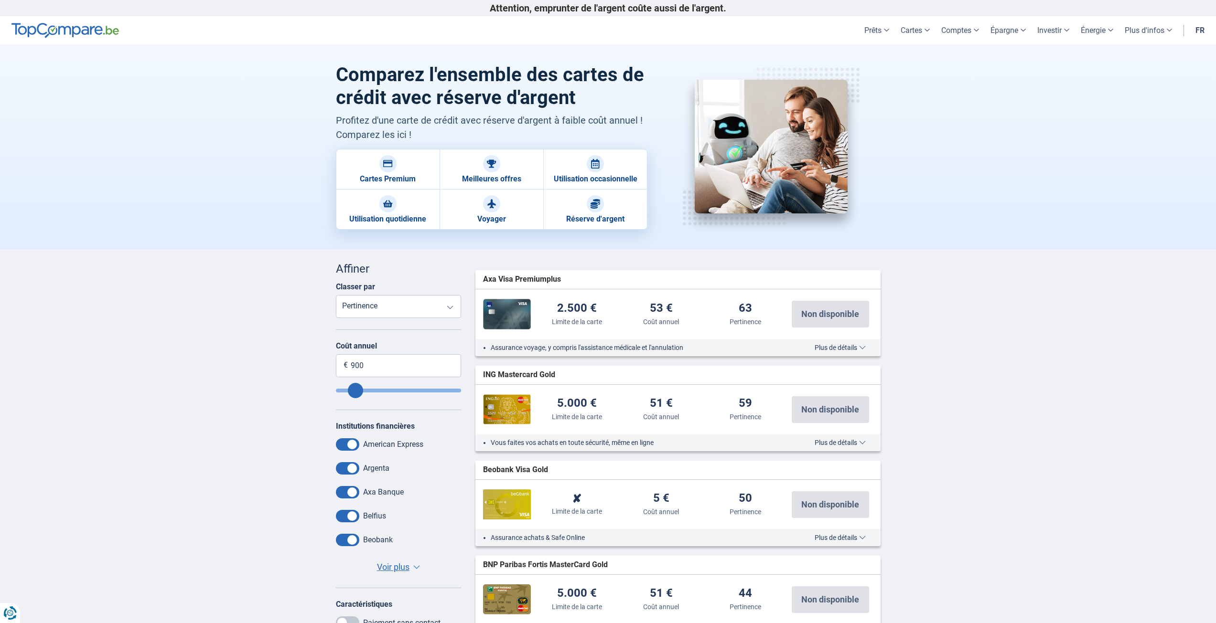
click at [375, 308] on select "Taux d'intérêt Limite de la carte Coût annuel Pertinence" at bounding box center [399, 306] width 126 height 23
click at [336, 295] on select "Taux d'intérêt Limite de la carte Coût annuel Pertinence" at bounding box center [399, 306] width 126 height 23
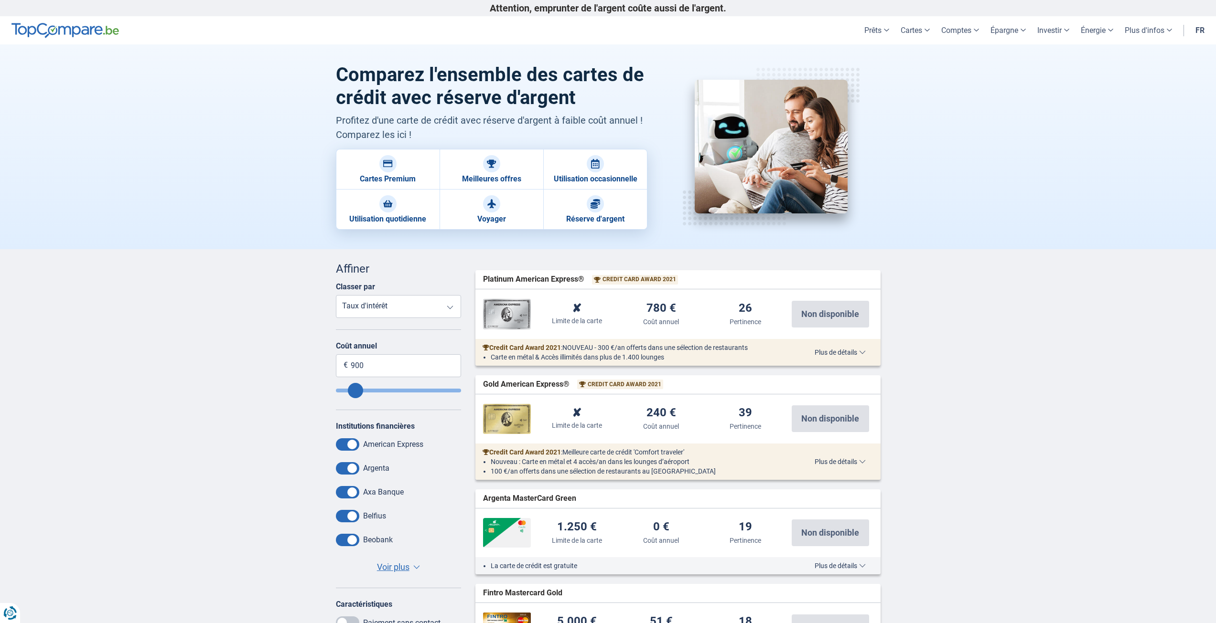
click at [414, 307] on select "Taux d'intérêt Limite de la carte Coût annuel Pertinence" at bounding box center [399, 306] width 126 height 23
click at [336, 295] on select "Taux d'intérêt Limite de la carte Coût annuel Pertinence" at bounding box center [399, 306] width 126 height 23
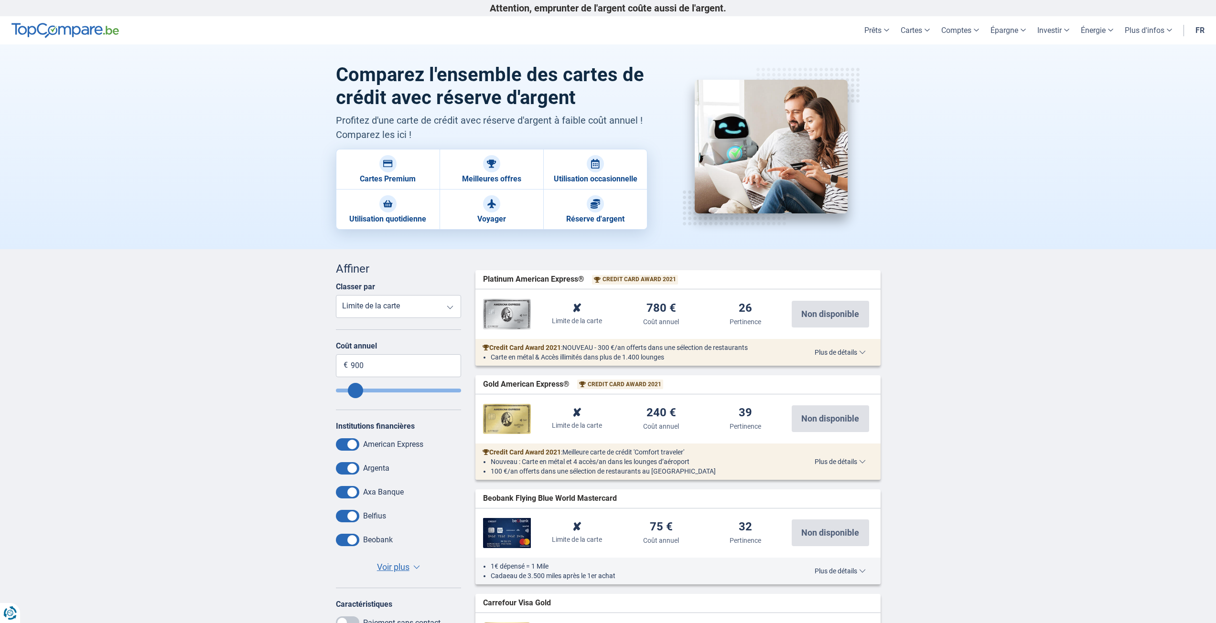
click at [392, 310] on select "Taux d'intérêt Limite de la carte Coût annuel Pertinence" at bounding box center [399, 306] width 126 height 23
click at [336, 295] on select "Taux d'intérêt Limite de la carte Coût annuel Pertinence" at bounding box center [399, 306] width 126 height 23
click at [395, 306] on select "Taux d'intérêt Limite de la carte Coût annuel Pertinence" at bounding box center [399, 306] width 126 height 23
select select "ChadScoreVB+"
click at [336, 295] on select "Taux d'intérêt Limite de la carte Coût annuel Pertinence" at bounding box center [399, 306] width 126 height 23
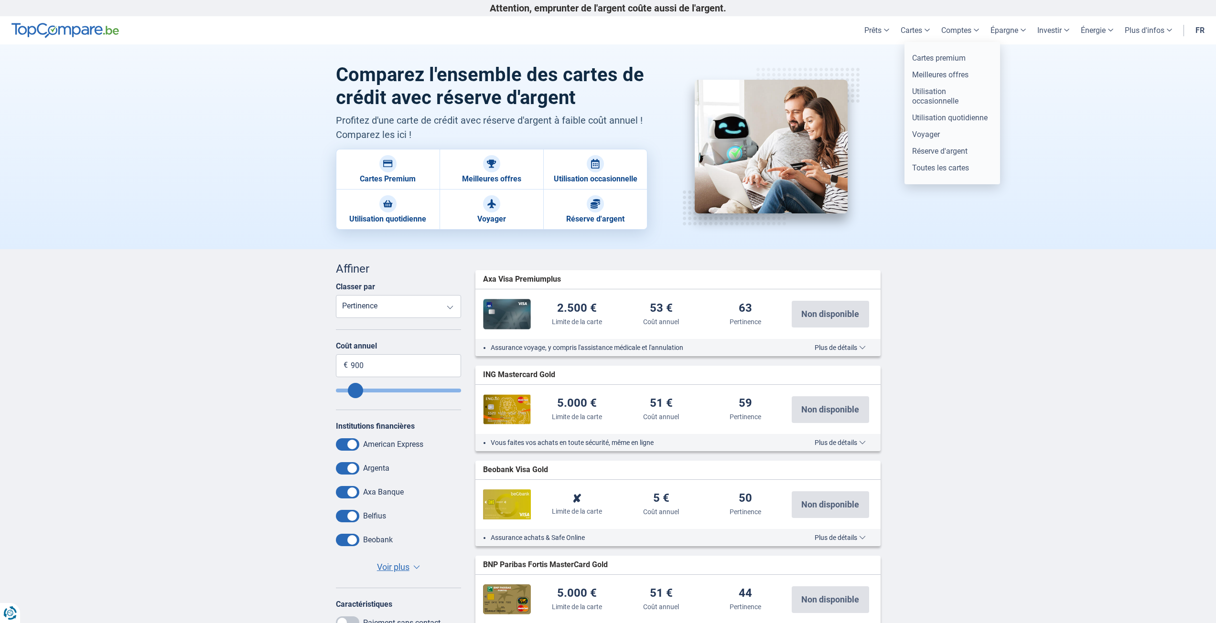
click at [912, 29] on link "Cartes" at bounding box center [915, 30] width 41 height 28
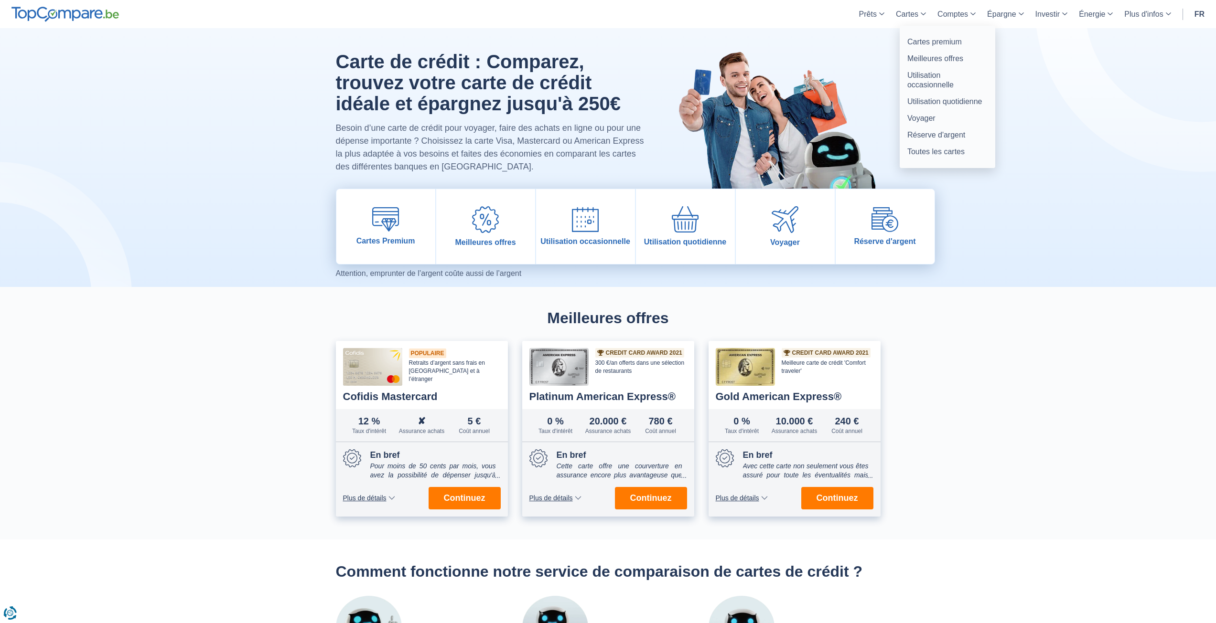
click at [910, 18] on link "Cartes" at bounding box center [911, 14] width 42 height 28
click at [910, 24] on link "Cartes" at bounding box center [911, 14] width 42 height 28
click at [918, 14] on link "Cartes" at bounding box center [911, 14] width 42 height 28
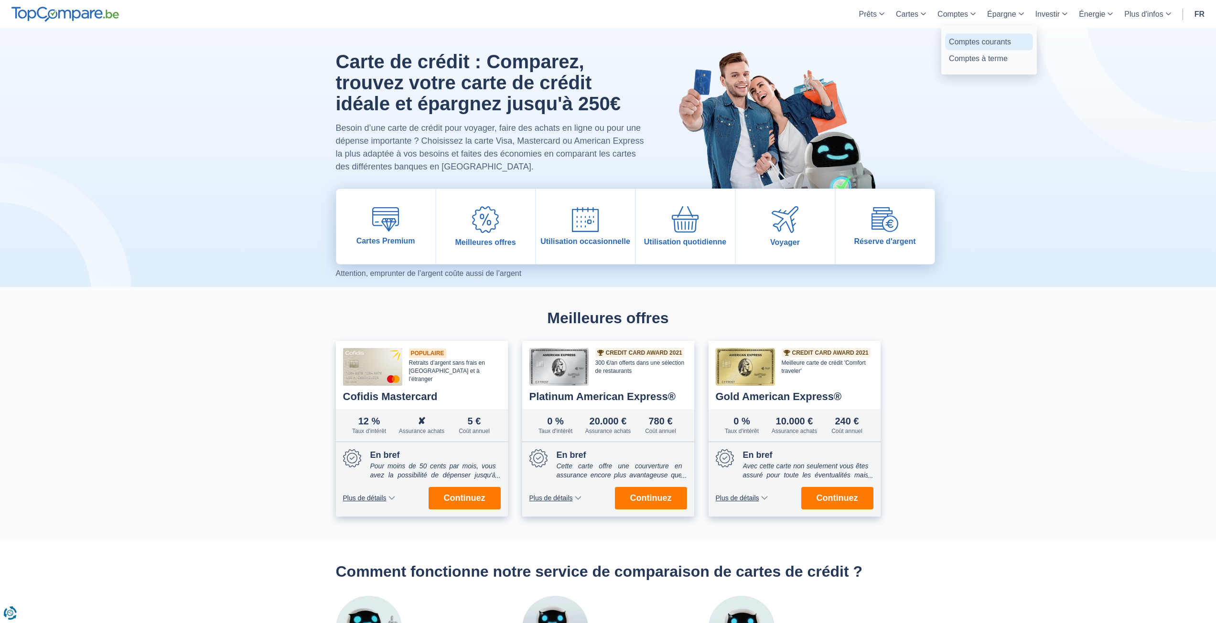
click at [964, 45] on link "Comptes courants" at bounding box center [989, 41] width 88 height 17
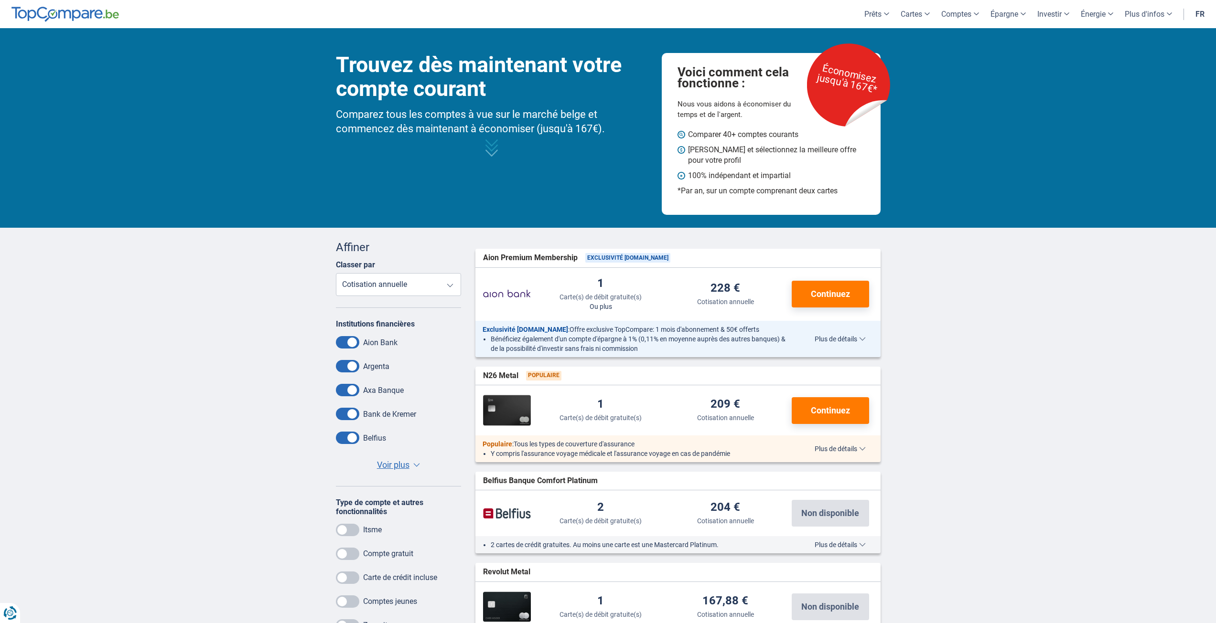
click at [416, 289] on select "Carte(s) de débit gratuite(s) Cotisation annuelle" at bounding box center [399, 284] width 126 height 23
click at [424, 292] on select "Carte(s) de débit gratuite(s) Cotisation annuelle" at bounding box center [399, 284] width 126 height 23
click at [959, 10] on link "Comptes" at bounding box center [959, 14] width 49 height 28
click at [888, 43] on link "Prêt personnel" at bounding box center [916, 41] width 88 height 17
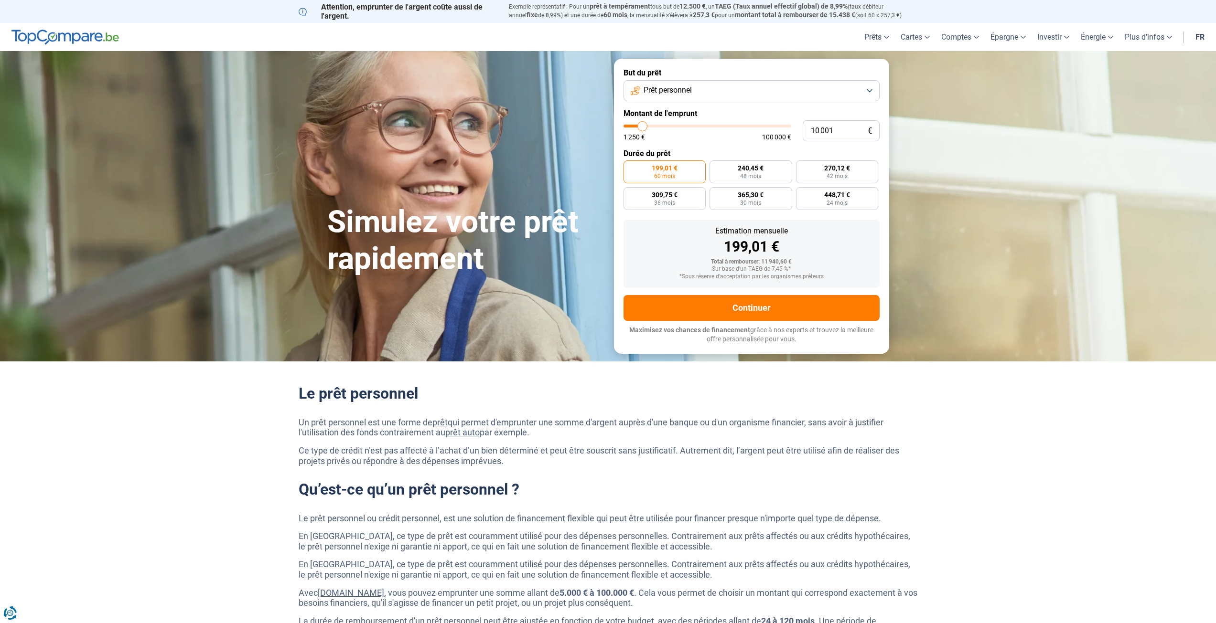
click at [674, 92] on span "Prêt personnel" at bounding box center [667, 90] width 48 height 11
click at [662, 131] on span "Regroupement de crédits" at bounding box center [684, 133] width 84 height 11
type input "12 500"
type input "12500"
type input "12 750"
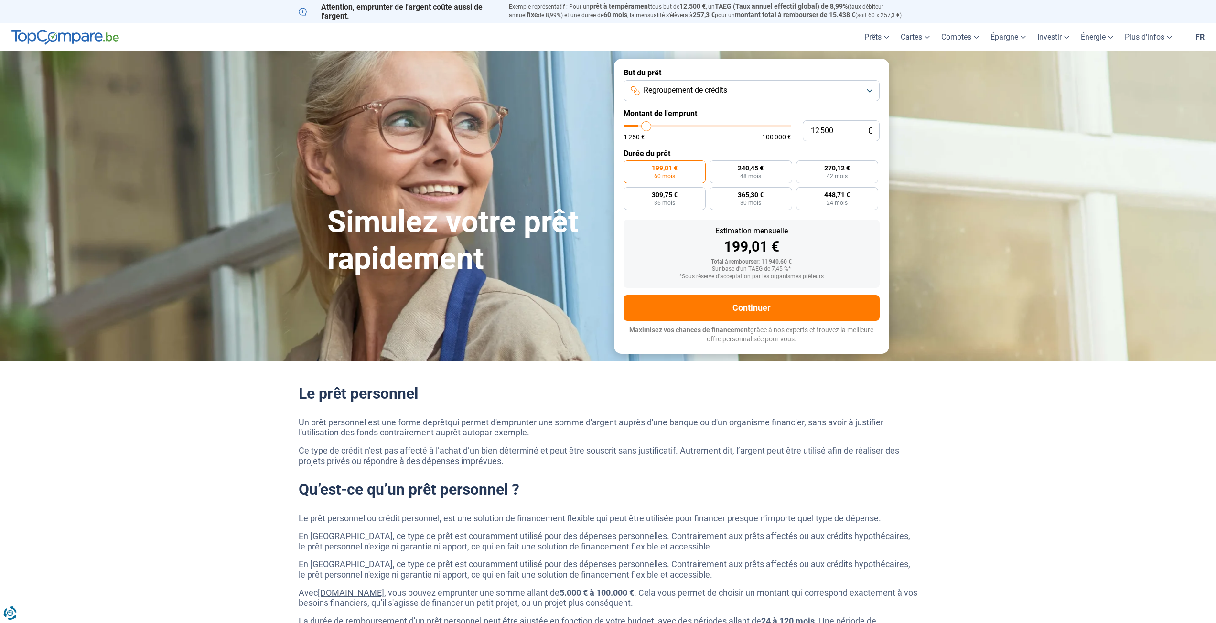
type input "12750"
type input "13 000"
type input "13000"
type input "13 750"
type input "13750"
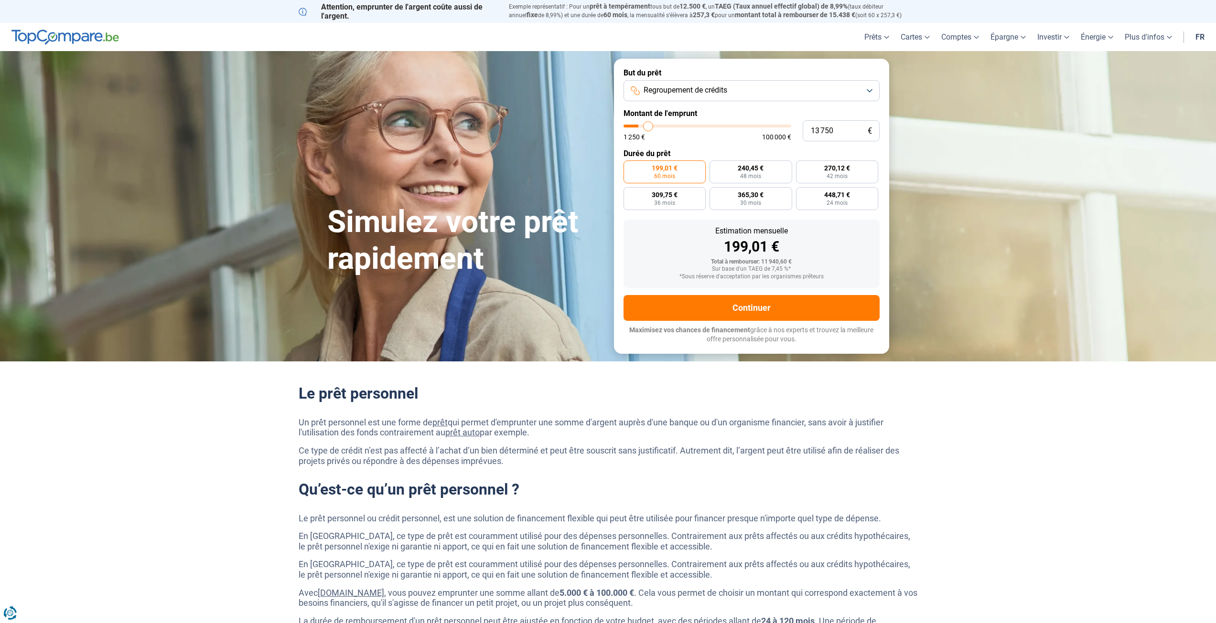
type input "14 250"
type input "14250"
type input "15 000"
type input "15000"
type input "16 000"
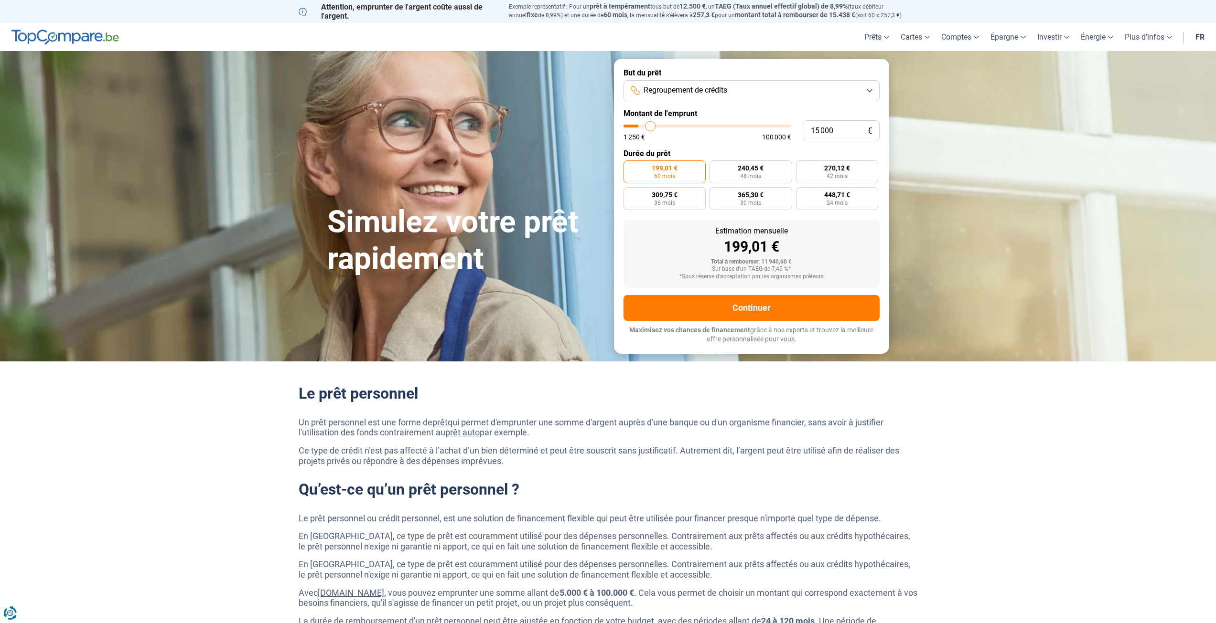
type input "16000"
type input "17 000"
type input "17000"
type input "17 750"
type input "17750"
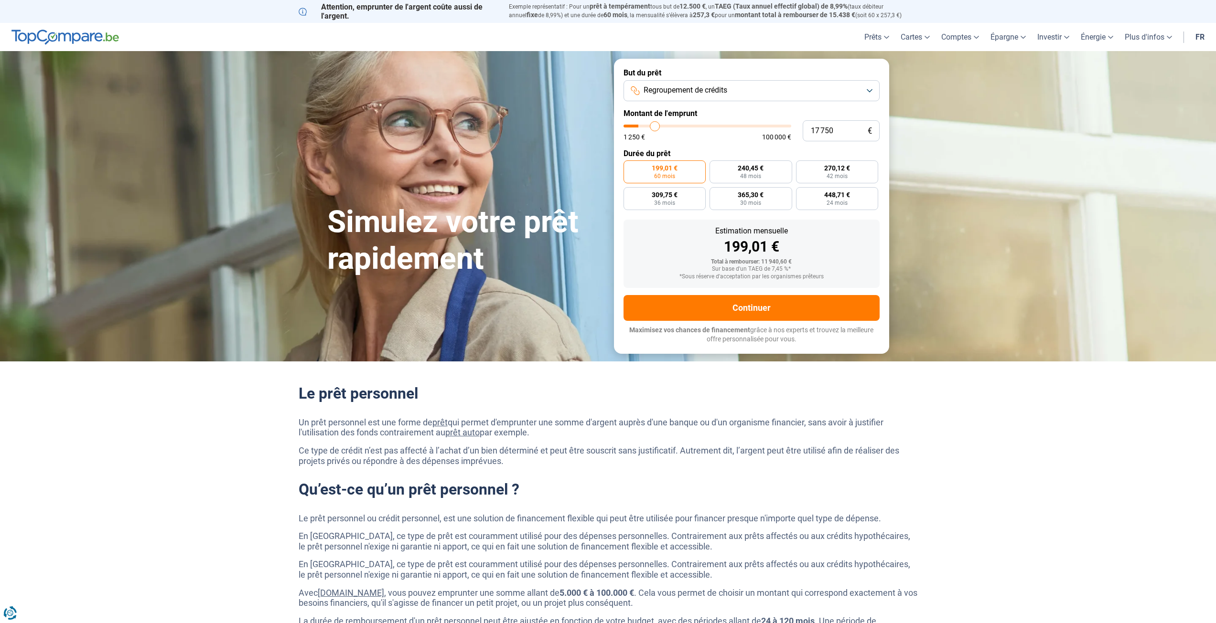
type input "18 750"
type input "18750"
type input "19 250"
type input "19250"
type input "20 000"
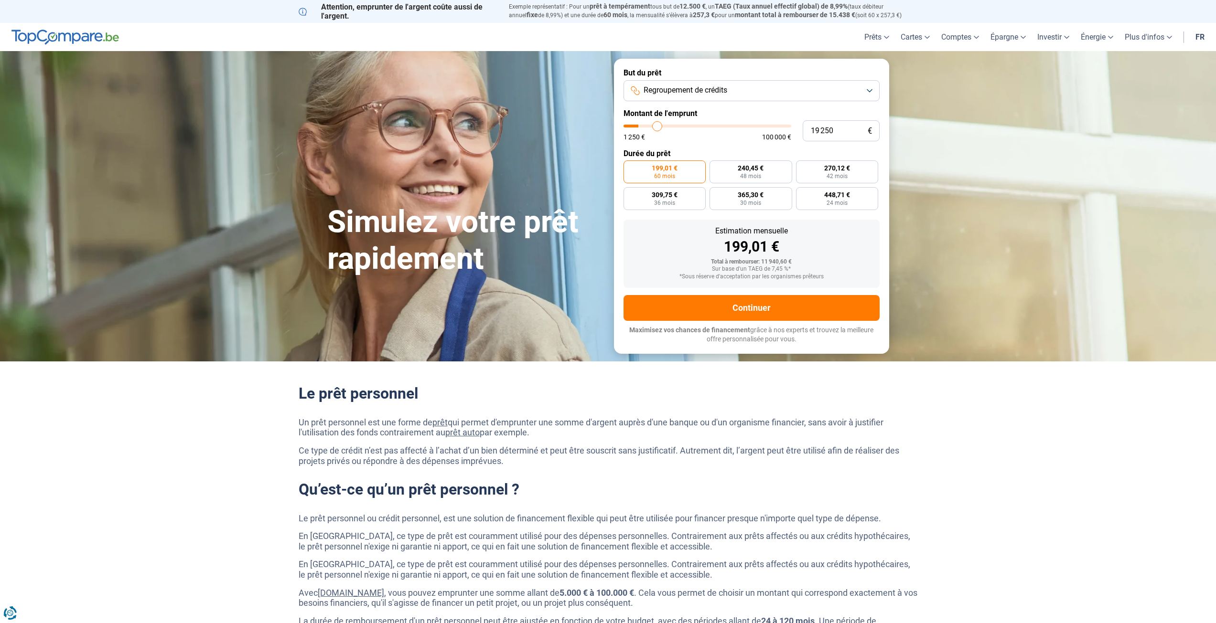
type input "20000"
type input "20 750"
type input "20750"
type input "21 750"
type input "21750"
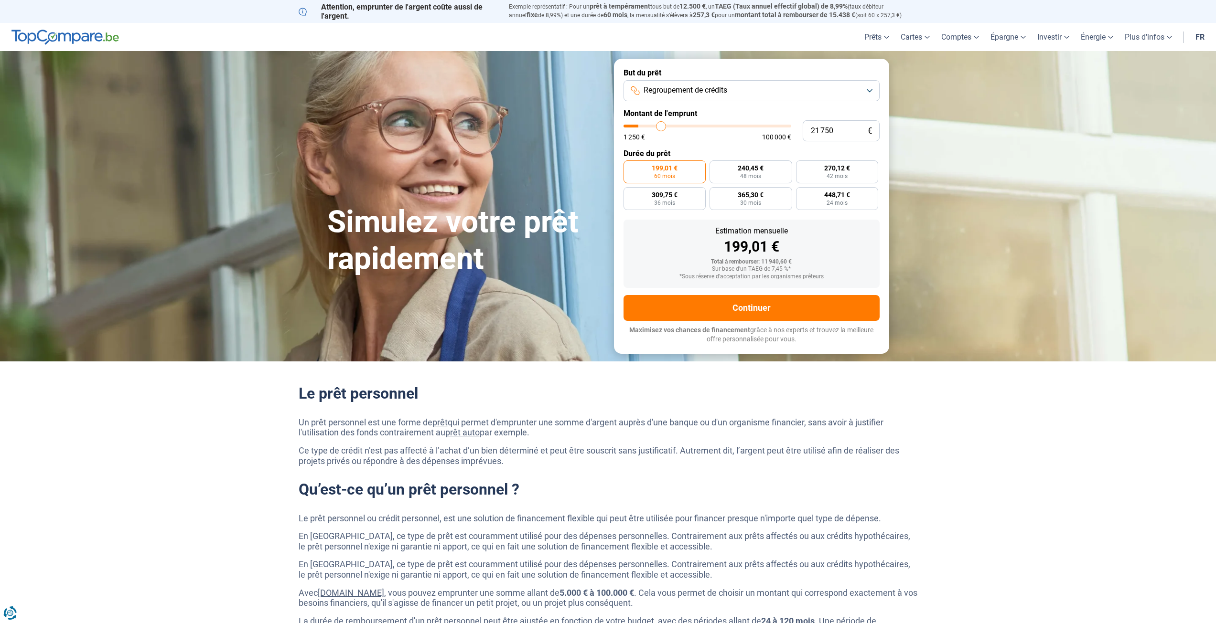
type input "22 750"
type input "22750"
type input "23 250"
type input "23250"
type input "24 250"
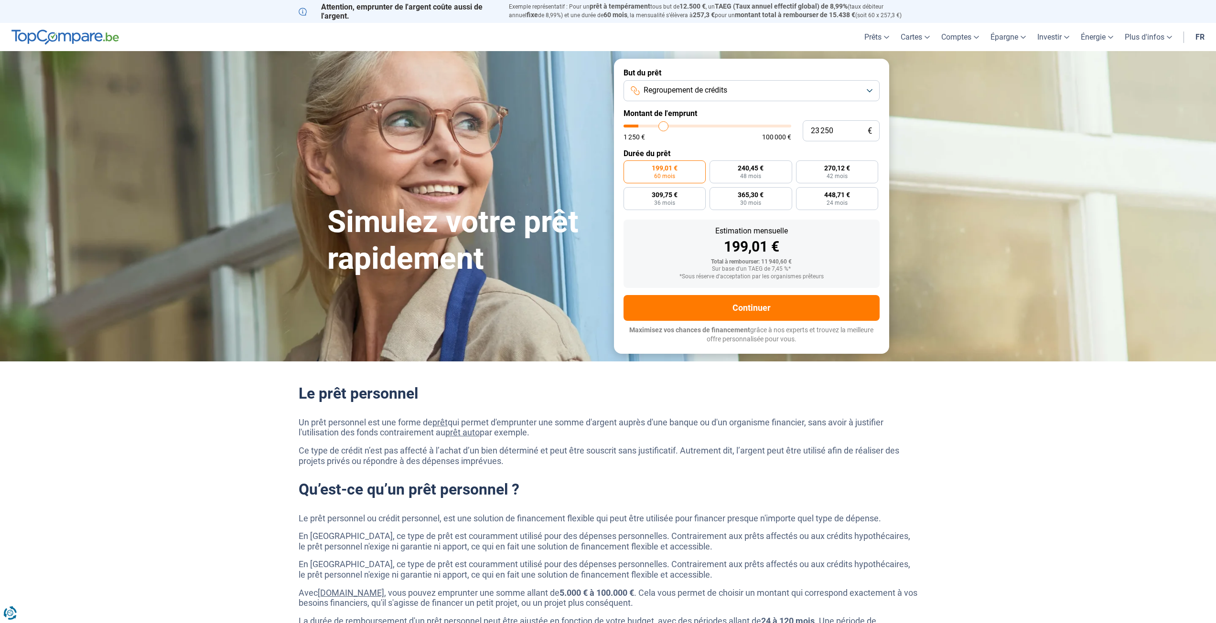
type input "24250"
type input "25 000"
type input "25000"
type input "25 750"
type input "25750"
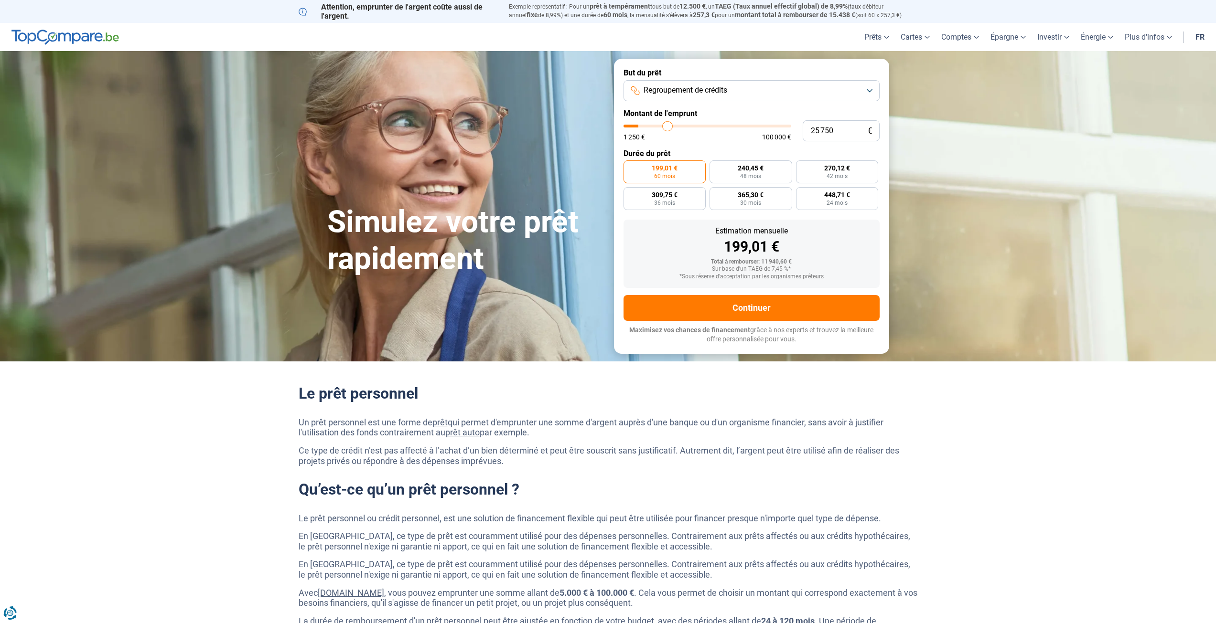
type input "26 250"
type input "26250"
type input "26 500"
type input "26500"
type input "26 750"
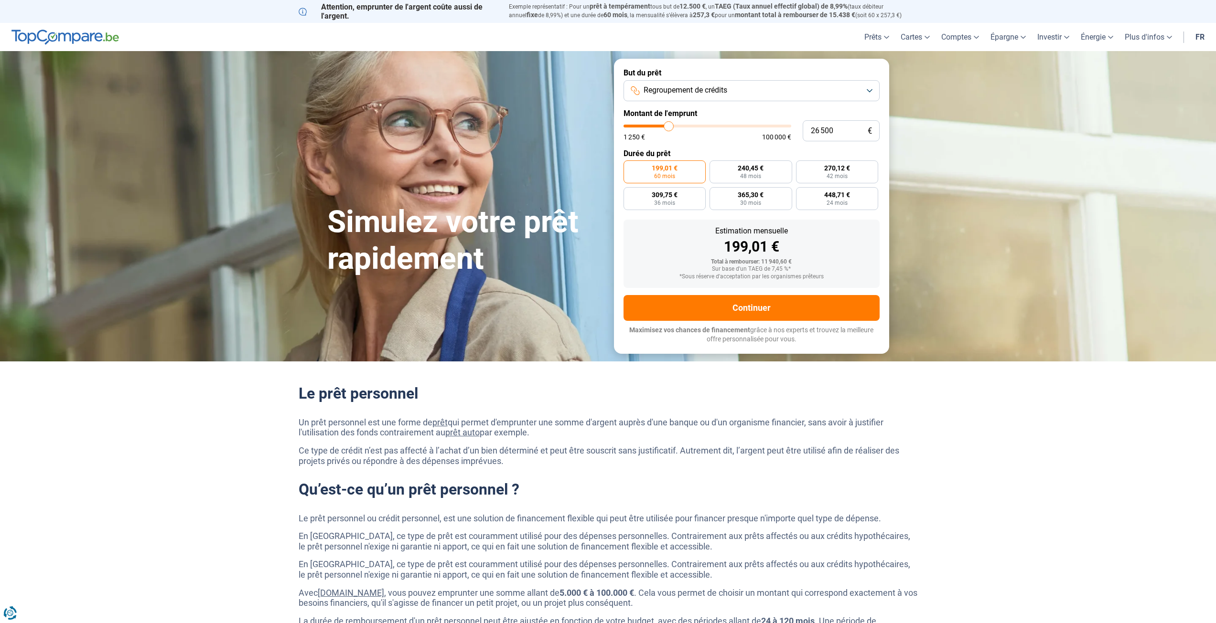
type input "26750"
type input "27 250"
drag, startPoint x: 646, startPoint y: 130, endPoint x: 670, endPoint y: 132, distance: 23.5
type input "27250"
click at [670, 128] on input "range" at bounding box center [707, 126] width 168 height 3
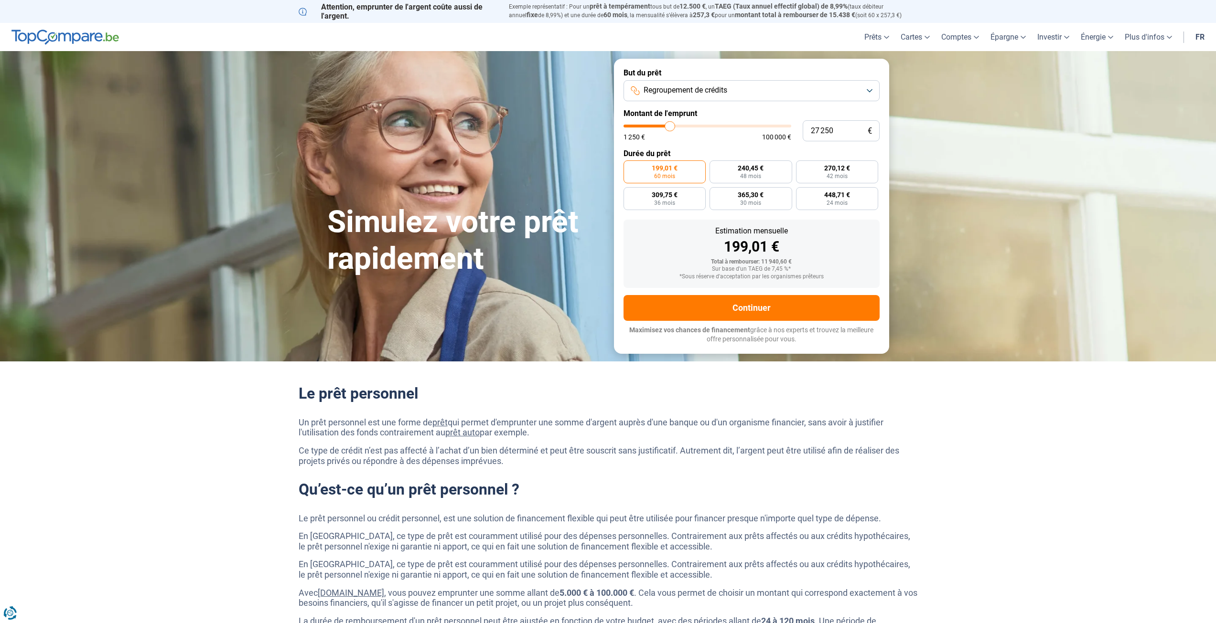
radio input "false"
type input "28 250"
type input "28250"
type input "28 750"
type input "28750"
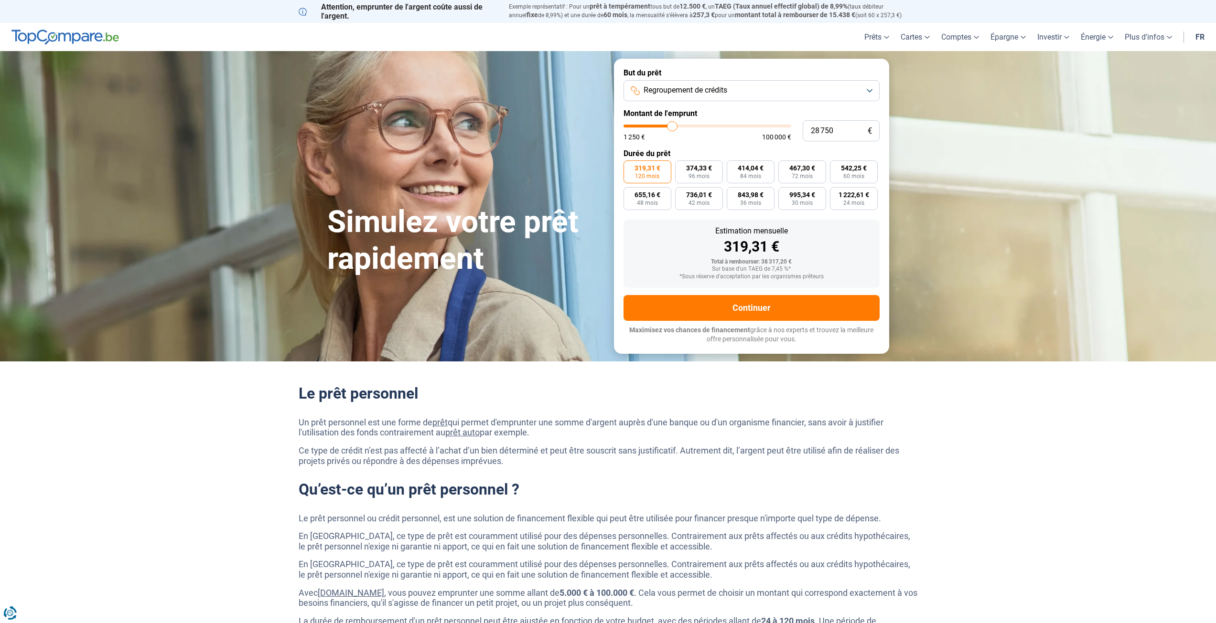
type input "29 500"
type input "29500"
type input "30 250"
type input "30250"
type input "31 000"
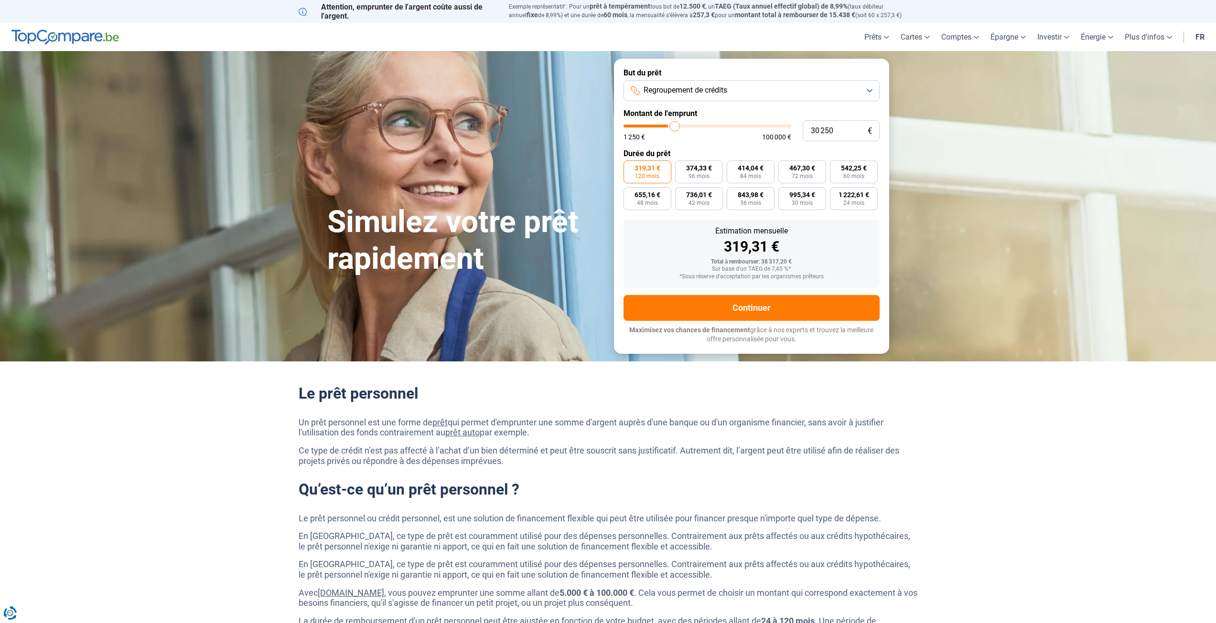
type input "31000"
type input "31 750"
type input "31750"
type input "32 750"
type input "32750"
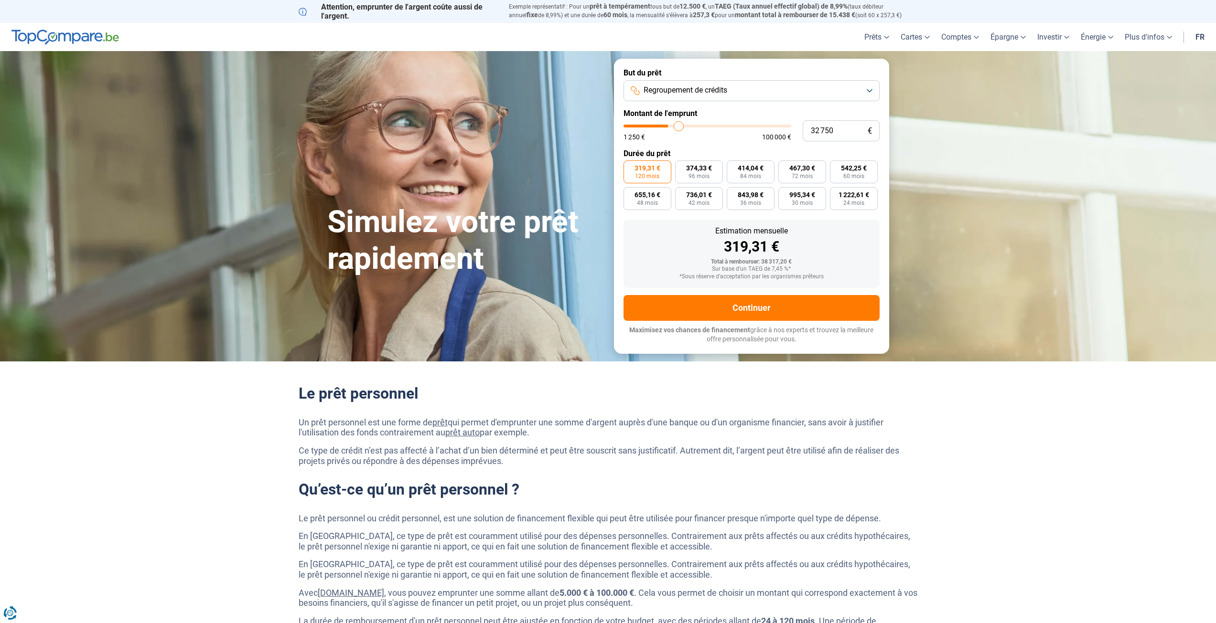
type input "33 500"
type input "33500"
type input "34 250"
type input "34250"
type input "35 250"
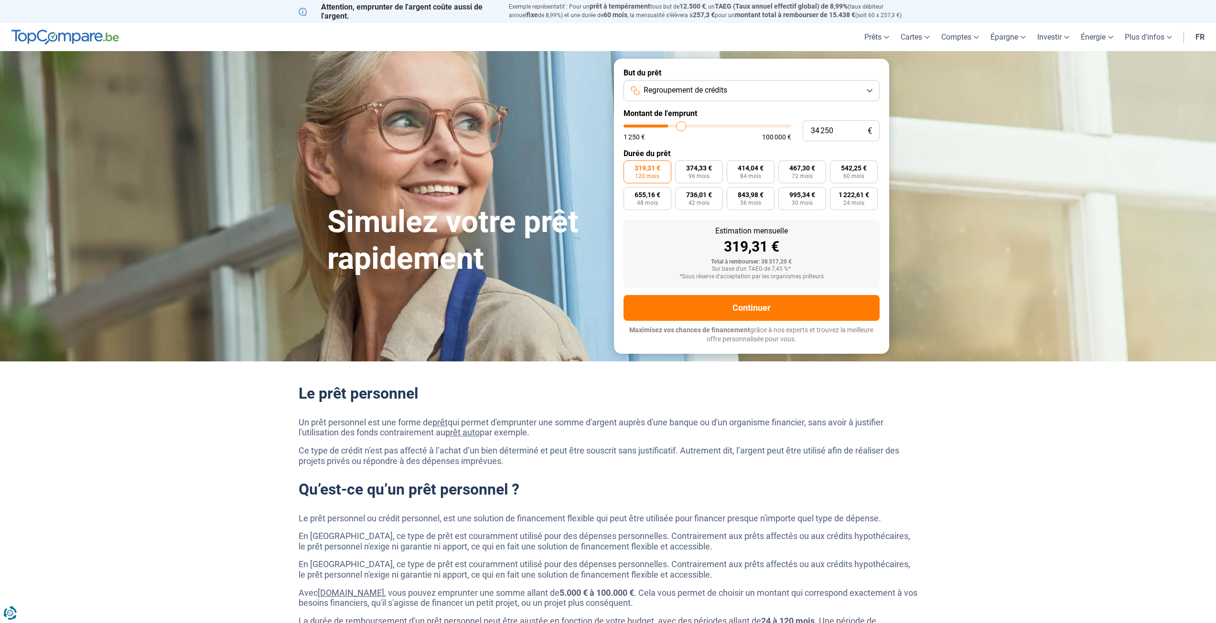
type input "35250"
type input "36 250"
type input "36250"
type input "36 750"
type input "36750"
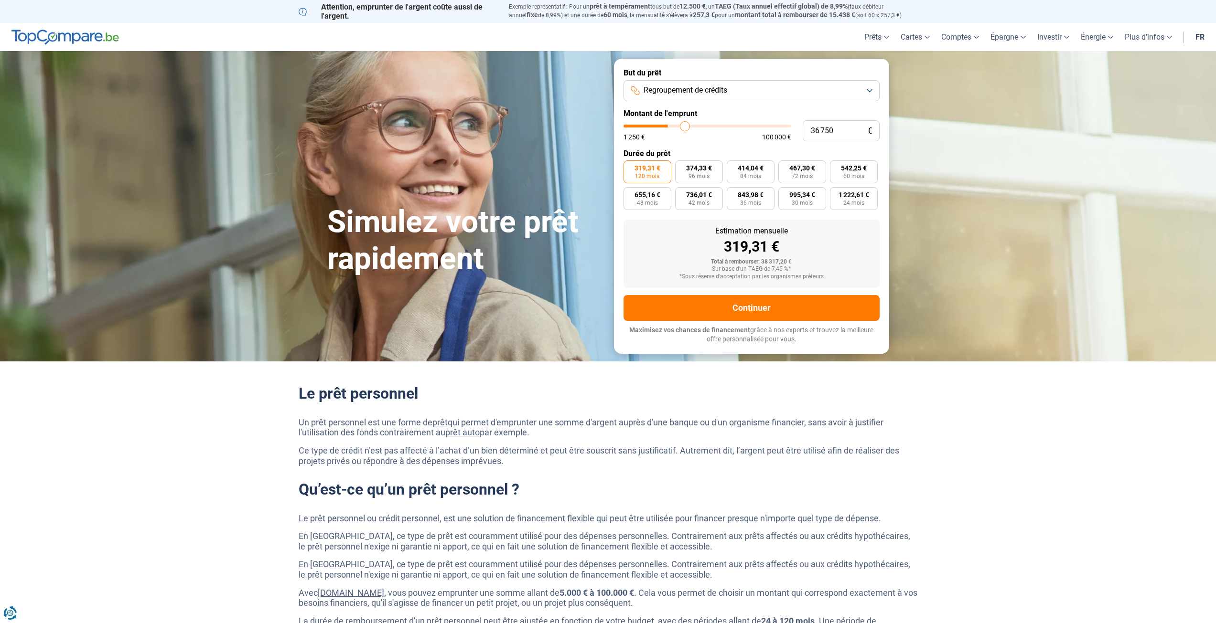
type input "37 250"
type input "37250"
type input "38 000"
type input "38000"
type input "38 250"
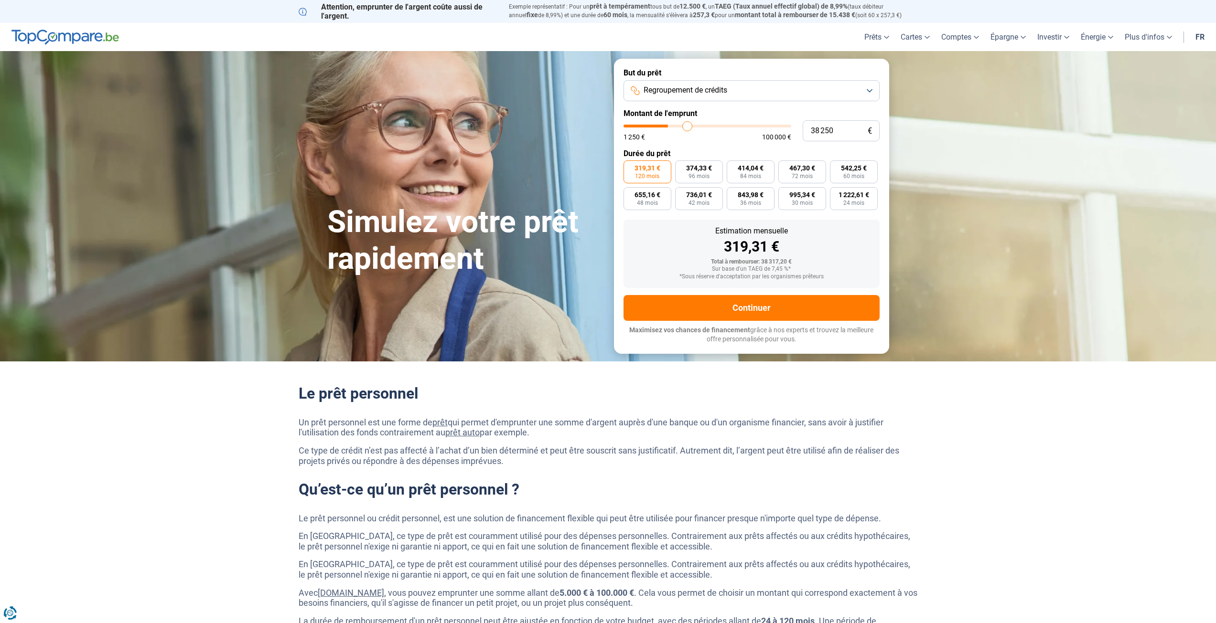
drag, startPoint x: 671, startPoint y: 125, endPoint x: 688, endPoint y: 129, distance: 17.8
type input "38250"
click at [687, 128] on input "range" at bounding box center [707, 126] width 168 height 3
type input "37 250"
type input "37250"
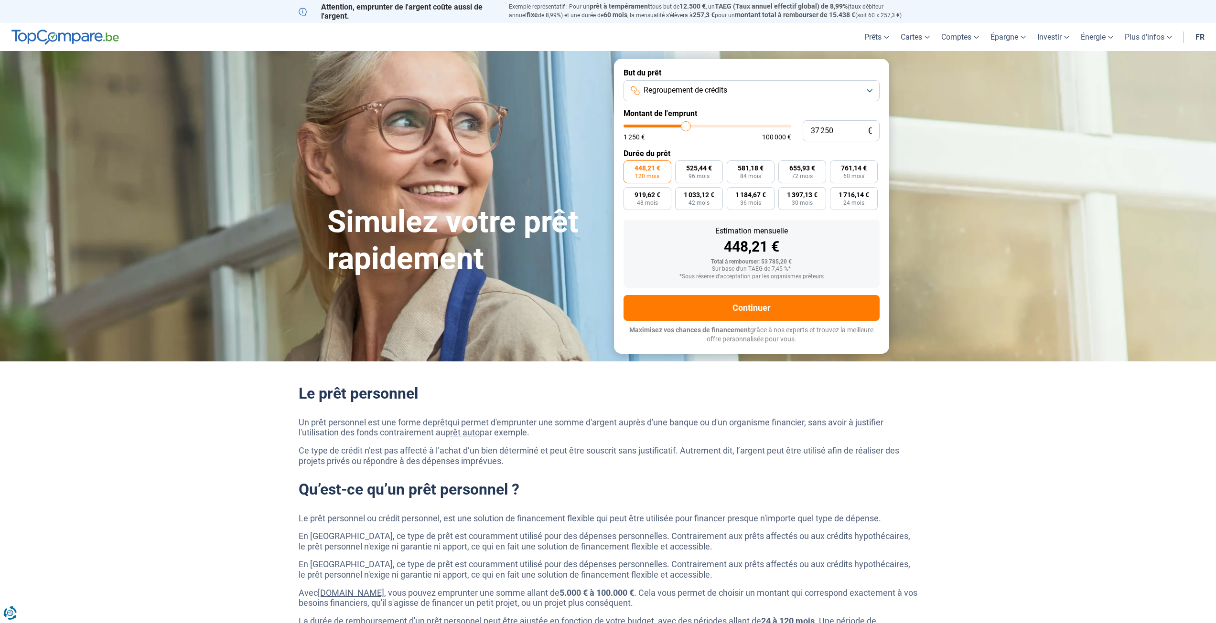
type input "38 250"
type input "38250"
type input "39 500"
type input "39500"
type input "40 000"
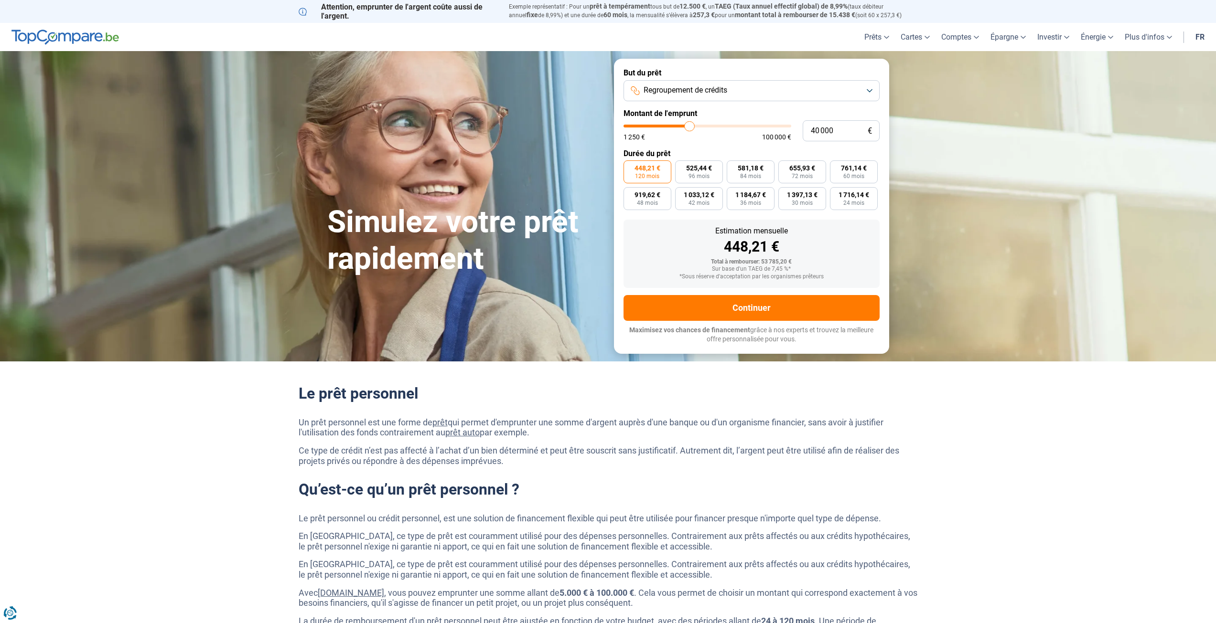
type input "40000"
type input "41 250"
type input "41250"
type input "42 250"
type input "42250"
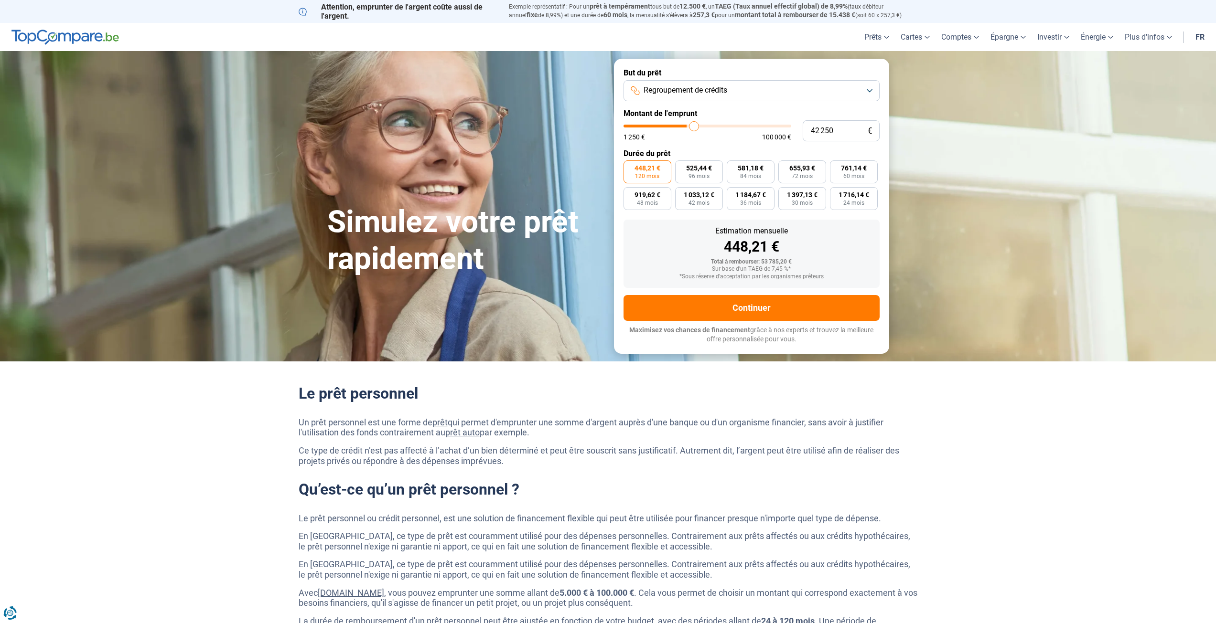
type input "43 000"
type input "43000"
type input "44 000"
type input "44000"
type input "45 000"
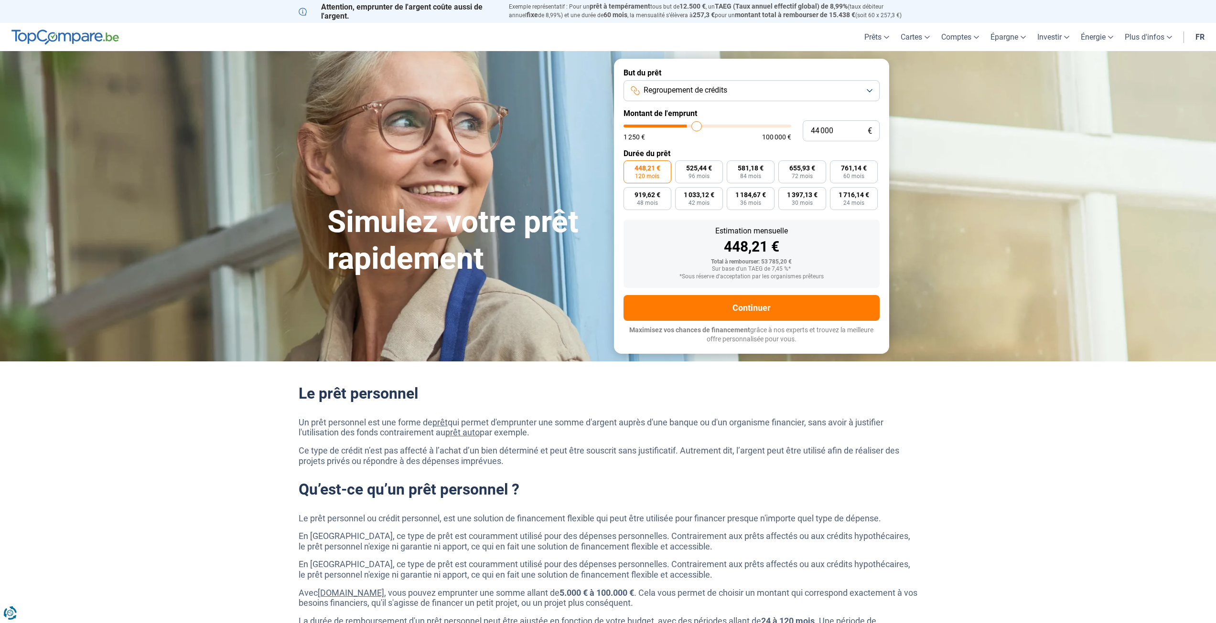
type input "45000"
type input "45 750"
type input "45750"
type input "46 500"
type input "46500"
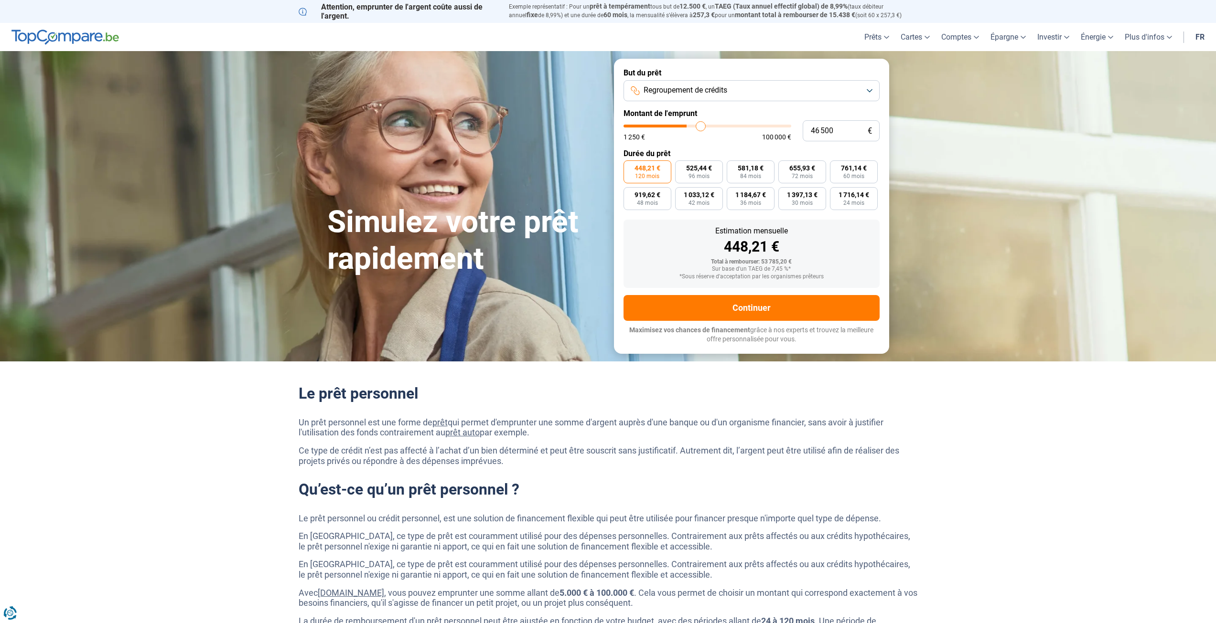
type input "47 000"
type input "47000"
type input "47 250"
type input "47250"
type input "48 000"
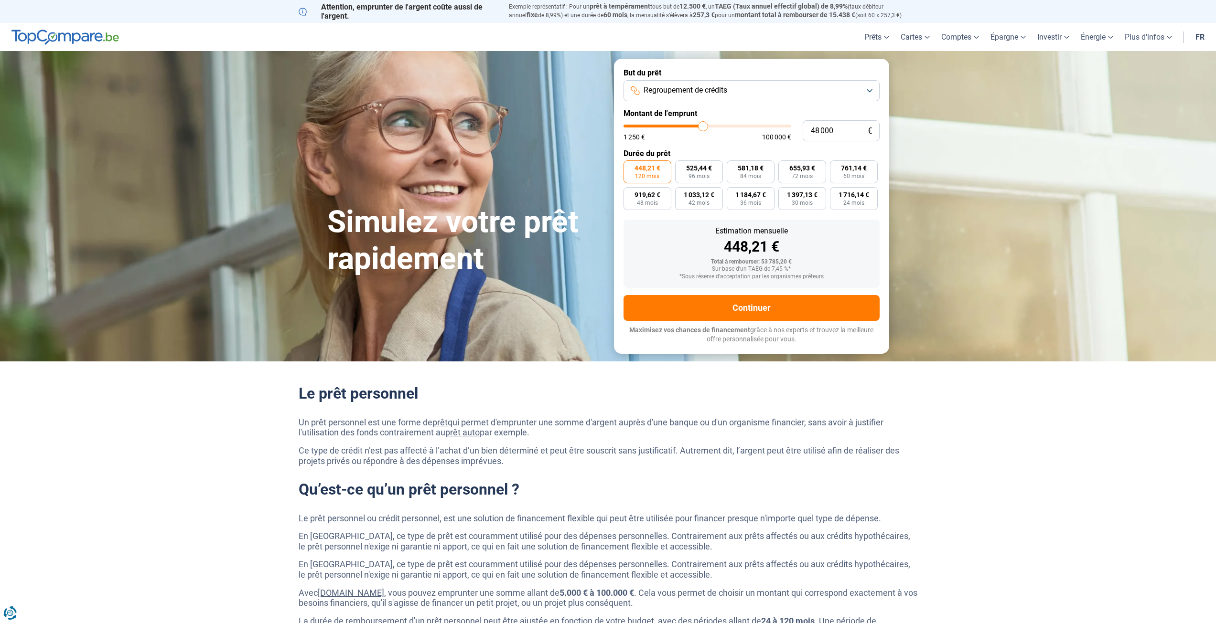
type input "48000"
click at [703, 128] on input "range" at bounding box center [707, 126] width 168 height 3
type input "47 000"
type input "47000"
type input "47 250"
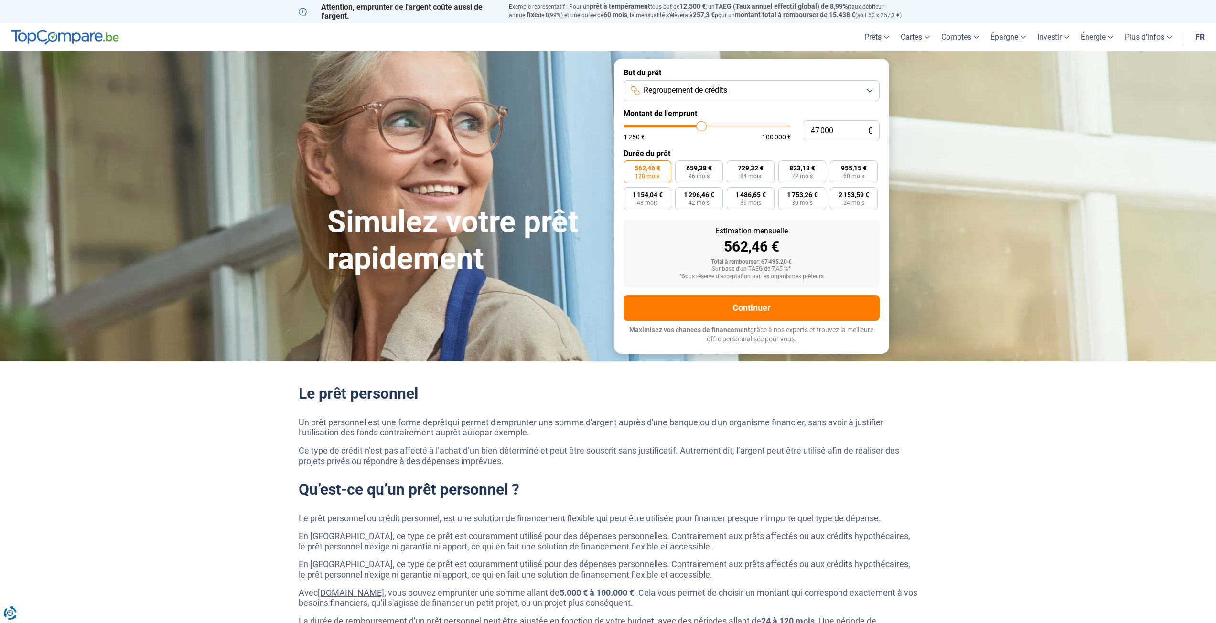
type input "47250"
type input "48 250"
type input "48250"
type input "49 000"
type input "49000"
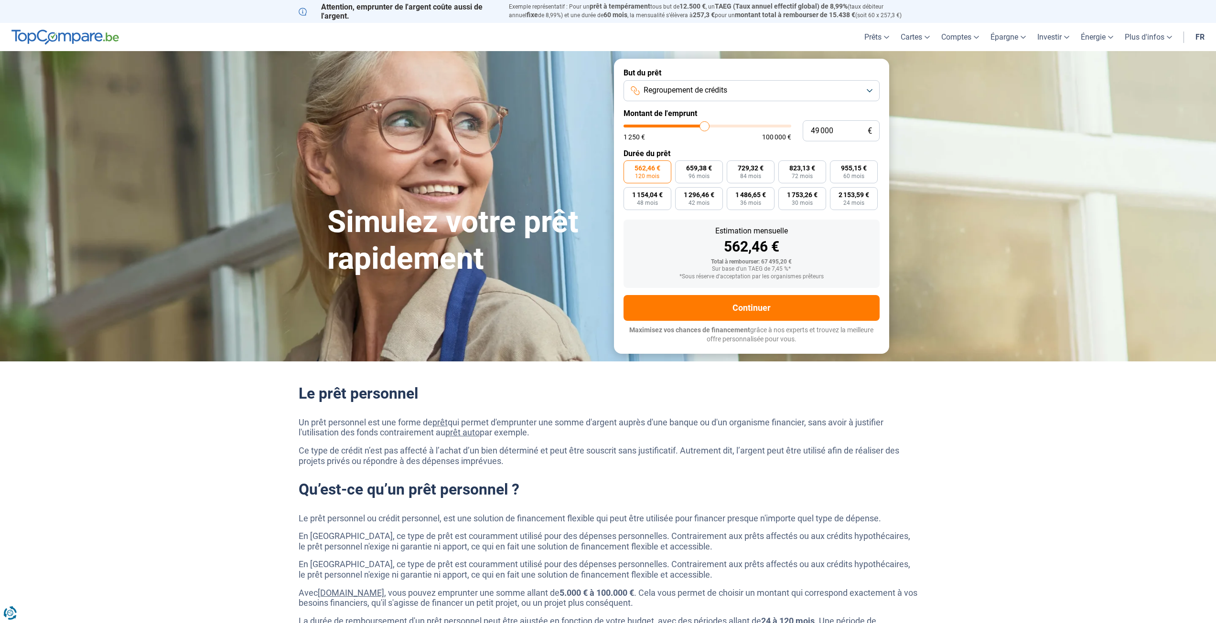
type input "50 000"
type input "50000"
type input "51 000"
type input "51000"
type input "51 750"
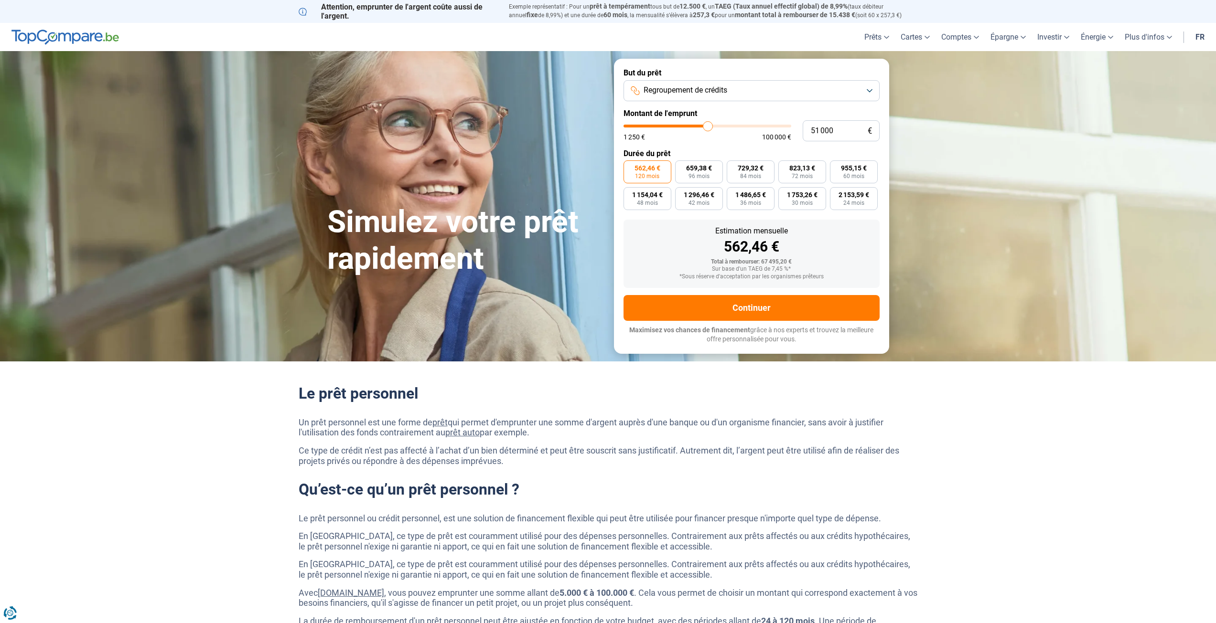
type input "51750"
type input "52 500"
type input "52500"
type input "53 000"
type input "53000"
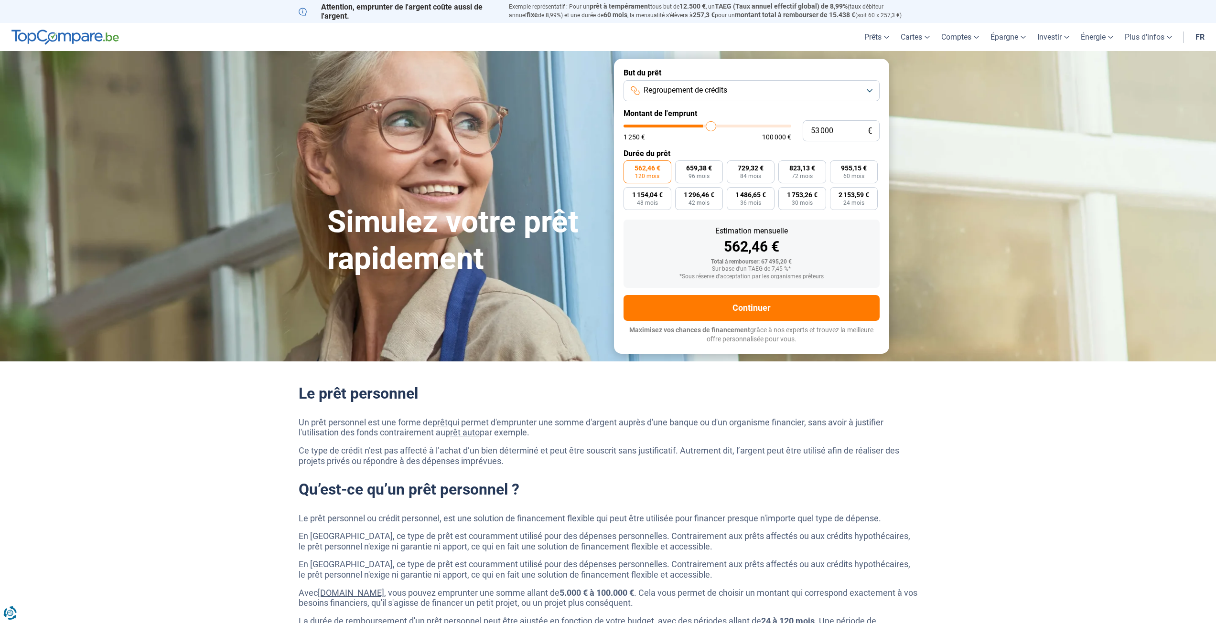
type input "53 250"
type input "53250"
type input "53 500"
drag, startPoint x: 701, startPoint y: 128, endPoint x: 712, endPoint y: 129, distance: 11.0
type input "53500"
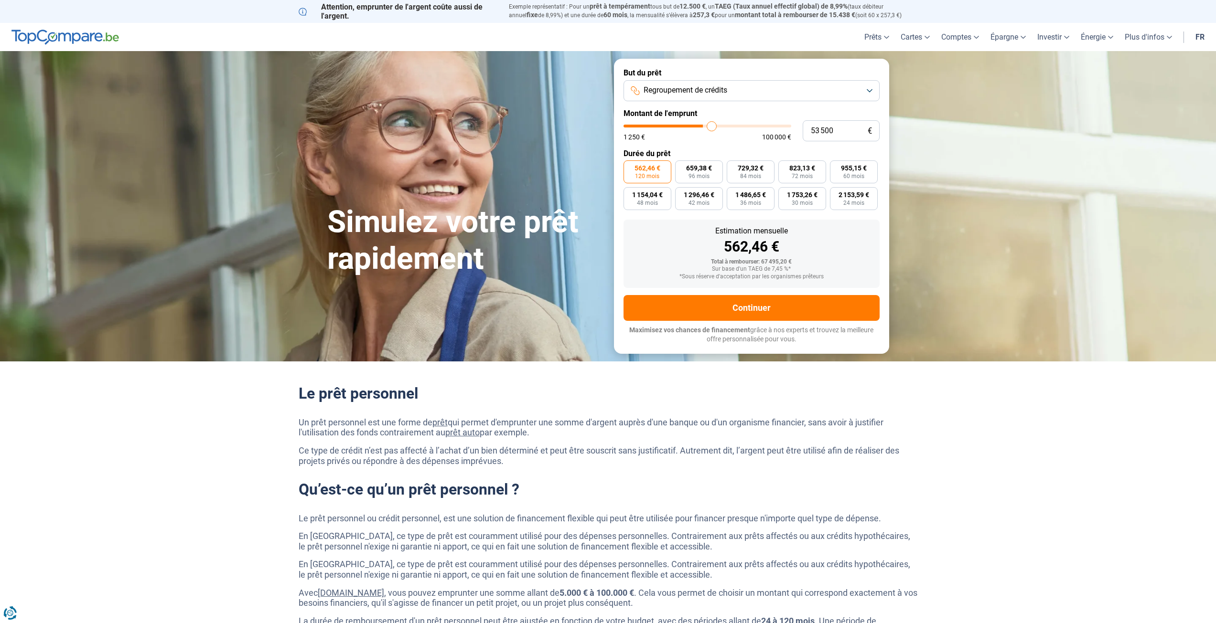
click at [712, 128] on input "range" at bounding box center [707, 126] width 168 height 3
type input "54 000"
type input "54000"
type input "53 500"
type input "53500"
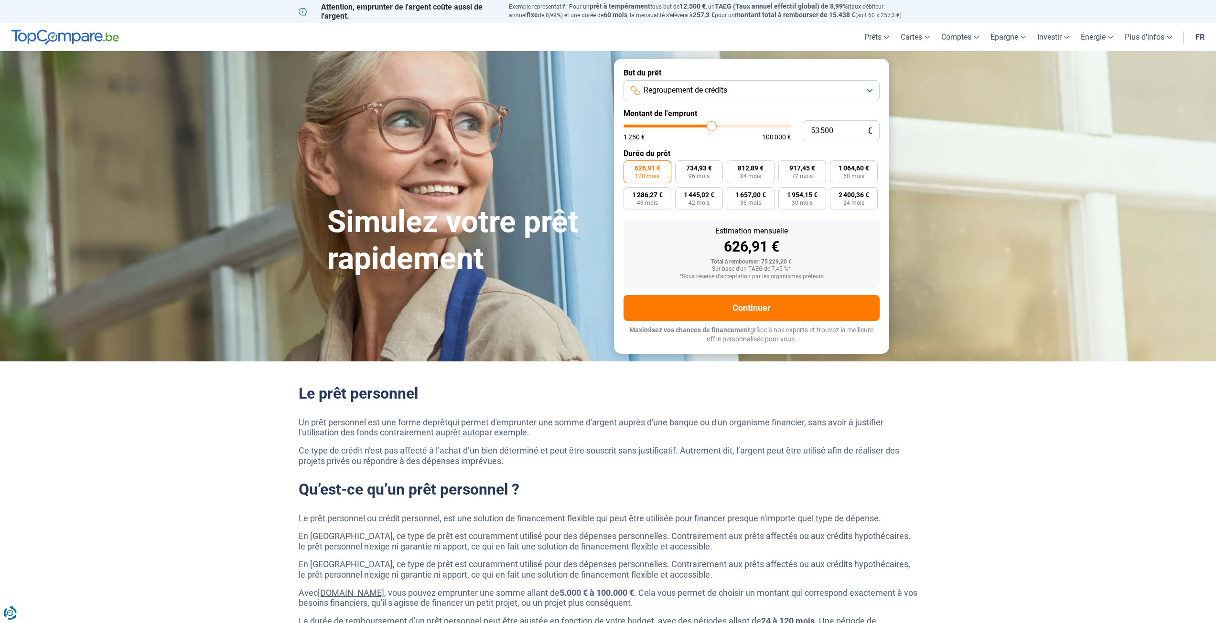
type input "53 250"
type input "53250"
type input "53 000"
type input "53000"
type input "52 750"
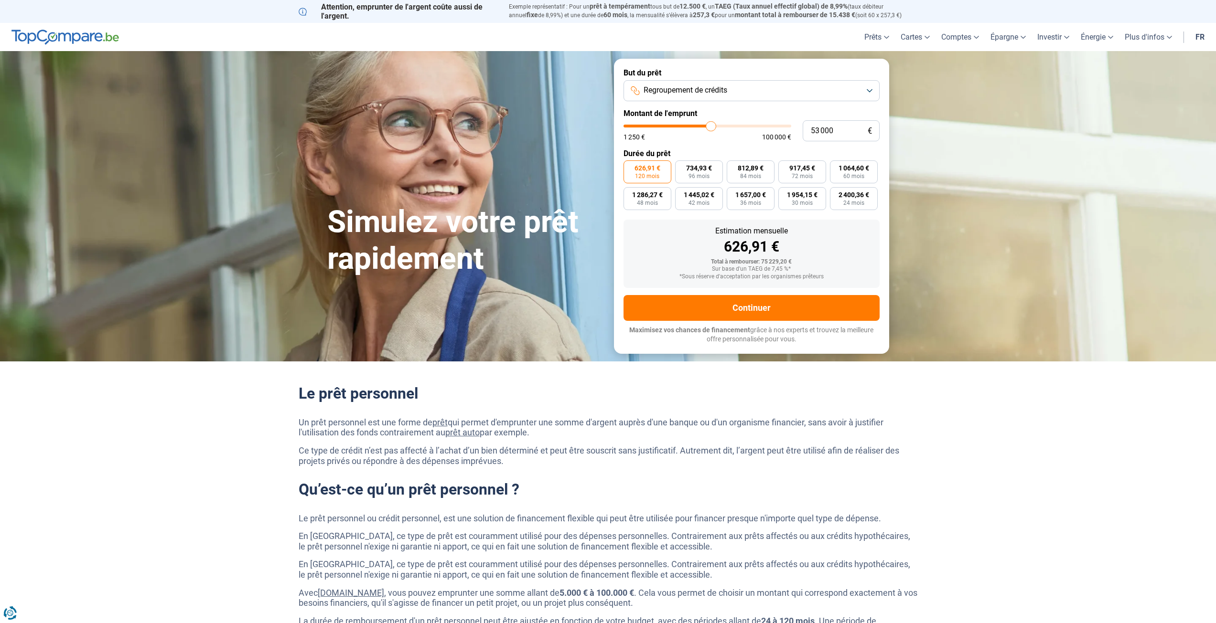
type input "52750"
type input "52 000"
type input "52000"
type input "51 500"
type input "51500"
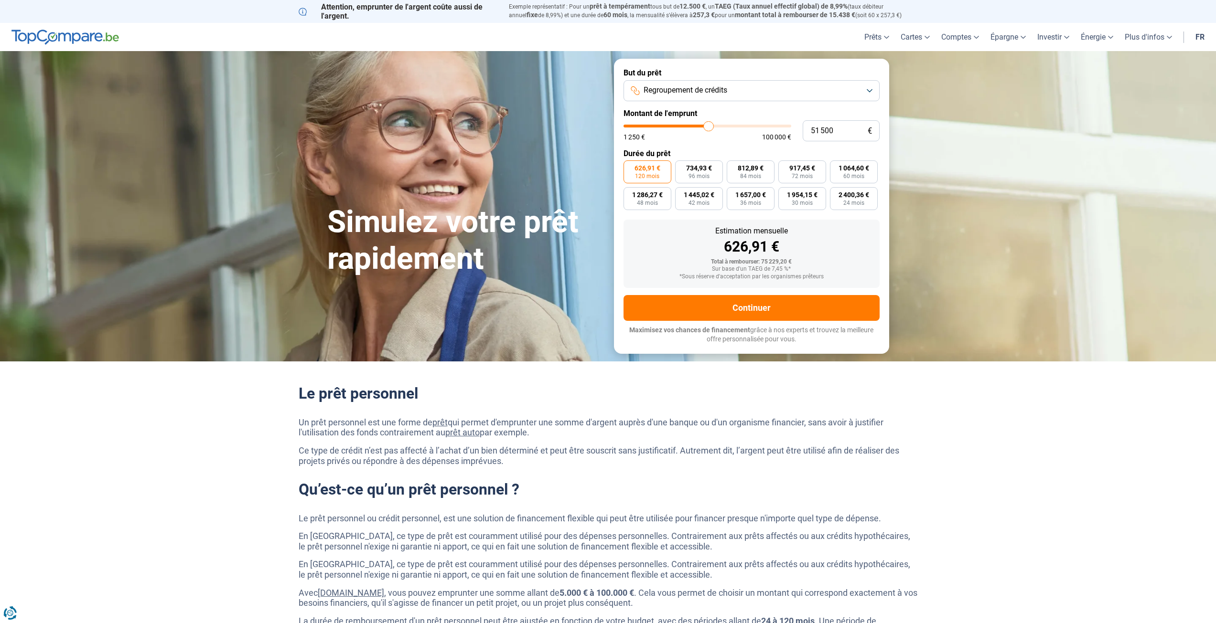
type input "51 000"
type input "51000"
type input "50 250"
type input "50250"
type input "49 500"
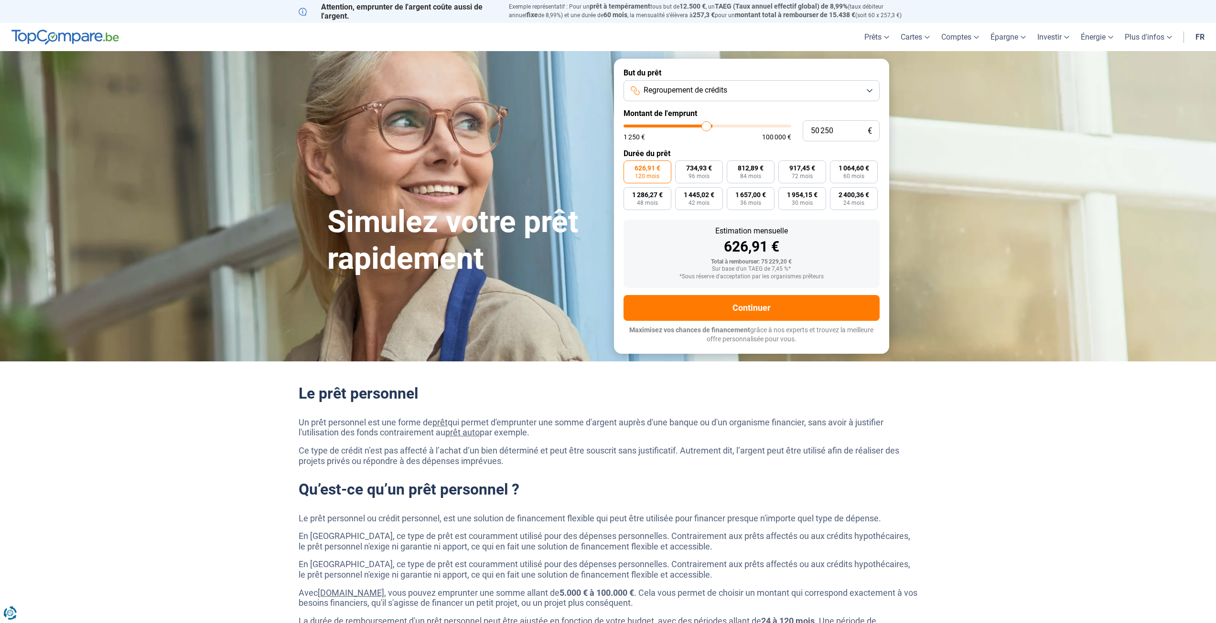
type input "49500"
type input "48 750"
type input "48750"
type input "48 250"
type input "48250"
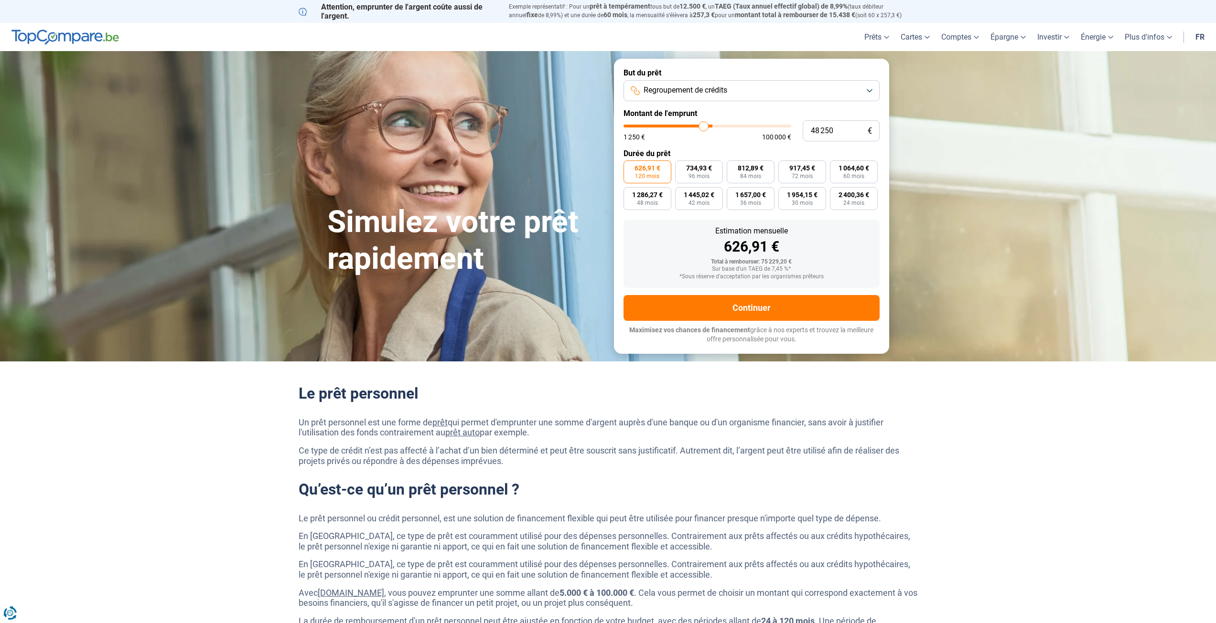
type input "47 000"
type input "47000"
type input "46 000"
type input "46000"
type input "45 500"
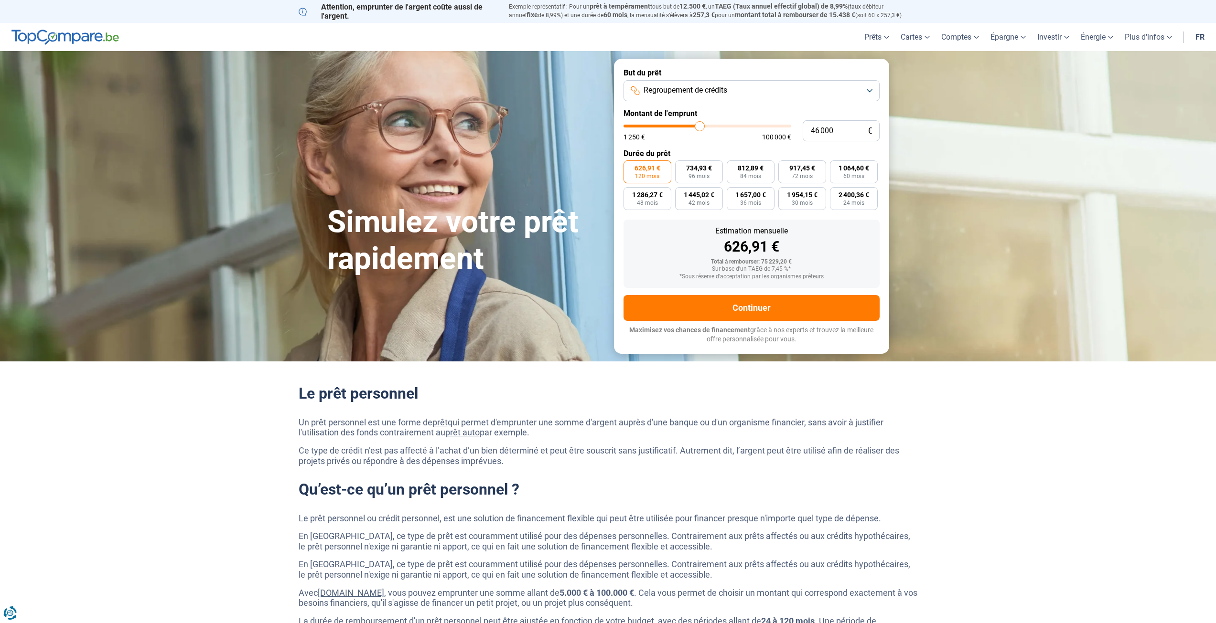
type input "45500"
type input "44 500"
type input "44500"
type input "43 750"
type input "43750"
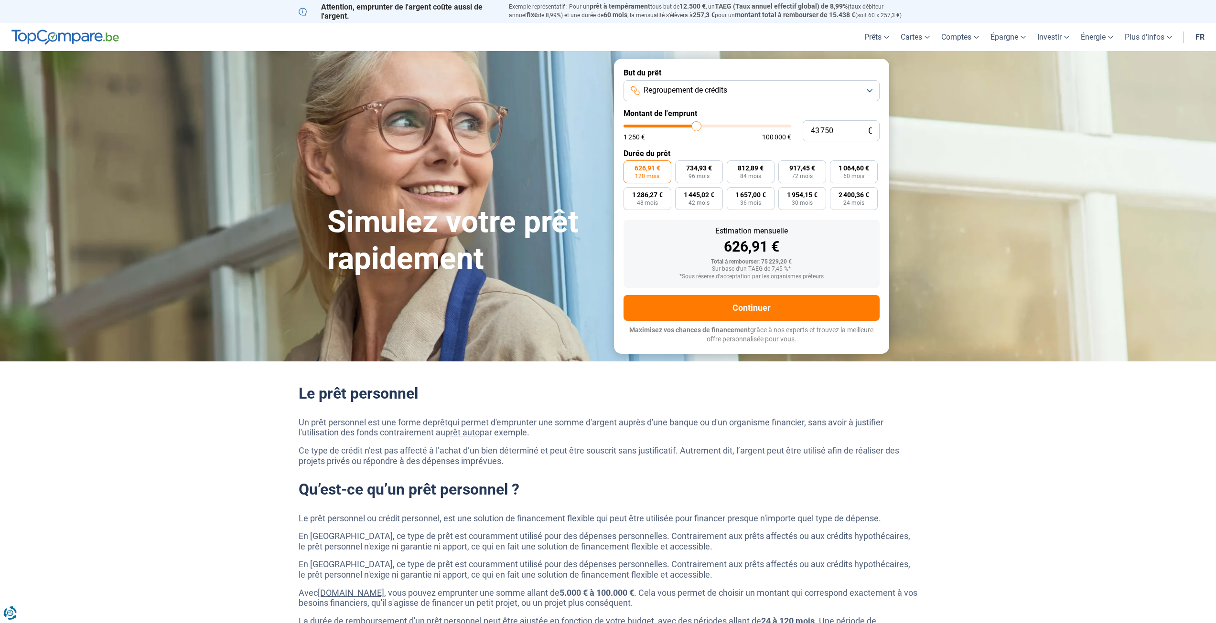
type input "42 750"
type input "42750"
type input "42 000"
drag, startPoint x: 713, startPoint y: 128, endPoint x: 691, endPoint y: 128, distance: 22.0
type input "41000"
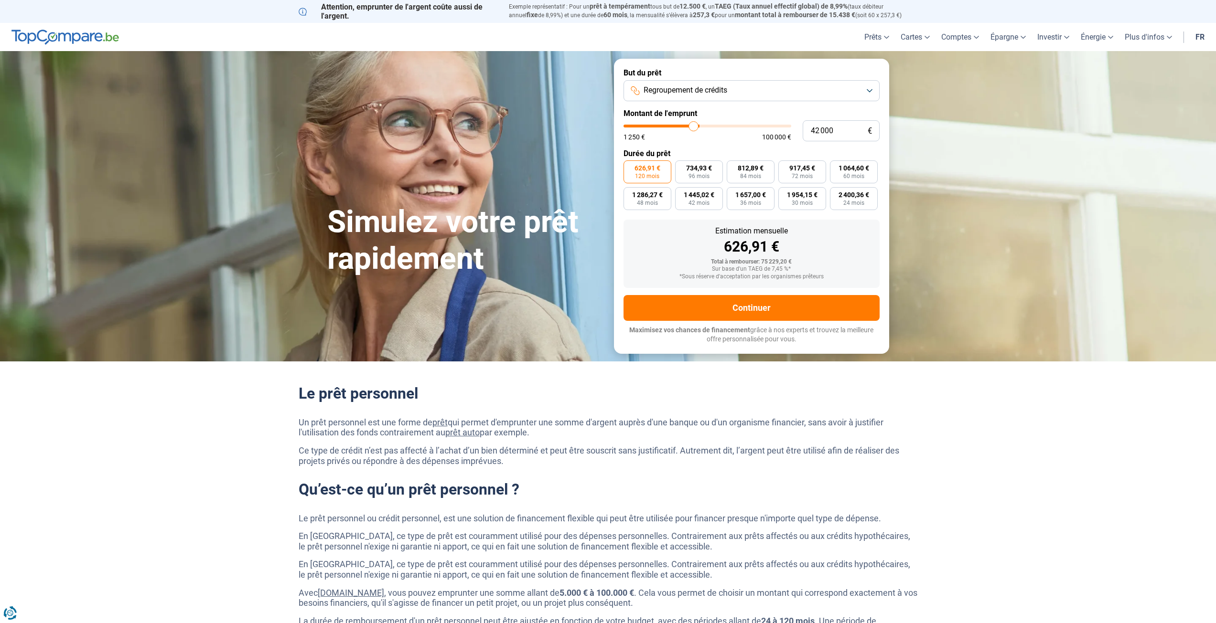
click at [692, 128] on input "range" at bounding box center [707, 126] width 168 height 3
type input "42 250"
type input "42250"
type input "42 750"
type input "42750"
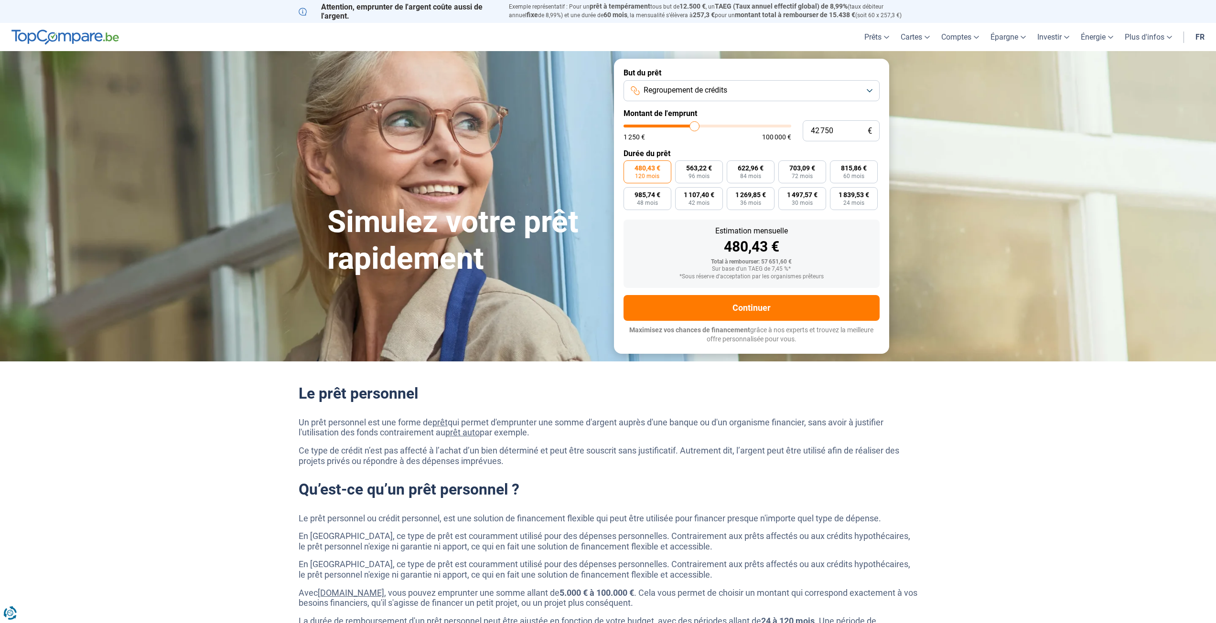
type input "43 750"
type input "43750"
type input "44 250"
type input "44250"
type input "45 000"
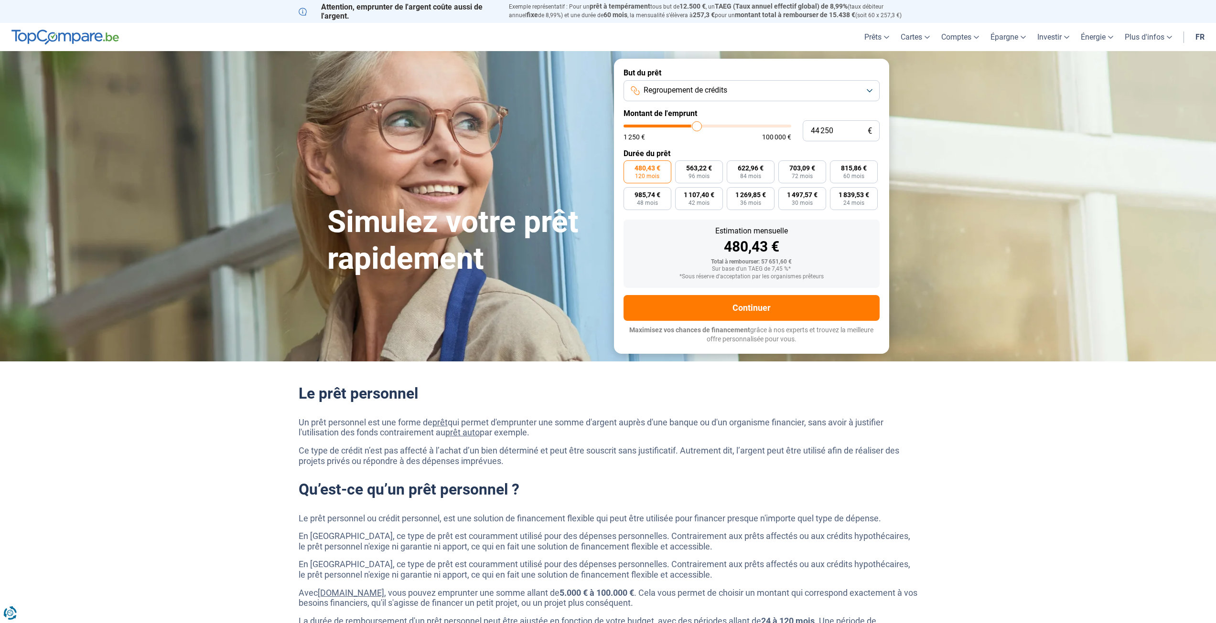
type input "45000"
type input "45 500"
type input "45500"
type input "45 750"
type input "45750"
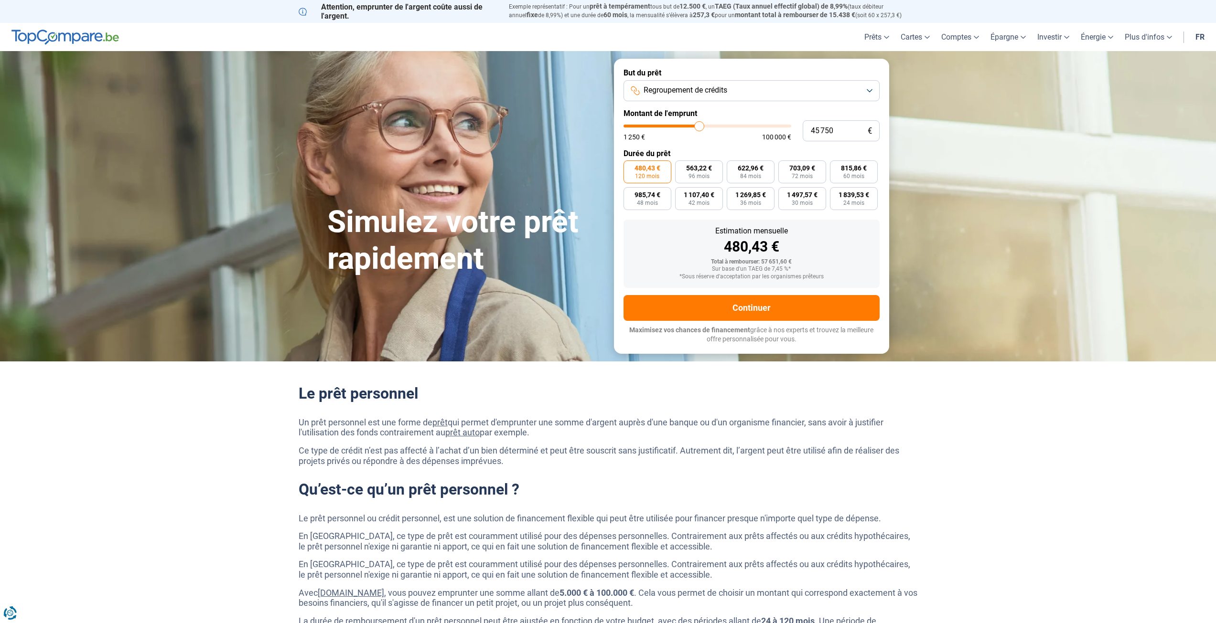
type input "46 000"
type input "46000"
type input "46 500"
type input "46500"
type input "46 750"
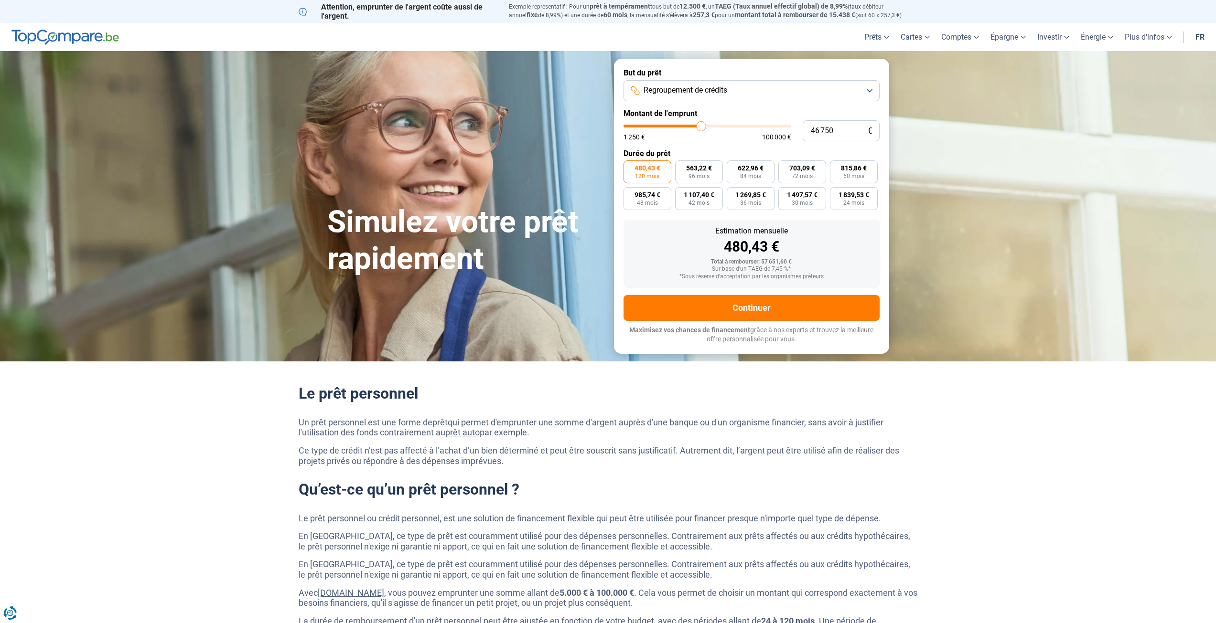
type input "46750"
click at [701, 128] on input "range" at bounding box center [707, 126] width 168 height 3
type input "47 250"
type input "47250"
type input "48 000"
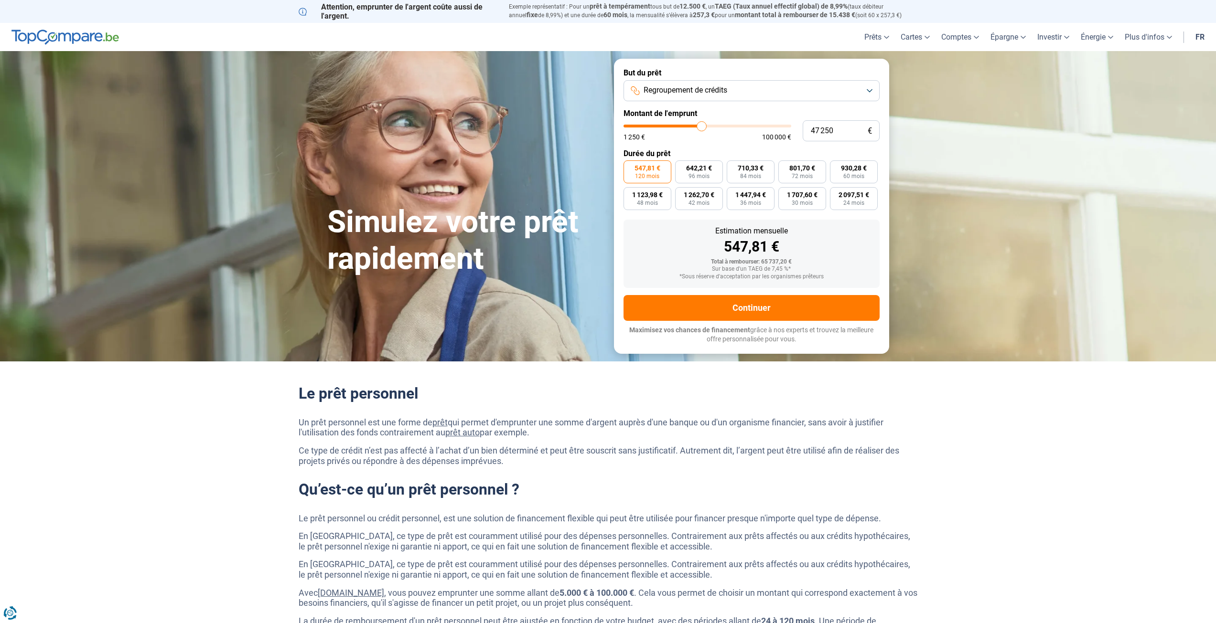
type input "48000"
type input "48 500"
type input "48500"
type input "49 500"
type input "49500"
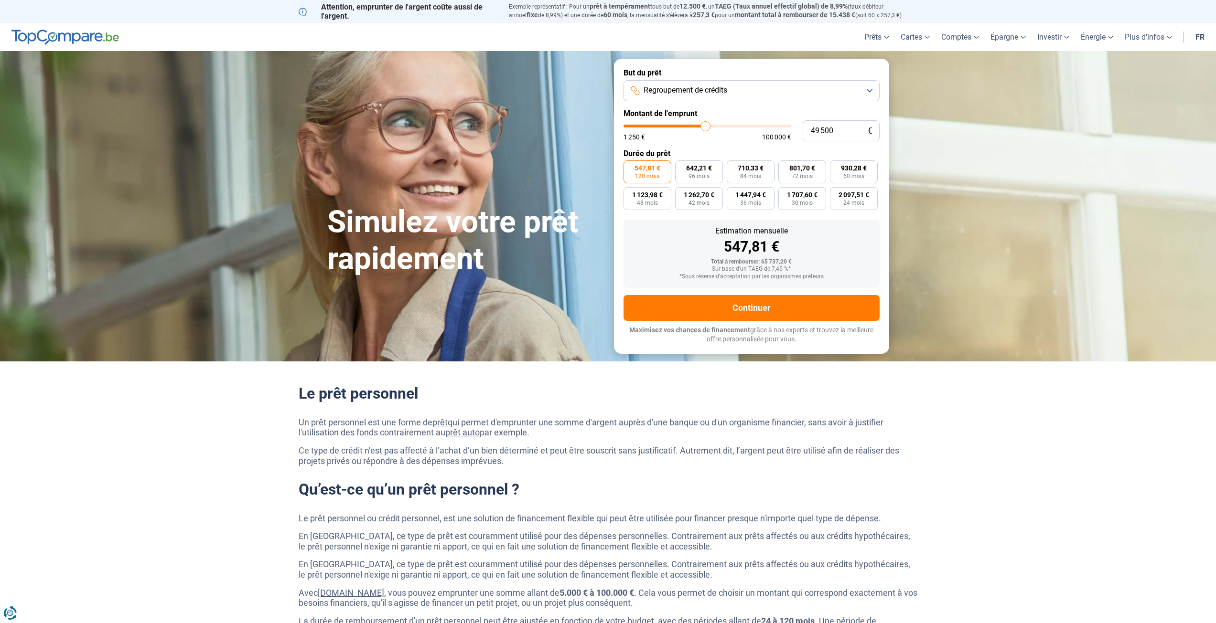
type input "50 250"
type input "50250"
type input "51 500"
type input "51500"
type input "52 500"
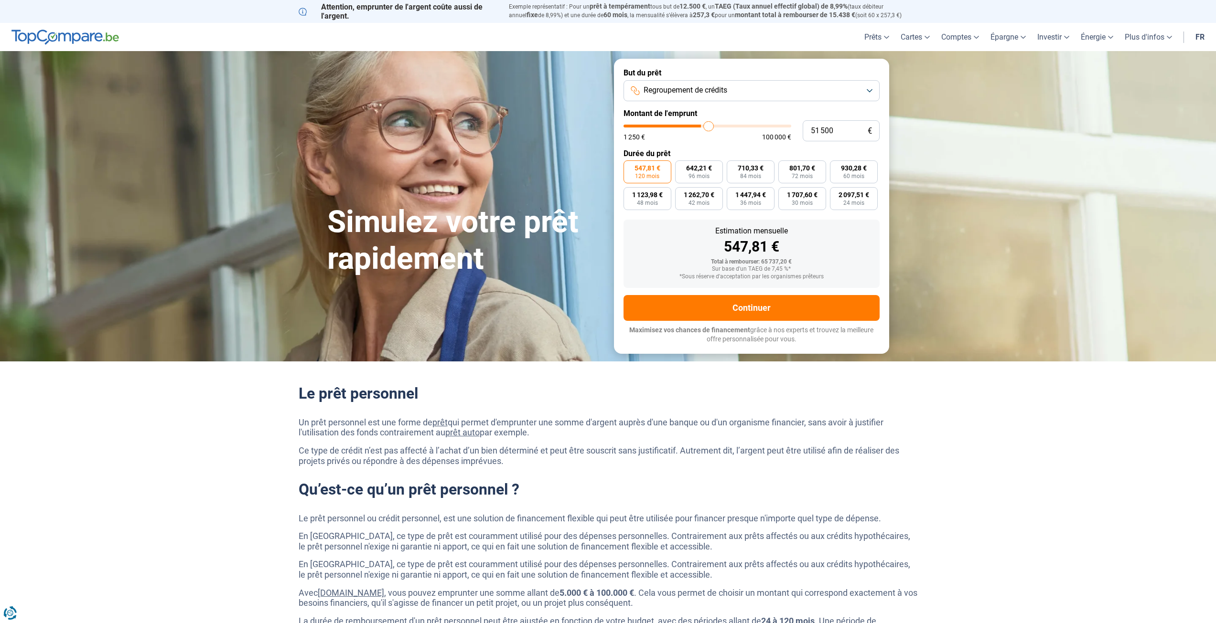
type input "52500"
type input "53 500"
drag, startPoint x: 701, startPoint y: 130, endPoint x: 732, endPoint y: 131, distance: 31.1
click at [731, 128] on input "range" at bounding box center [707, 126] width 168 height 3
drag, startPoint x: 714, startPoint y: 128, endPoint x: 702, endPoint y: 127, distance: 11.6
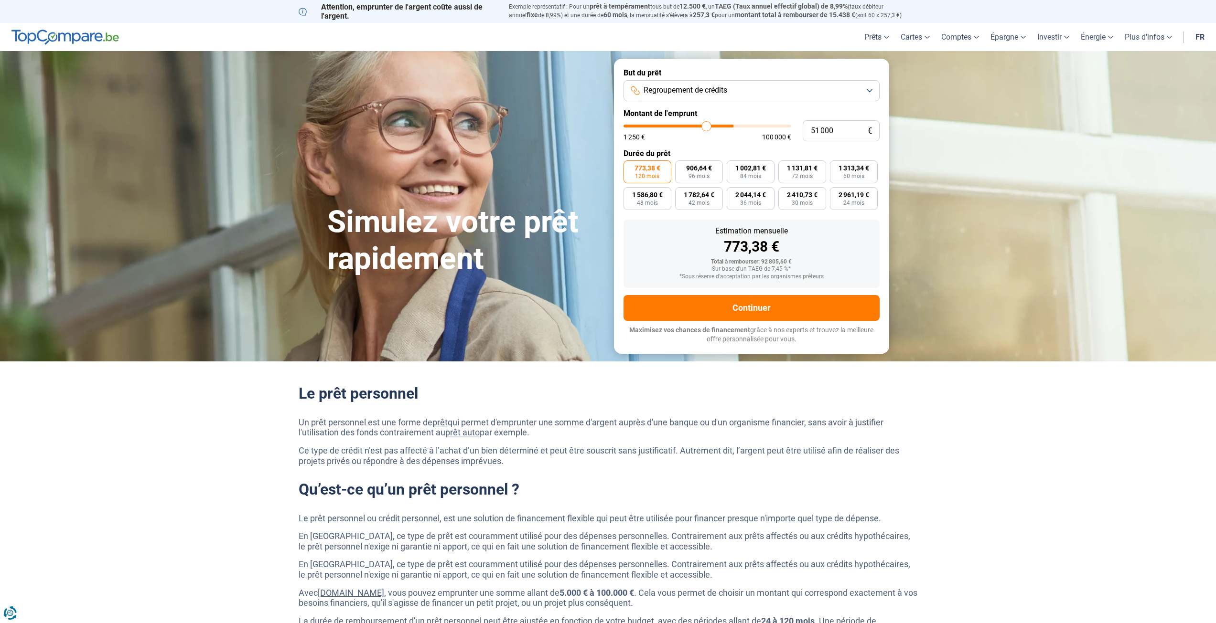
click at [706, 128] on input "range" at bounding box center [707, 126] width 168 height 3
click at [655, 180] on label "588,82 € 120 mois" at bounding box center [647, 172] width 48 height 23
click at [630, 167] on input "588,82 € 120 mois" at bounding box center [626, 164] width 6 height 6
drag, startPoint x: 706, startPoint y: 128, endPoint x: 659, endPoint y: 128, distance: 47.3
click at [659, 128] on input "range" at bounding box center [707, 126] width 168 height 3
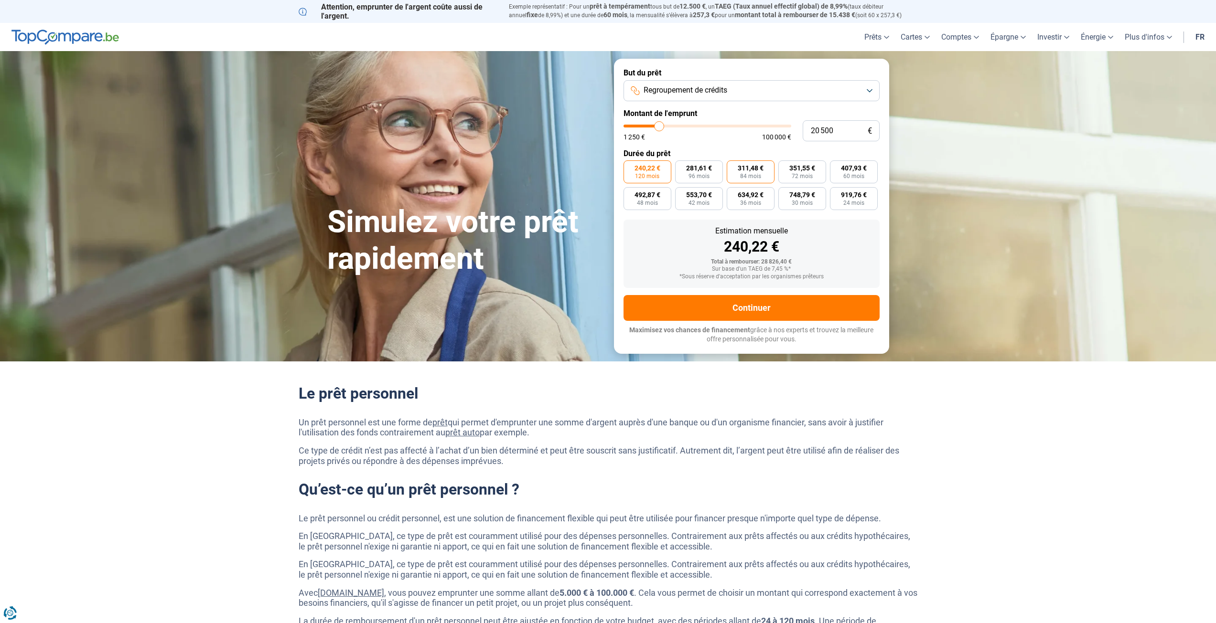
click at [743, 172] on label "311,48 € 84 mois" at bounding box center [751, 172] width 48 height 23
click at [733, 167] on input "311,48 € 84 mois" at bounding box center [730, 164] width 6 height 6
click at [800, 177] on span "72 mois" at bounding box center [802, 176] width 21 height 6
click at [784, 167] on input "351,55 € 72 mois" at bounding box center [781, 164] width 6 height 6
click at [853, 177] on span "60 mois" at bounding box center [853, 176] width 21 height 6
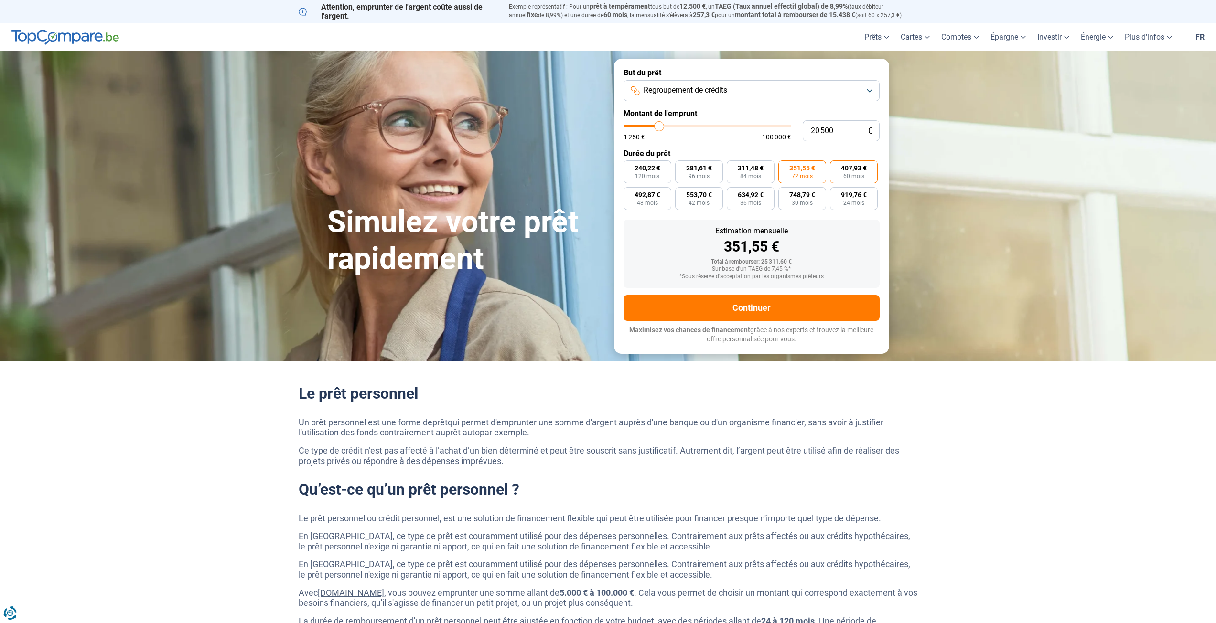
click at [836, 167] on input "407,93 € 60 mois" at bounding box center [833, 164] width 6 height 6
click at [699, 203] on span "42 mois" at bounding box center [698, 203] width 21 height 6
click at [681, 193] on input "553,70 € 42 mois" at bounding box center [678, 190] width 6 height 6
click at [741, 205] on span "36 mois" at bounding box center [750, 203] width 21 height 6
click at [733, 193] on input "634,92 € 36 mois" at bounding box center [730, 190] width 6 height 6
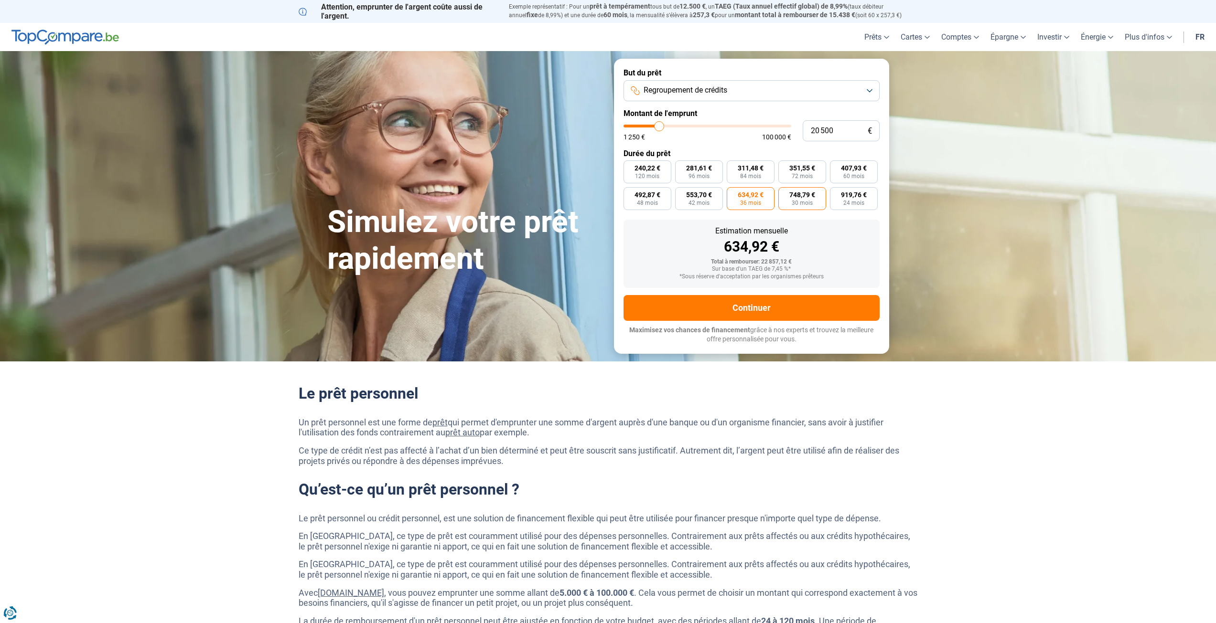
click at [824, 201] on label "748,79 € 30 mois" at bounding box center [802, 198] width 48 height 23
click at [784, 193] on input "748,79 € 30 mois" at bounding box center [781, 190] width 6 height 6
click at [769, 194] on label "634,92 € 36 mois" at bounding box center [751, 198] width 48 height 23
click at [733, 193] on input "634,92 € 36 mois" at bounding box center [730, 190] width 6 height 6
click at [673, 90] on span "Regroupement de crédits" at bounding box center [685, 90] width 84 height 11
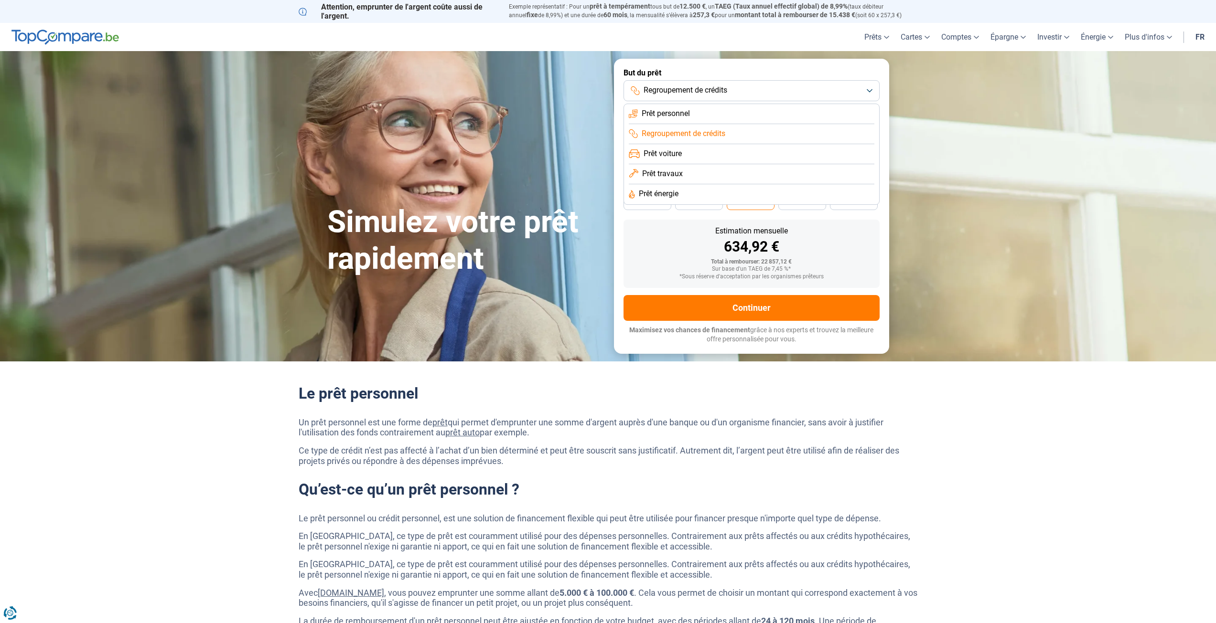
click at [665, 112] on span "Prêt personnel" at bounding box center [666, 113] width 48 height 11
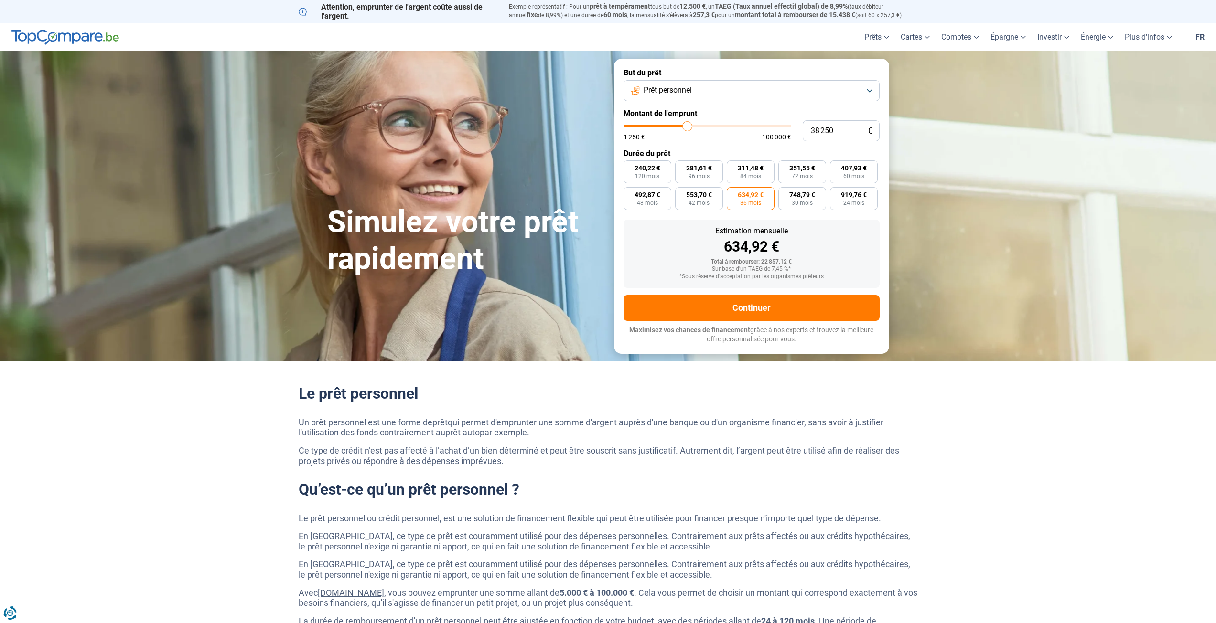
drag, startPoint x: 668, startPoint y: 129, endPoint x: 687, endPoint y: 131, distance: 19.3
click at [687, 128] on input "range" at bounding box center [707, 126] width 168 height 3
drag, startPoint x: 686, startPoint y: 128, endPoint x: 697, endPoint y: 131, distance: 11.7
click at [697, 128] on input "range" at bounding box center [707, 126] width 168 height 3
click at [692, 128] on input "range" at bounding box center [707, 126] width 168 height 3
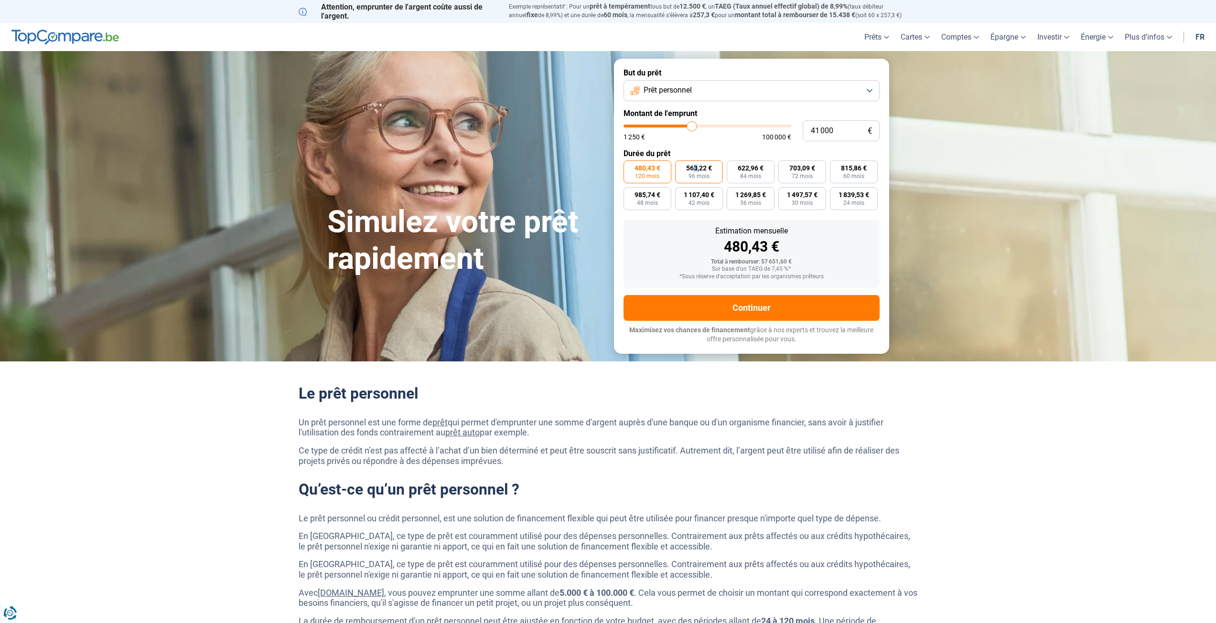
click at [696, 170] on span "563,22 €" at bounding box center [699, 168] width 26 height 7
click at [698, 170] on span "563,22 €" at bounding box center [699, 168] width 26 height 7
click at [681, 167] on input "563,22 € 96 mois" at bounding box center [678, 164] width 6 height 6
click at [741, 177] on span "84 mois" at bounding box center [750, 176] width 21 height 6
click at [733, 167] on input "622,96 € 84 mois" at bounding box center [730, 164] width 6 height 6
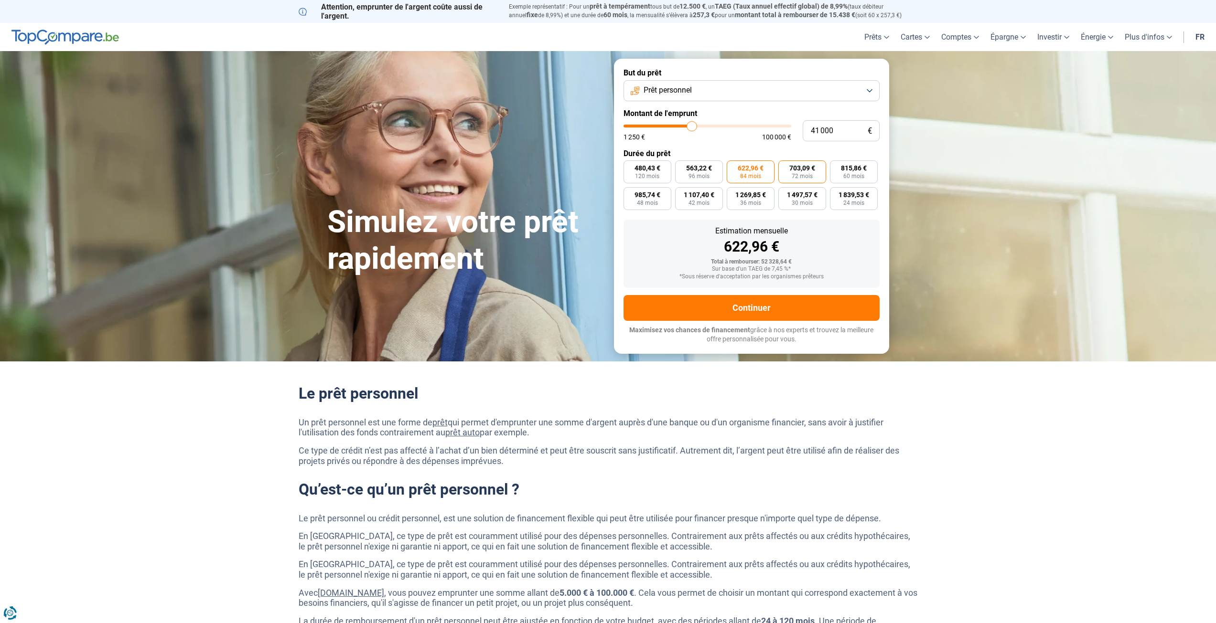
click at [794, 171] on span "703,09 €" at bounding box center [802, 168] width 26 height 7
click at [784, 167] on input "703,09 € 72 mois" at bounding box center [781, 164] width 6 height 6
click at [837, 178] on label "815,86 € 60 mois" at bounding box center [854, 172] width 48 height 23
click at [836, 167] on input "815,86 € 60 mois" at bounding box center [833, 164] width 6 height 6
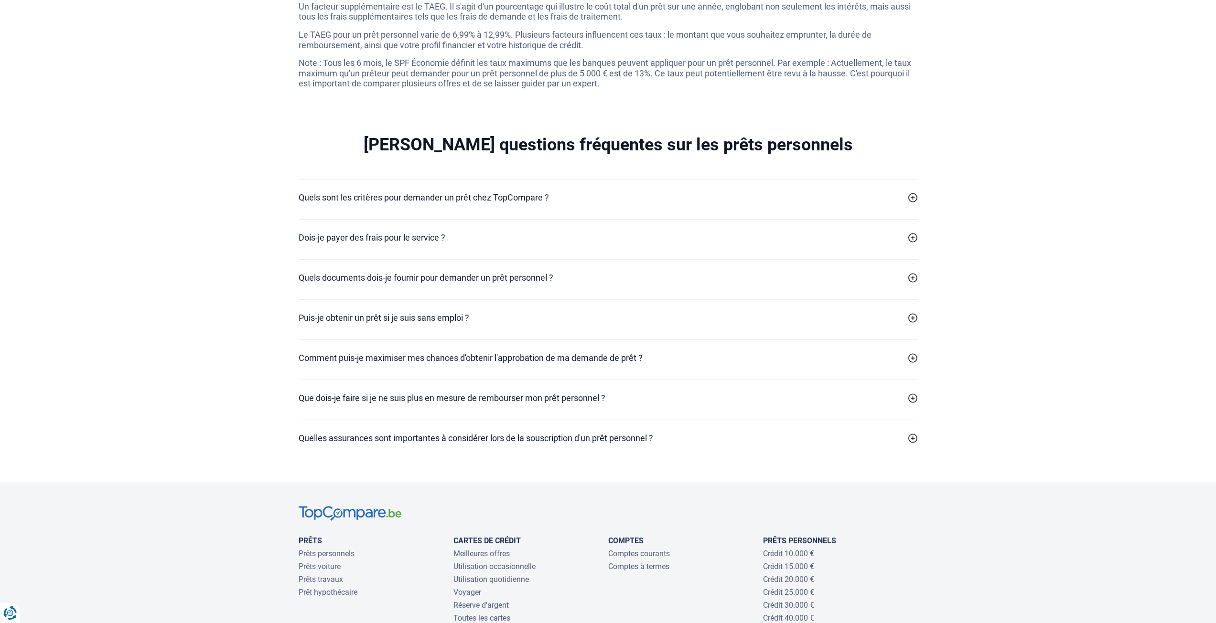
scroll to position [2971, 0]
